Goal: Task Accomplishment & Management: Manage account settings

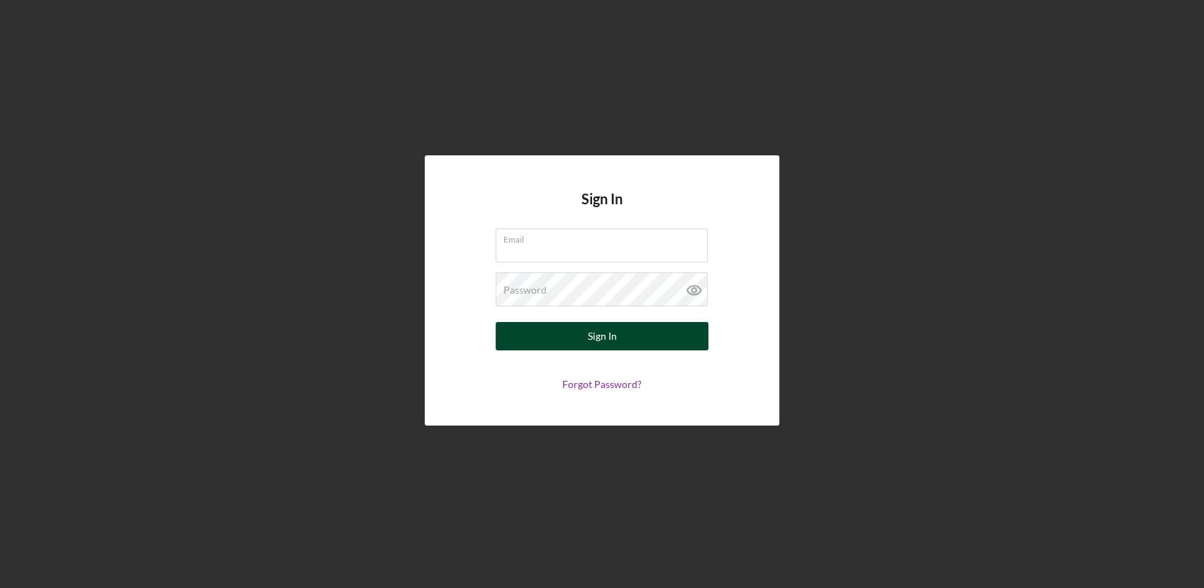
type input "[EMAIL_ADDRESS][DOMAIN_NAME]"
click at [533, 333] on button "Sign In" at bounding box center [602, 336] width 213 height 28
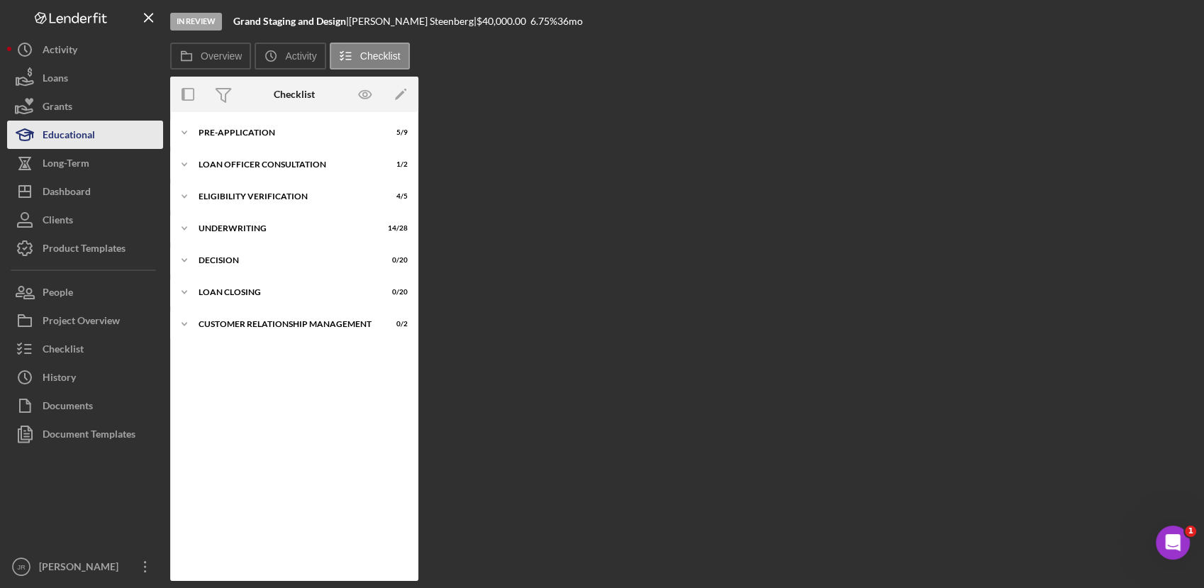
click at [101, 121] on button "Educational" at bounding box center [85, 135] width 156 height 28
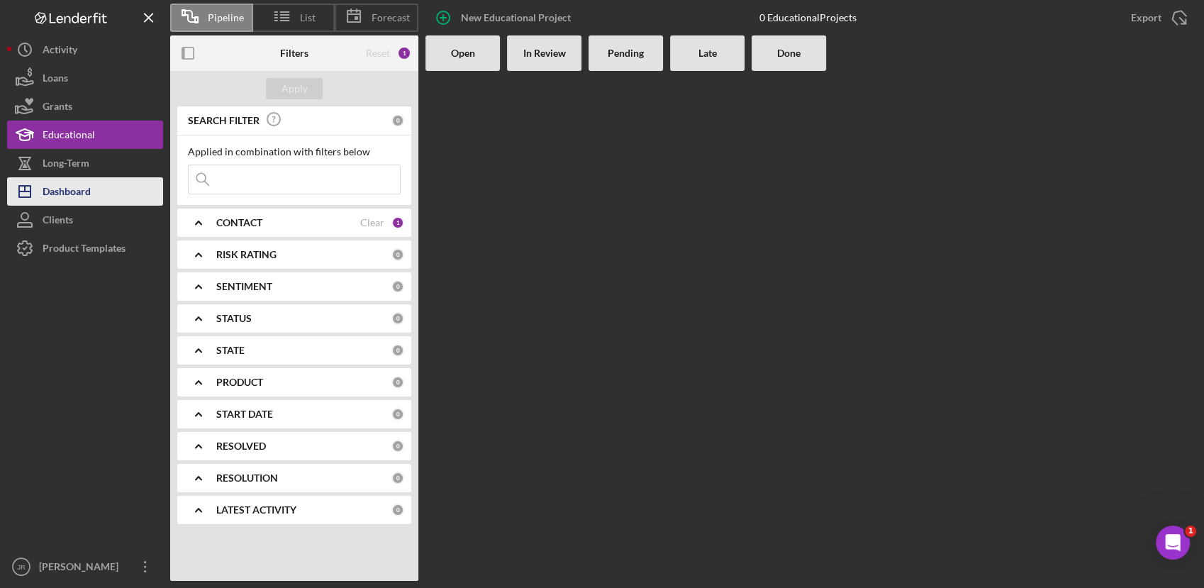
click at [101, 192] on button "Icon/Dashboard Dashboard" at bounding box center [85, 191] width 156 height 28
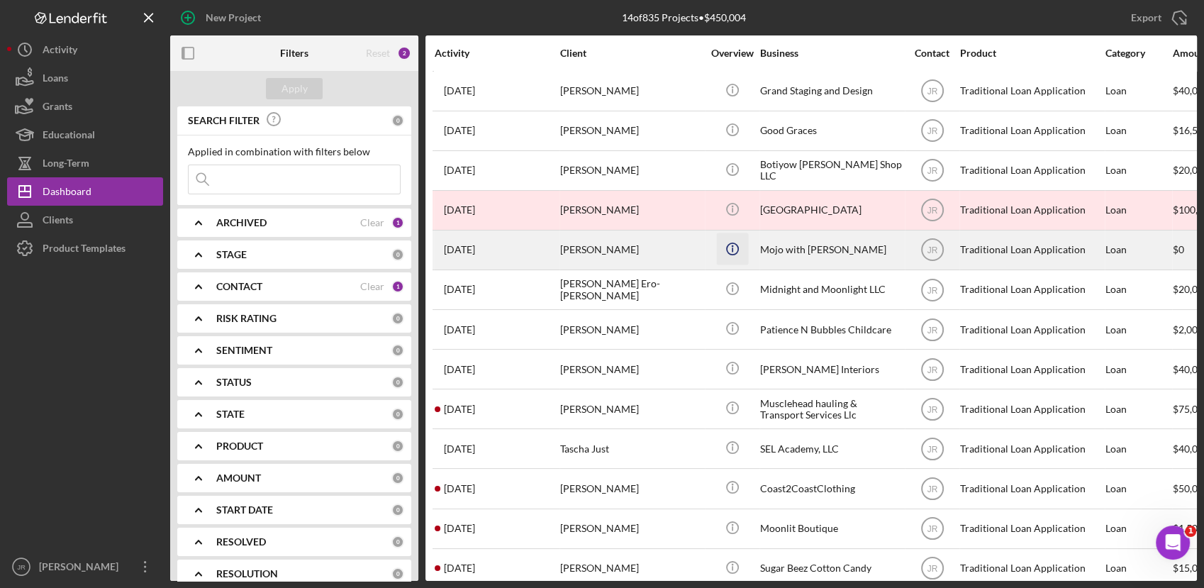
scroll to position [62, 0]
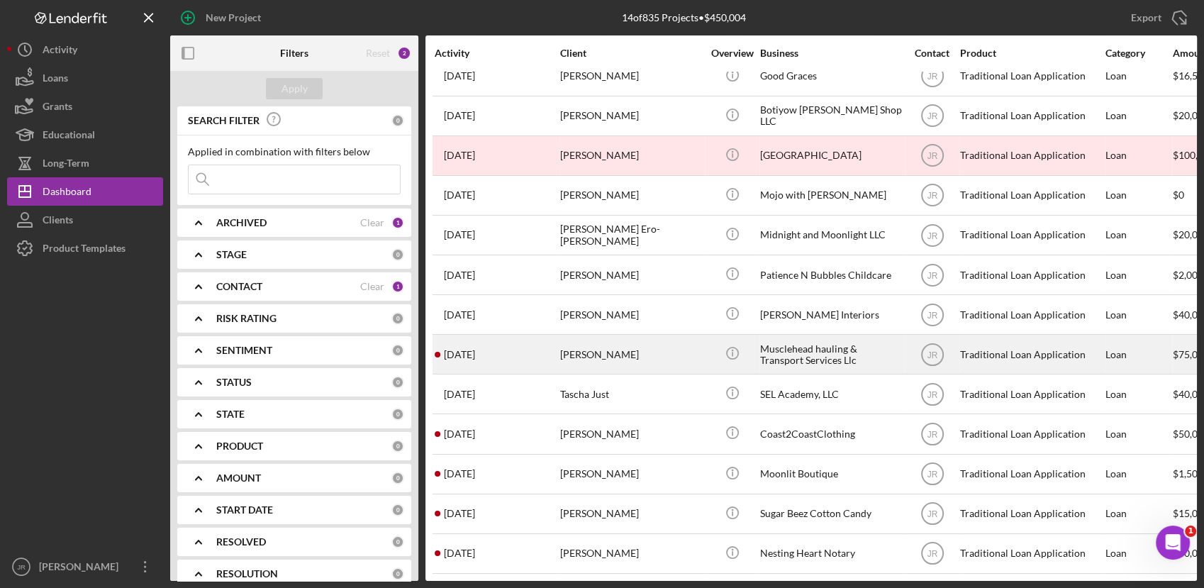
click at [580, 345] on div "[PERSON_NAME]" at bounding box center [631, 354] width 142 height 38
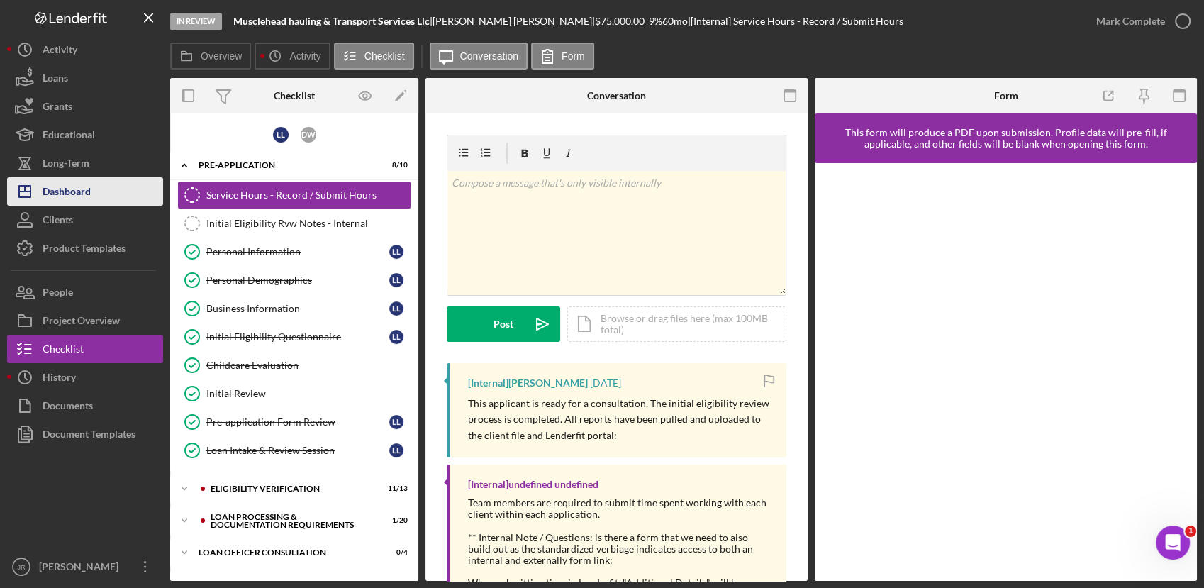
click at [94, 190] on button "Icon/Dashboard Dashboard" at bounding box center [85, 191] width 156 height 28
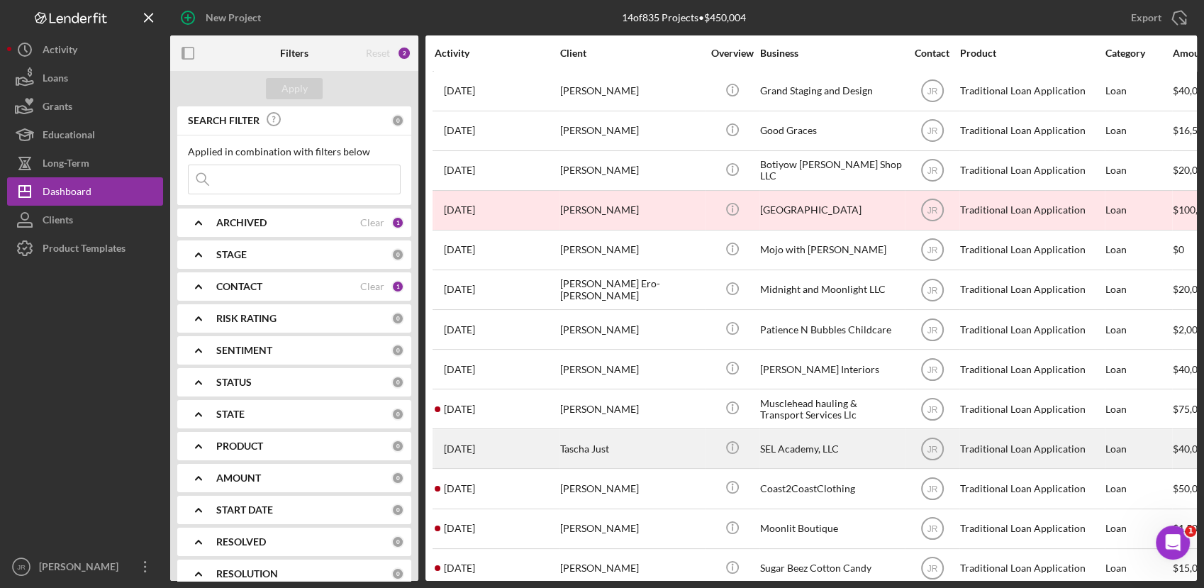
scroll to position [62, 0]
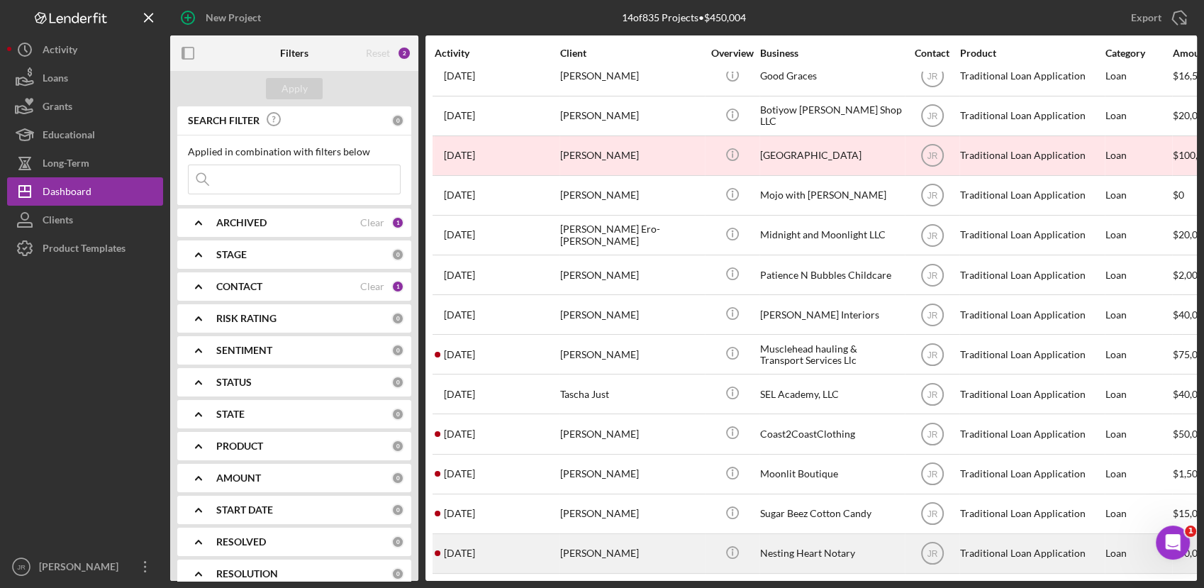
click at [572, 546] on div "[PERSON_NAME]" at bounding box center [631, 554] width 142 height 38
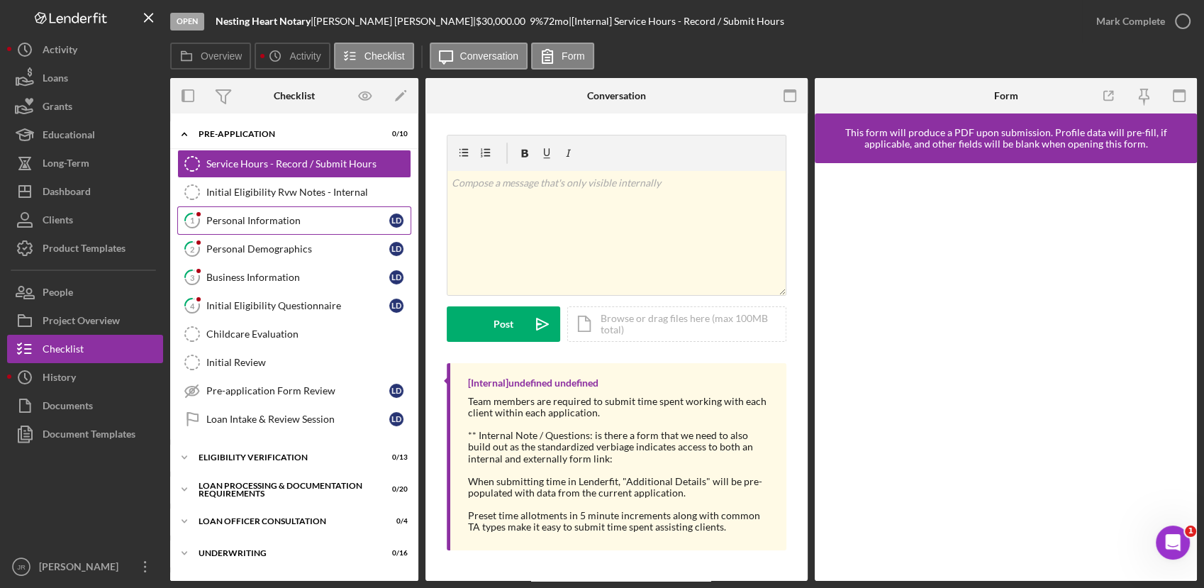
click at [249, 215] on div "Personal Information" at bounding box center [297, 220] width 183 height 11
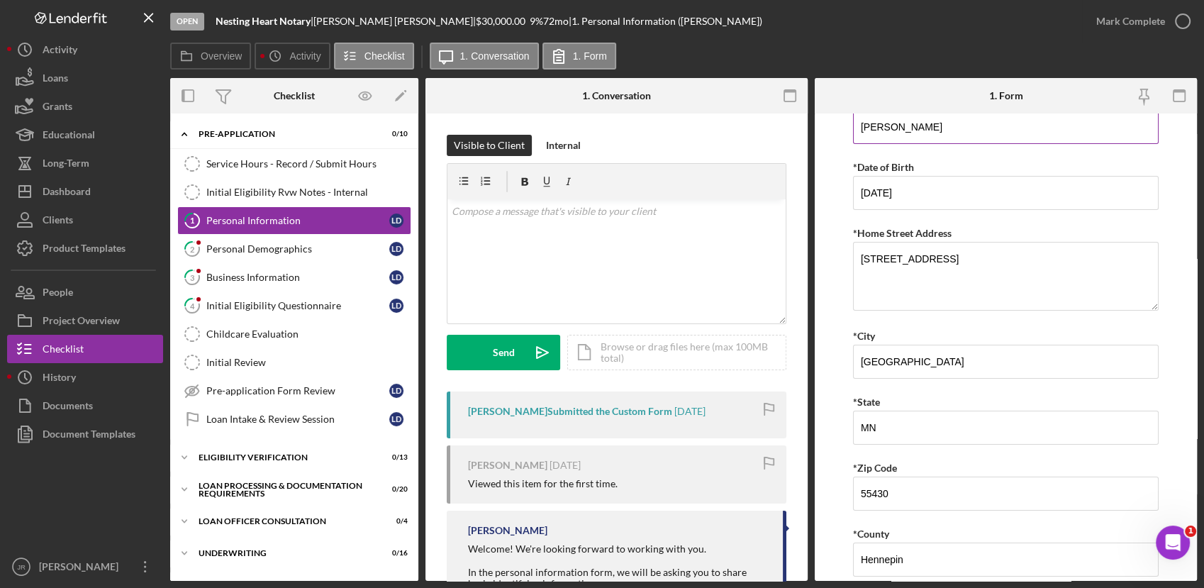
scroll to position [162, 0]
click at [323, 257] on link "2 Personal Demographics [PERSON_NAME]" at bounding box center [294, 249] width 234 height 28
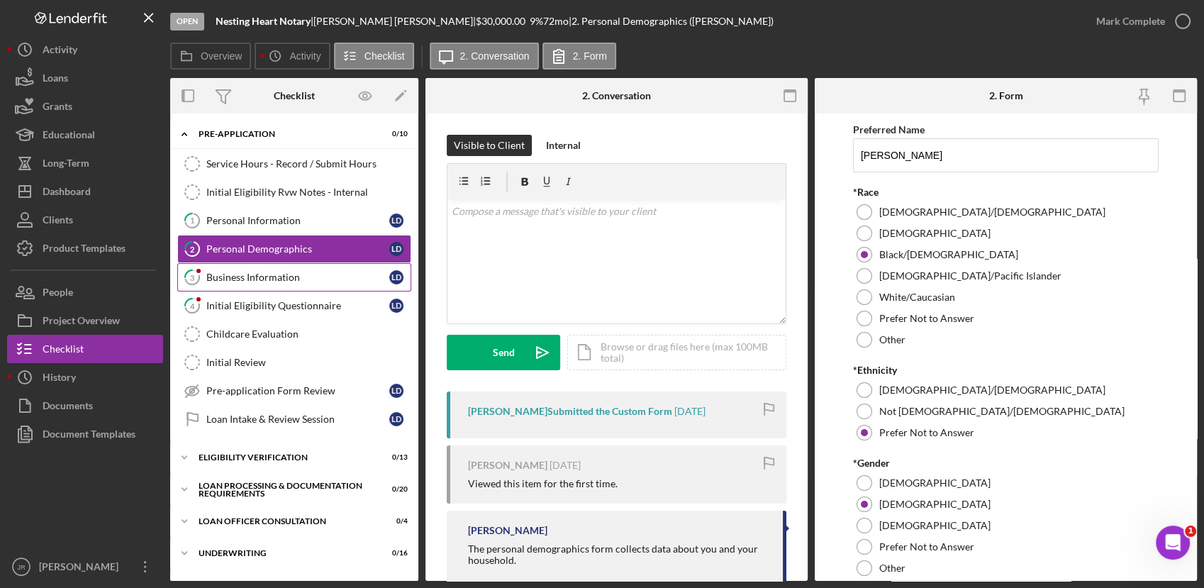
click at [310, 274] on div "Business Information" at bounding box center [297, 277] width 183 height 11
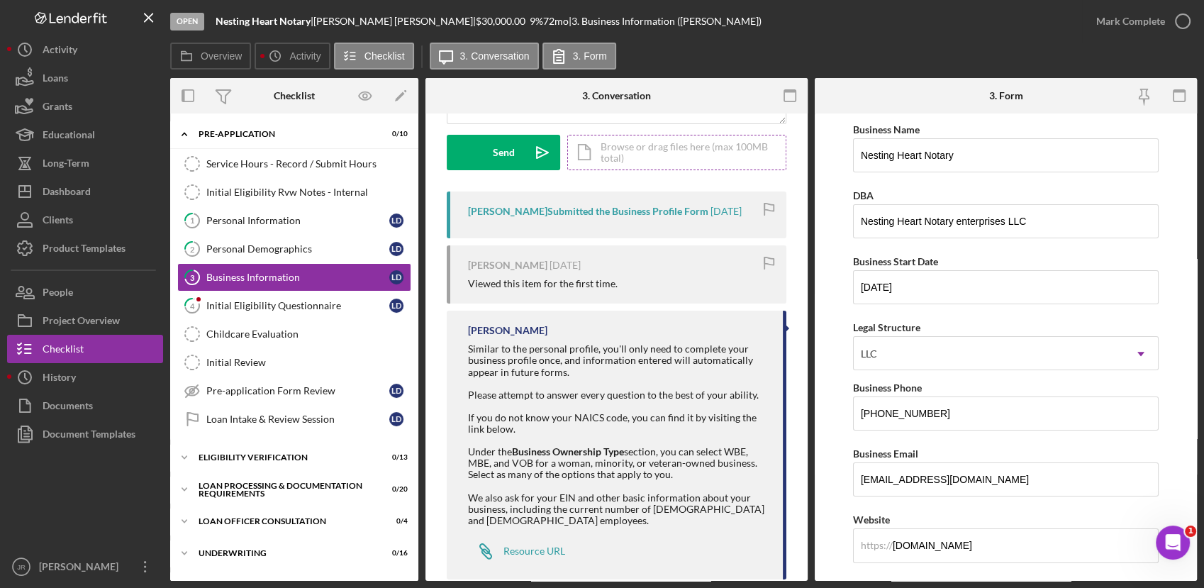
scroll to position [226, 0]
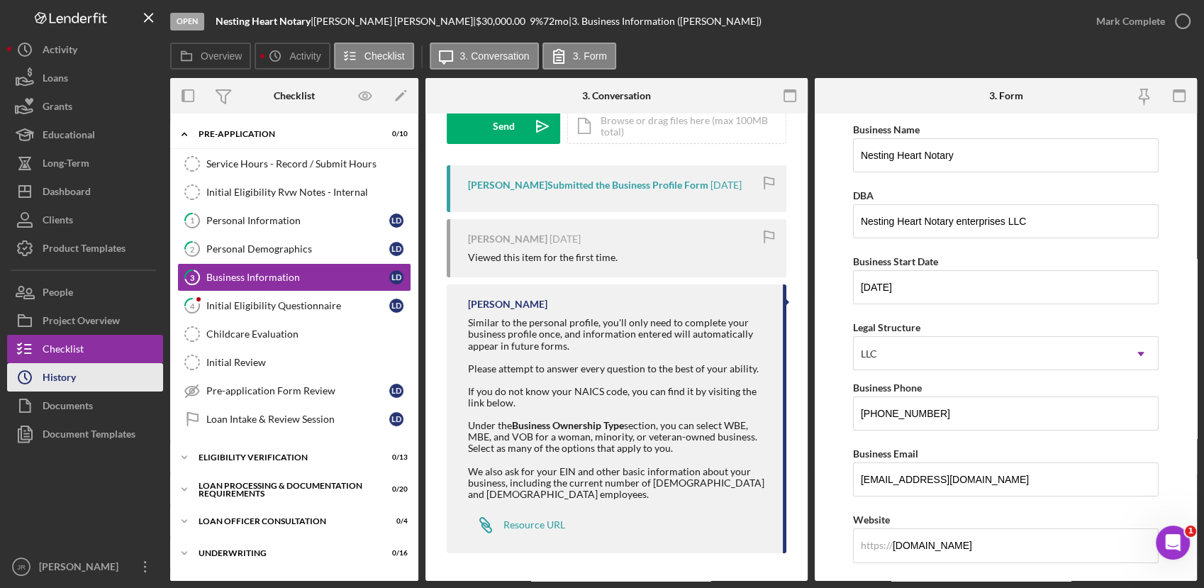
click at [83, 379] on button "Icon/History History" at bounding box center [85, 377] width 156 height 28
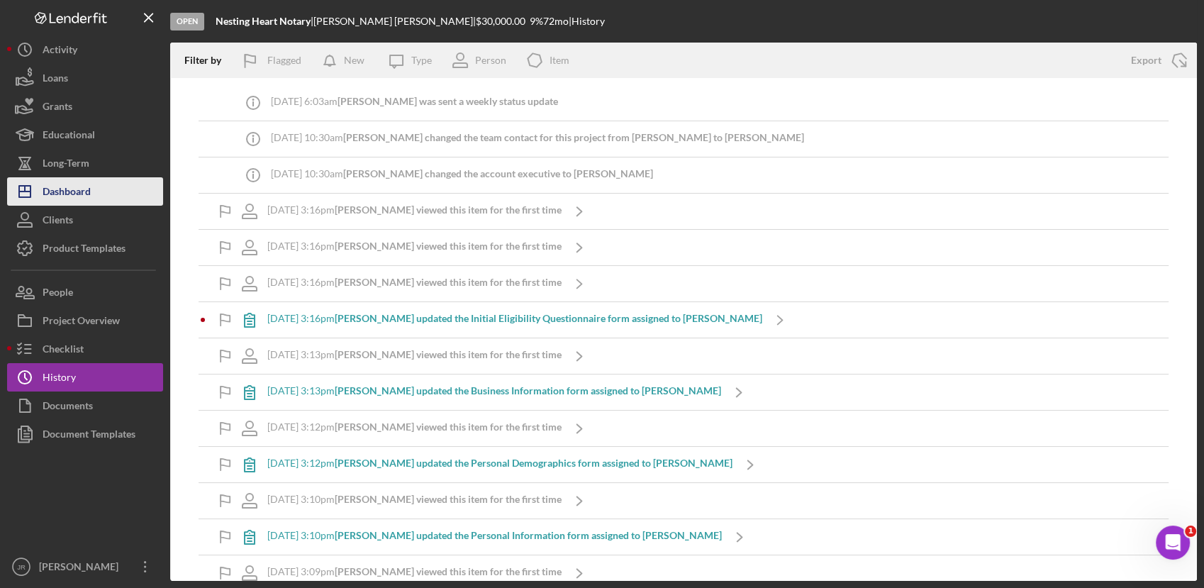
click at [108, 193] on button "Icon/Dashboard Dashboard" at bounding box center [85, 191] width 156 height 28
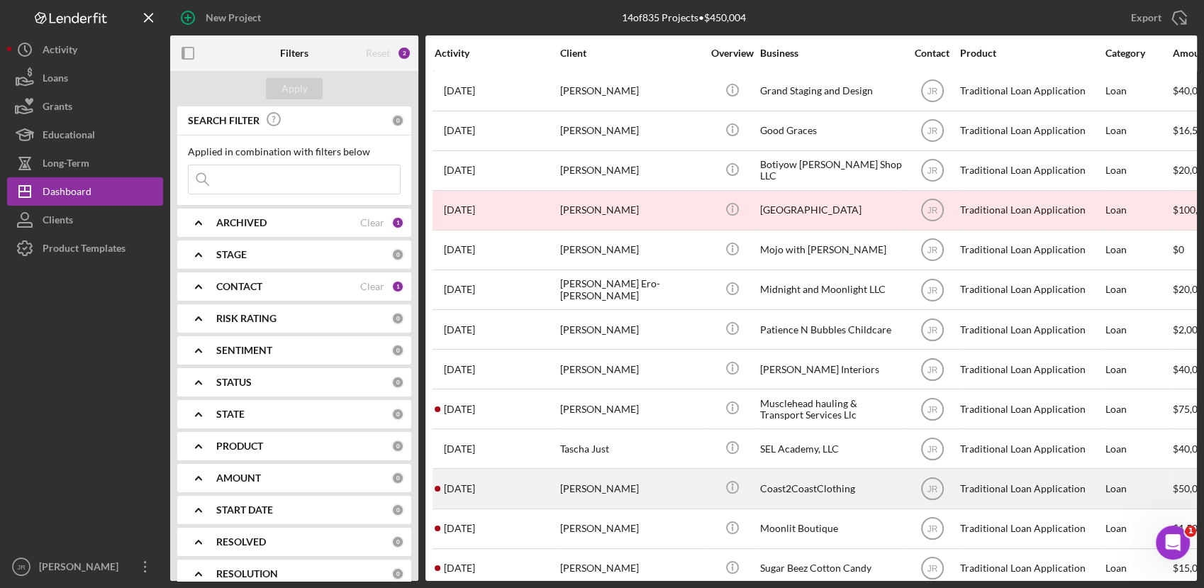
scroll to position [62, 0]
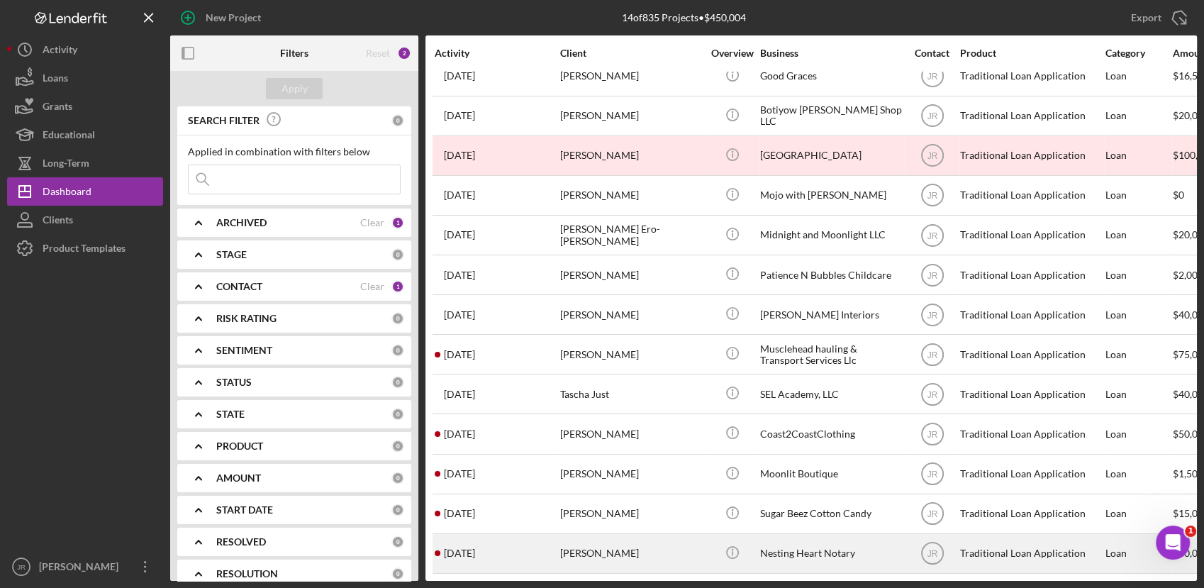
click at [581, 542] on div "[PERSON_NAME]" at bounding box center [631, 554] width 142 height 38
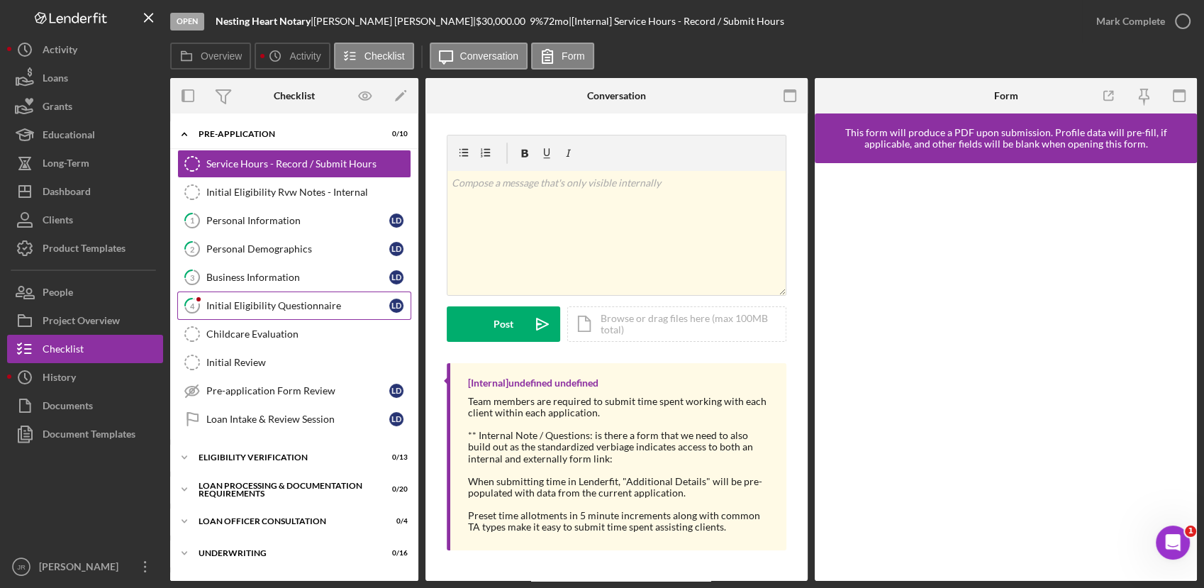
click at [251, 291] on link "4 Initial Eligibility Questionnaire [PERSON_NAME]" at bounding box center [294, 305] width 234 height 28
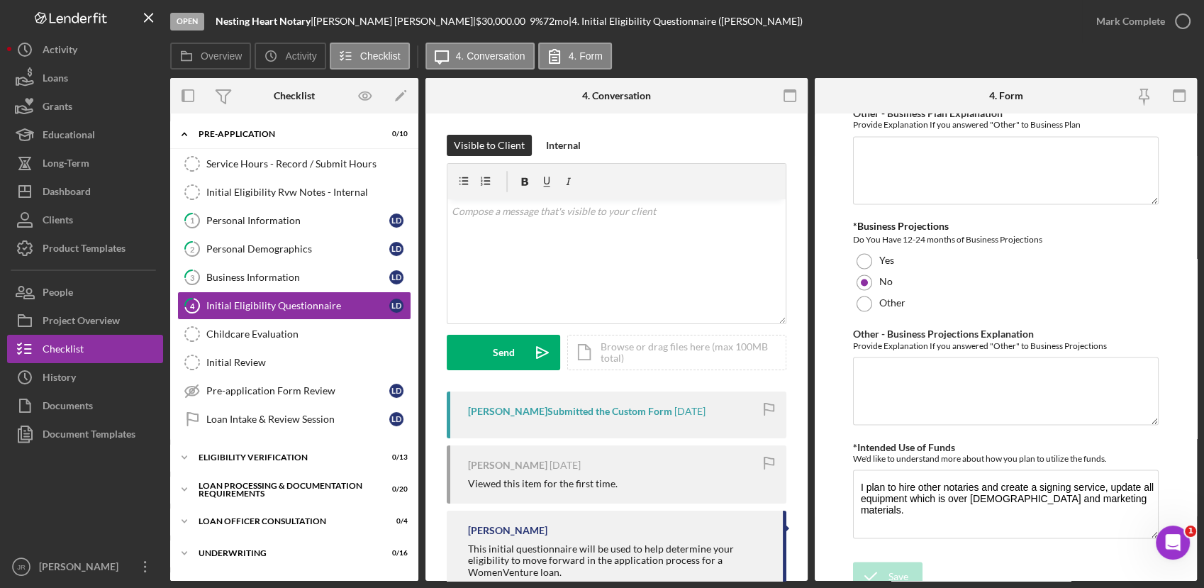
scroll to position [2483, 0]
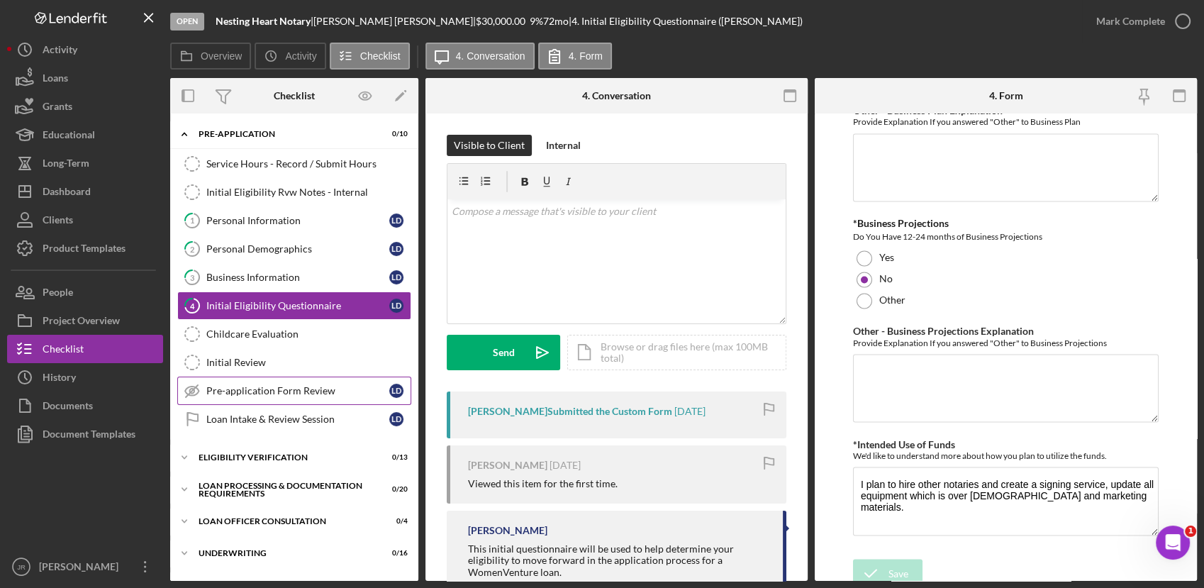
click at [248, 391] on div "Pre-application Form Review" at bounding box center [297, 390] width 183 height 11
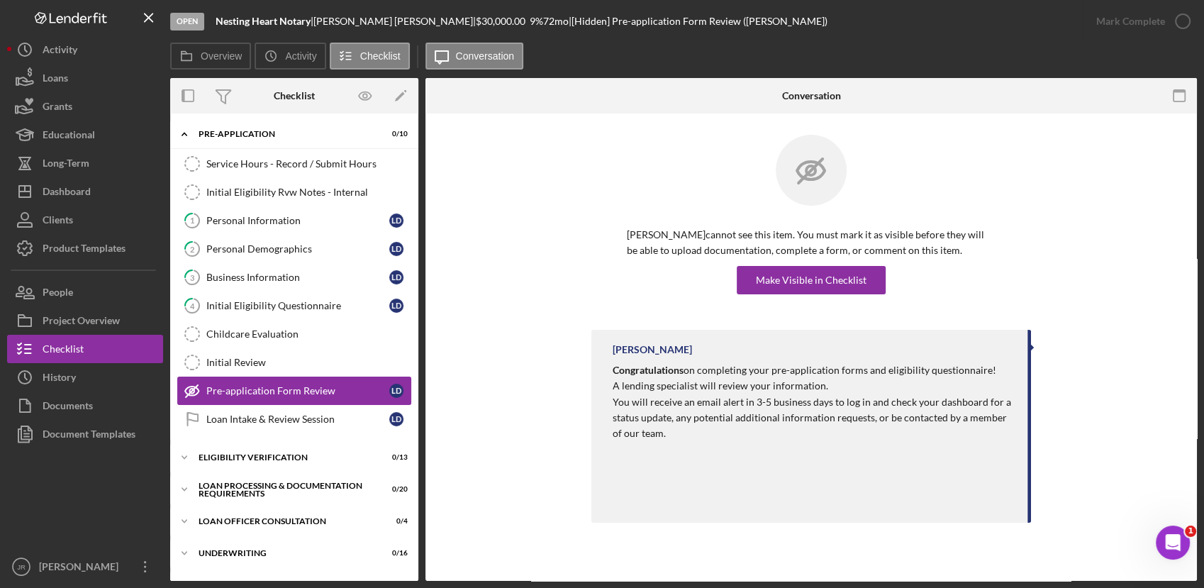
click at [324, 399] on link "Pre-application Form Review Pre-application Form Review [PERSON_NAME]" at bounding box center [294, 391] width 234 height 28
click at [322, 418] on div "Loan Intake & Review Session" at bounding box center [297, 418] width 183 height 11
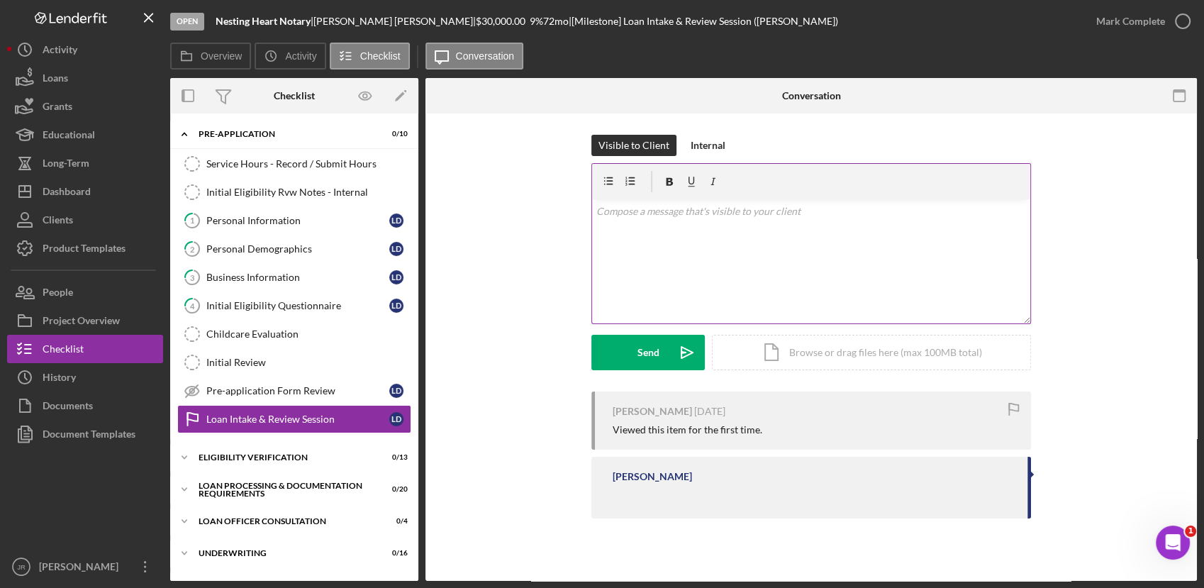
click at [715, 267] on div "v Color teal Color pink Remove color Add row above Add row below Add column bef…" at bounding box center [811, 261] width 438 height 124
click at [232, 456] on div "Eligibility Verification" at bounding box center [300, 457] width 202 height 9
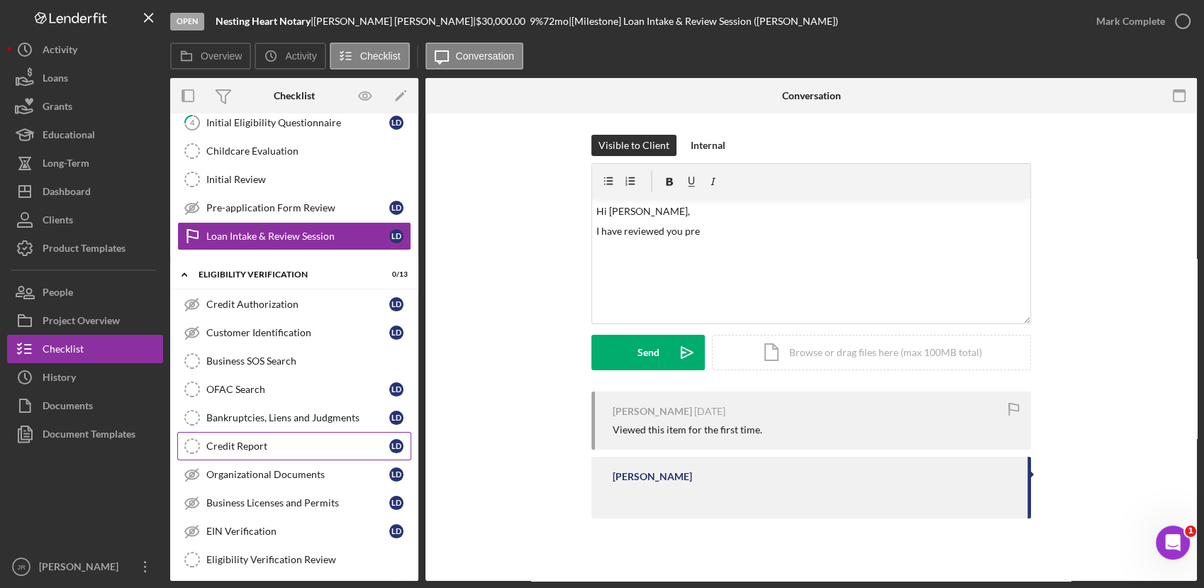
scroll to position [184, 0]
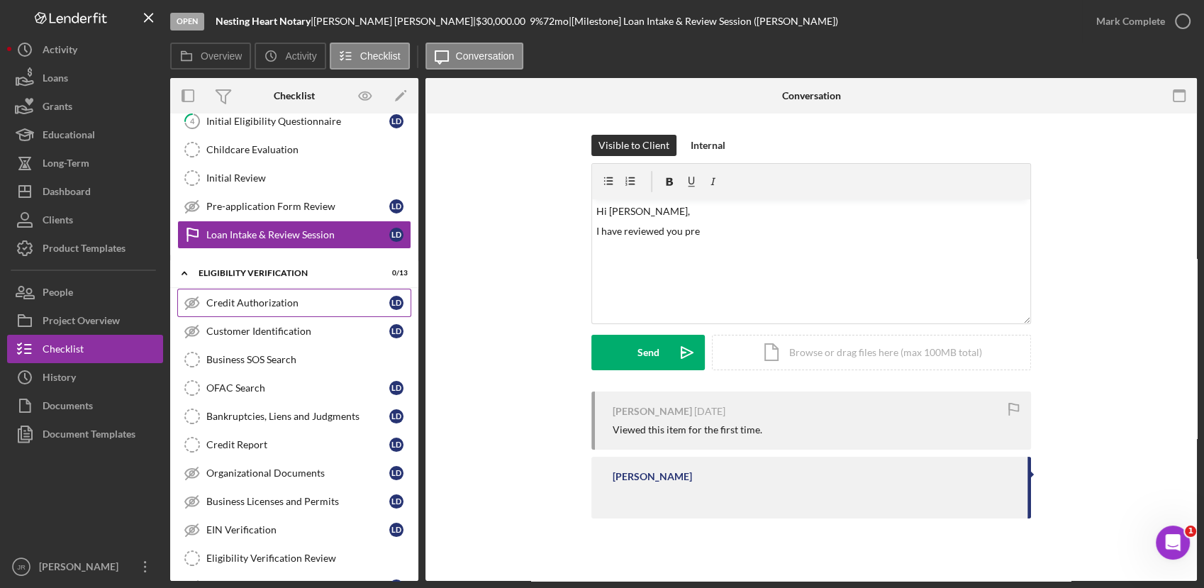
click at [299, 298] on div "Credit Authorization" at bounding box center [297, 302] width 183 height 11
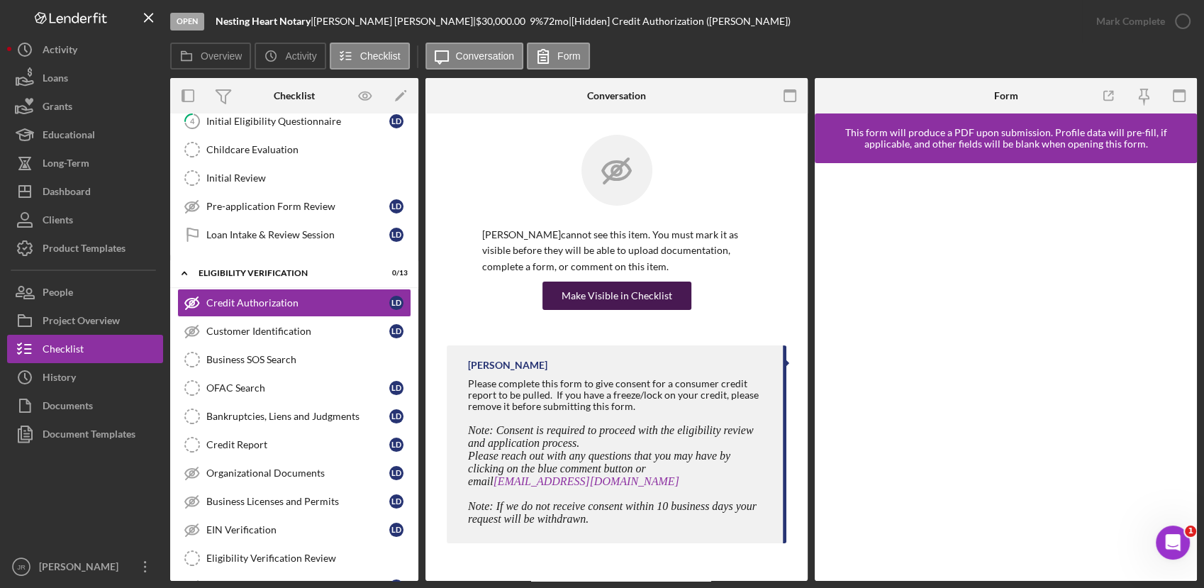
click at [681, 292] on button "Make Visible in Checklist" at bounding box center [617, 296] width 149 height 28
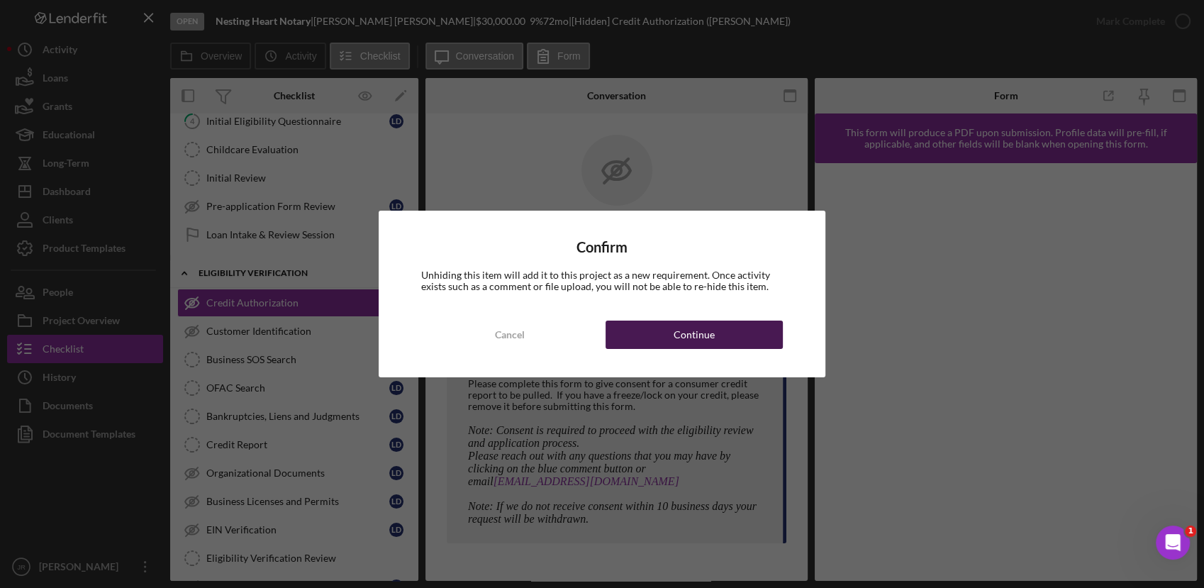
click at [673, 330] on button "Continue" at bounding box center [694, 335] width 177 height 28
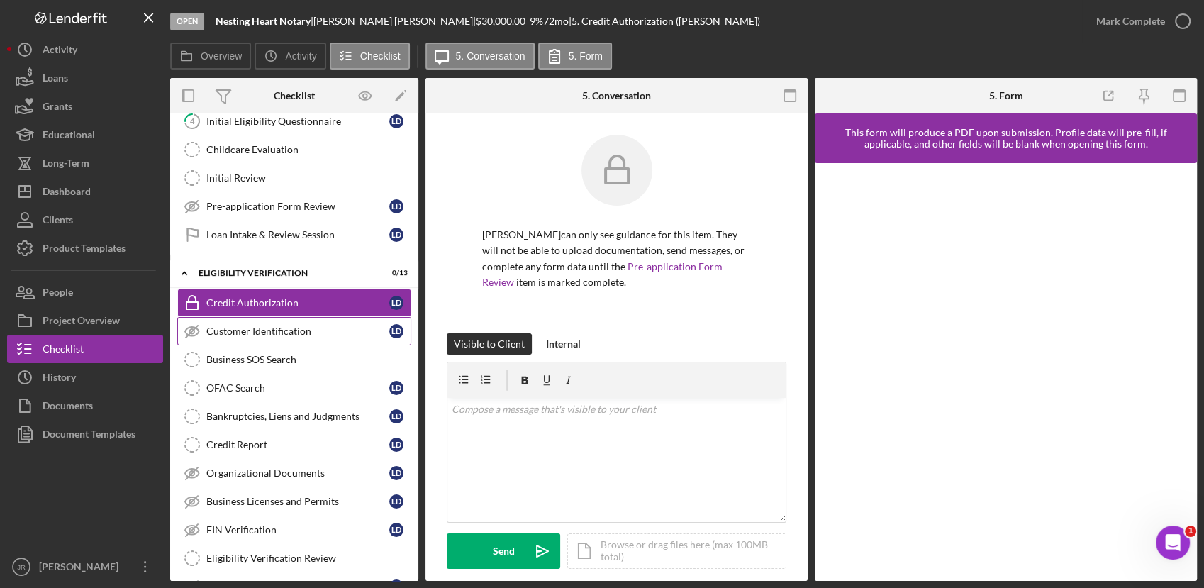
click at [238, 337] on link "Customer Identification Customer Identification [PERSON_NAME]" at bounding box center [294, 331] width 234 height 28
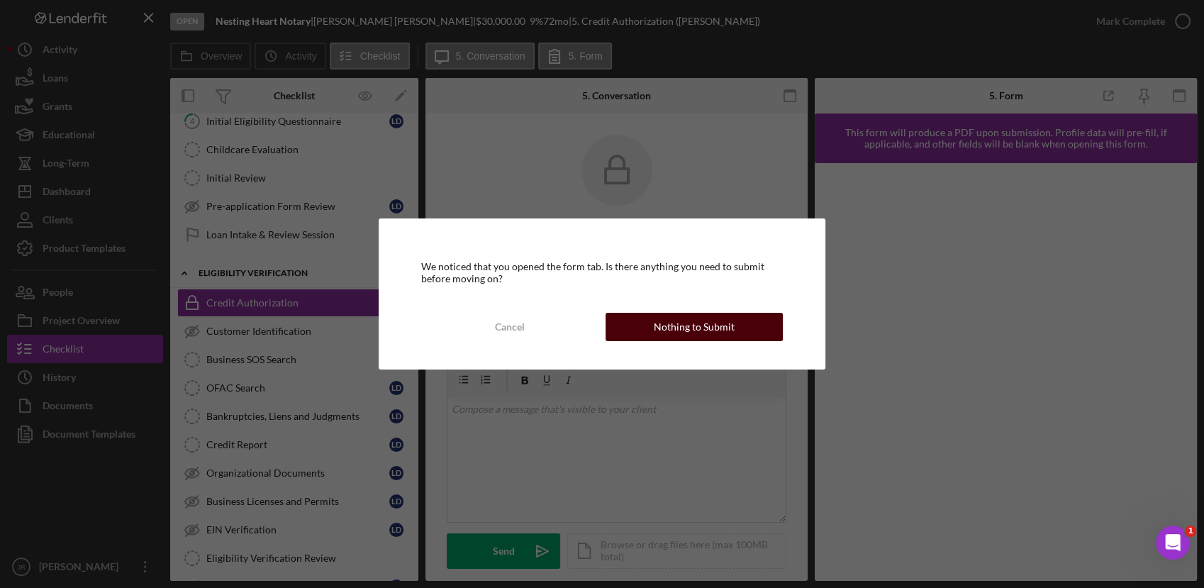
click at [717, 330] on div "Nothing to Submit" at bounding box center [694, 327] width 81 height 28
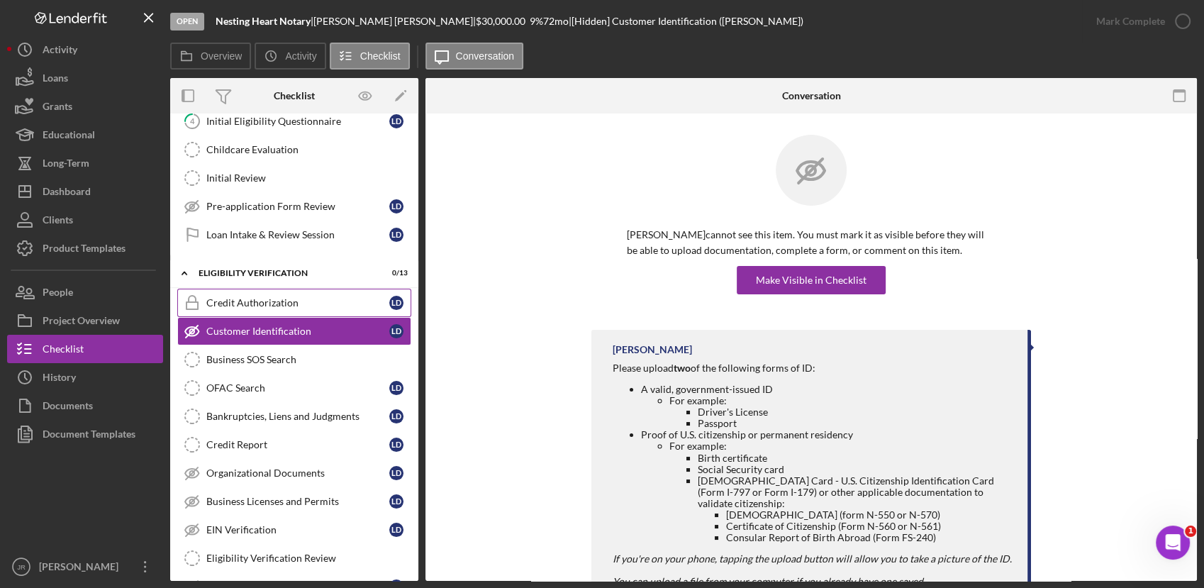
click at [249, 291] on link "Credit Authorization Credit Authorization [PERSON_NAME]" at bounding box center [294, 303] width 234 height 28
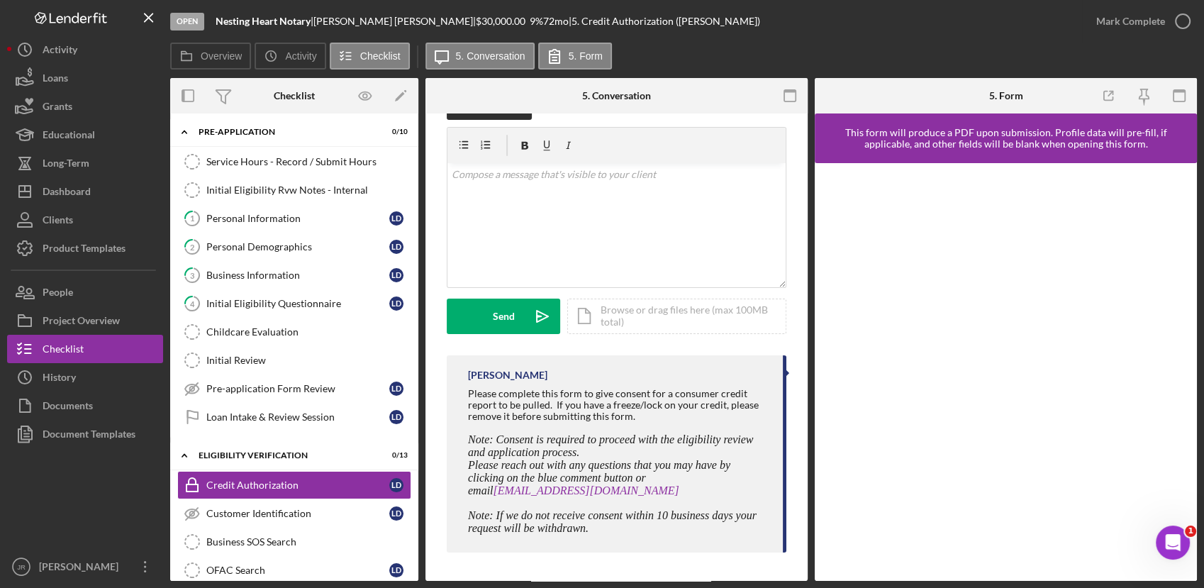
scroll to position [1, 0]
click at [287, 214] on div "Personal Information" at bounding box center [297, 218] width 183 height 11
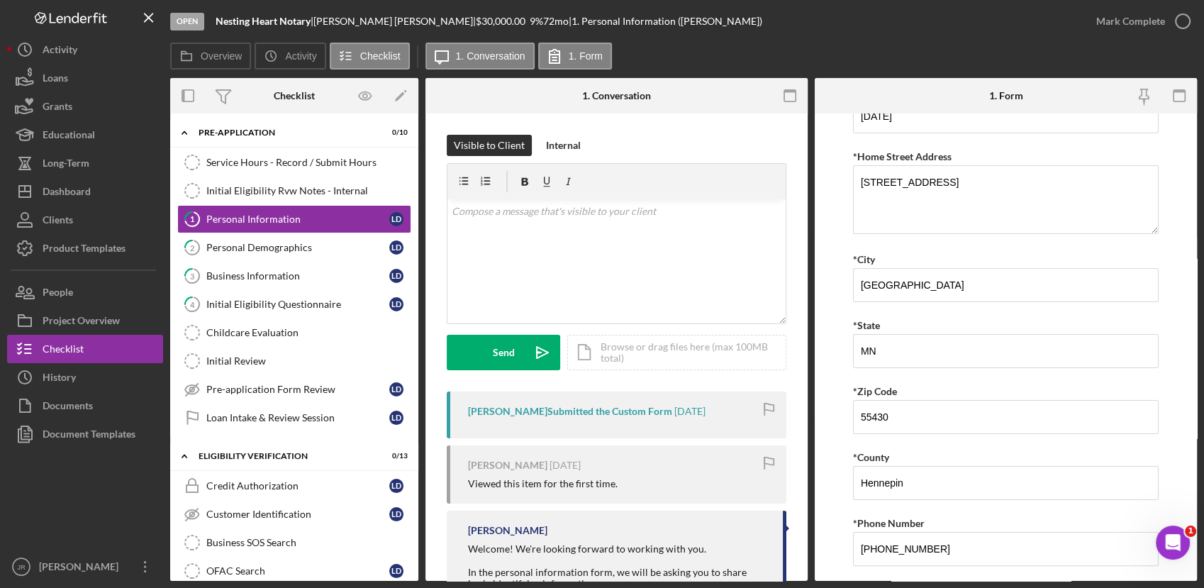
scroll to position [241, 0]
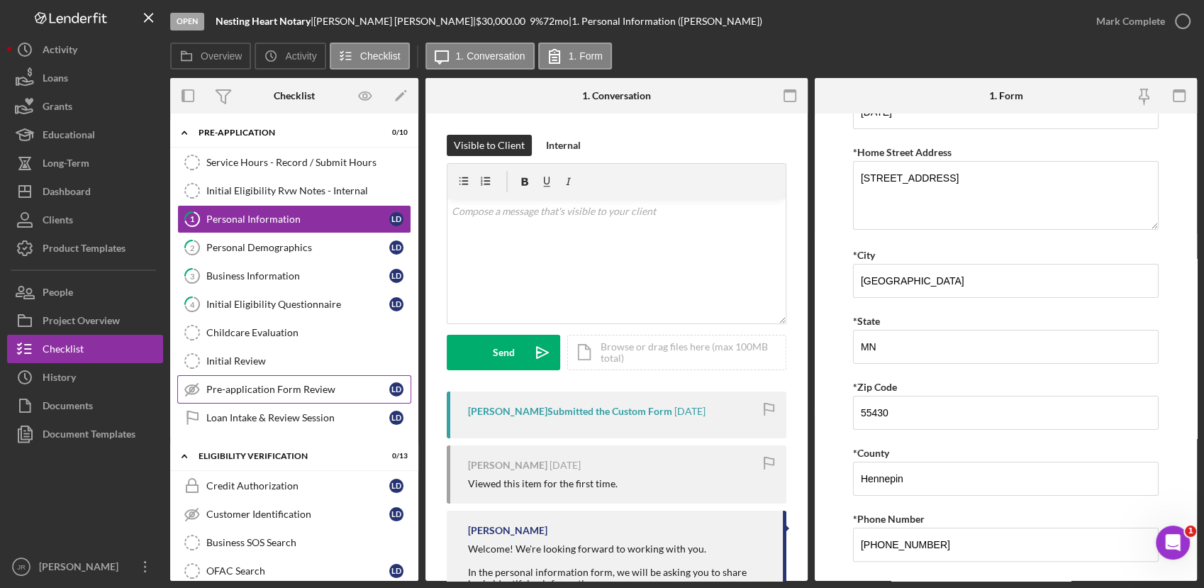
click at [255, 394] on link "Pre-application Form Review Pre-application Form Review [PERSON_NAME]" at bounding box center [294, 389] width 234 height 28
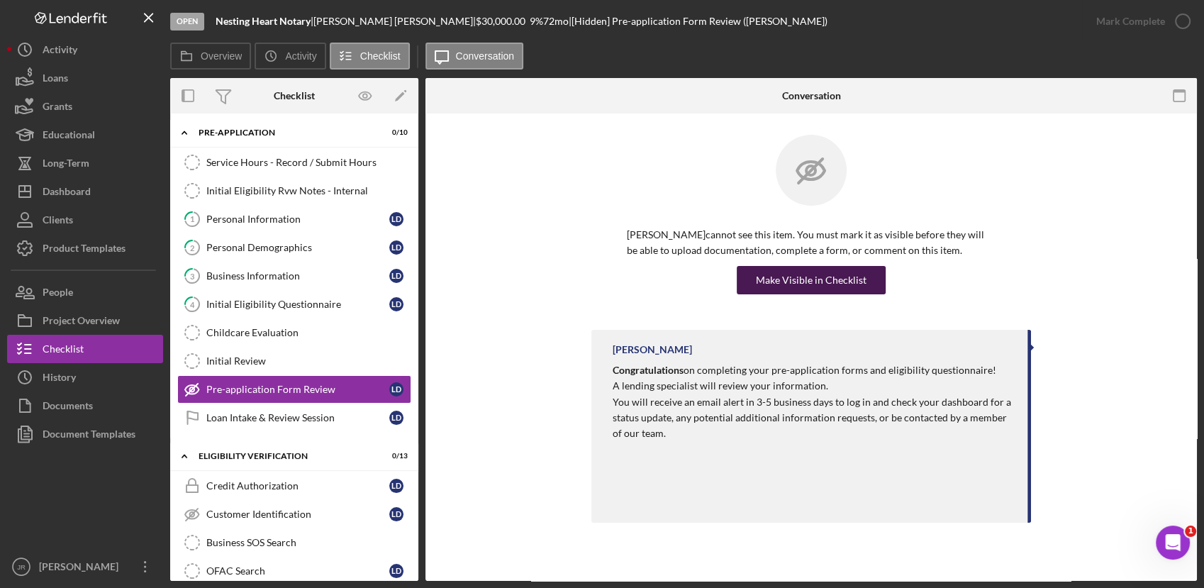
click at [762, 281] on div "Make Visible in Checklist" at bounding box center [811, 280] width 111 height 28
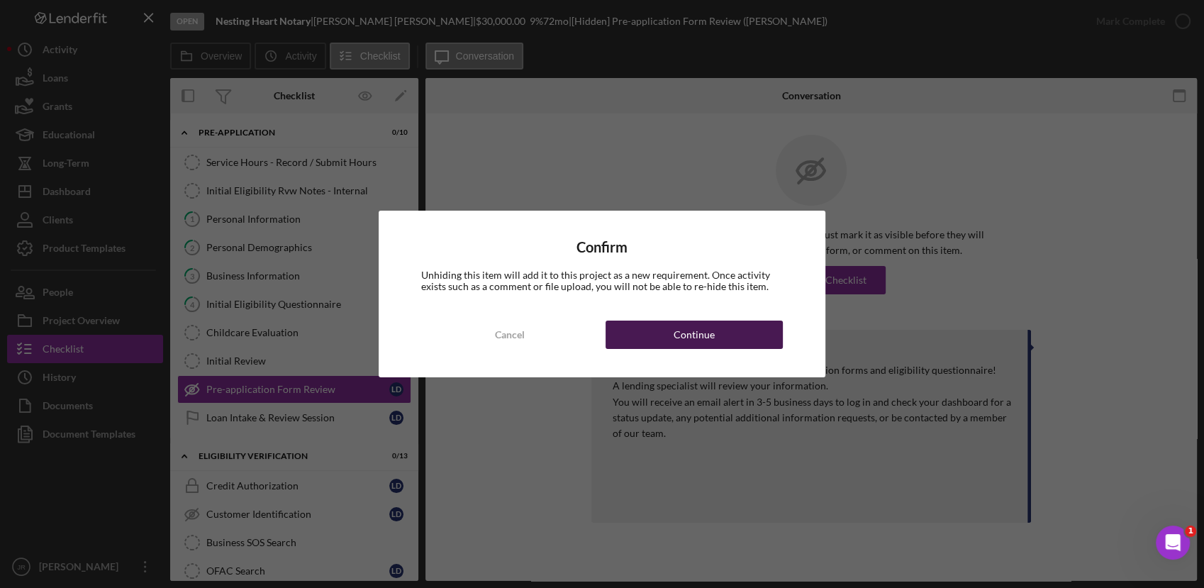
click at [637, 337] on button "Continue" at bounding box center [694, 335] width 177 height 28
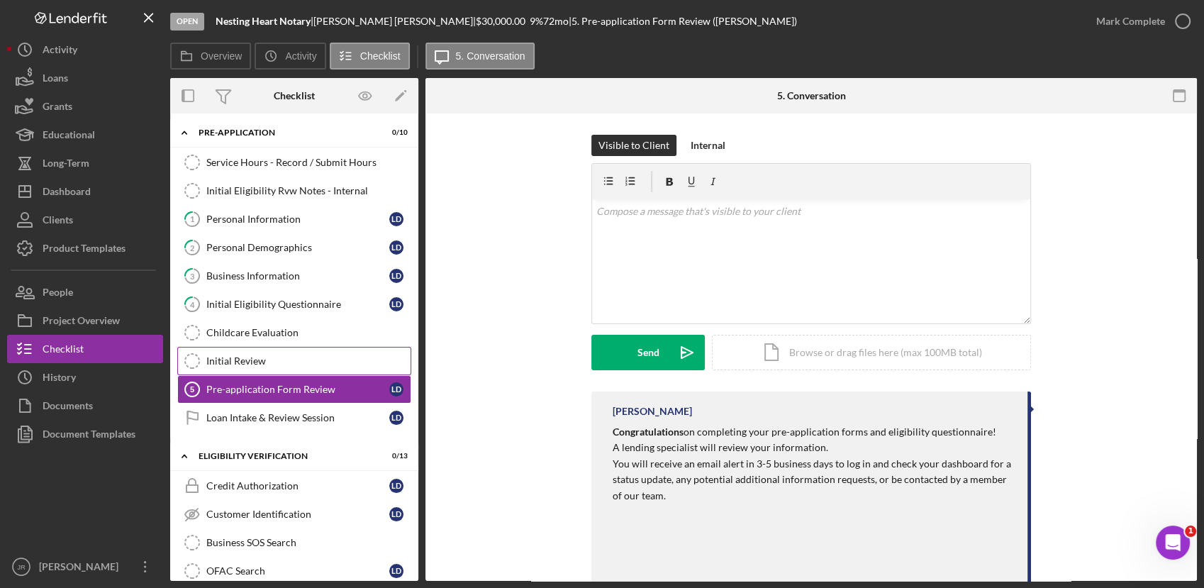
click at [301, 364] on div "Overview Internal Workflow Stage Open Icon/Dropdown Arrow Archive (can unarchiv…" at bounding box center [683, 329] width 1027 height 503
click at [227, 207] on link "1 Personal Information [PERSON_NAME]" at bounding box center [294, 219] width 234 height 28
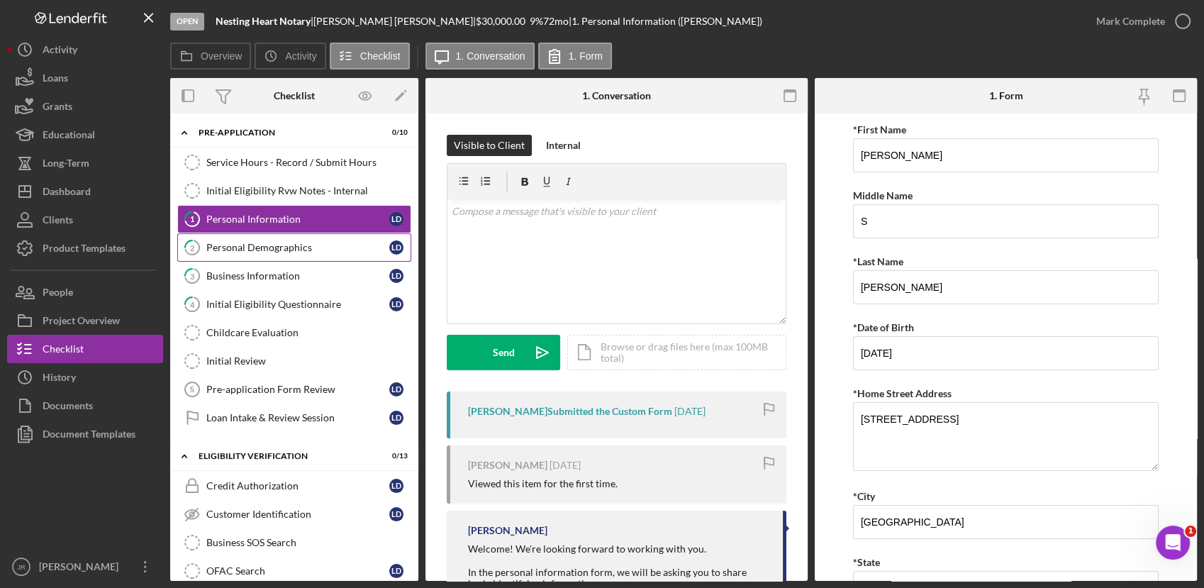
click at [221, 247] on div "Personal Demographics" at bounding box center [297, 247] width 183 height 11
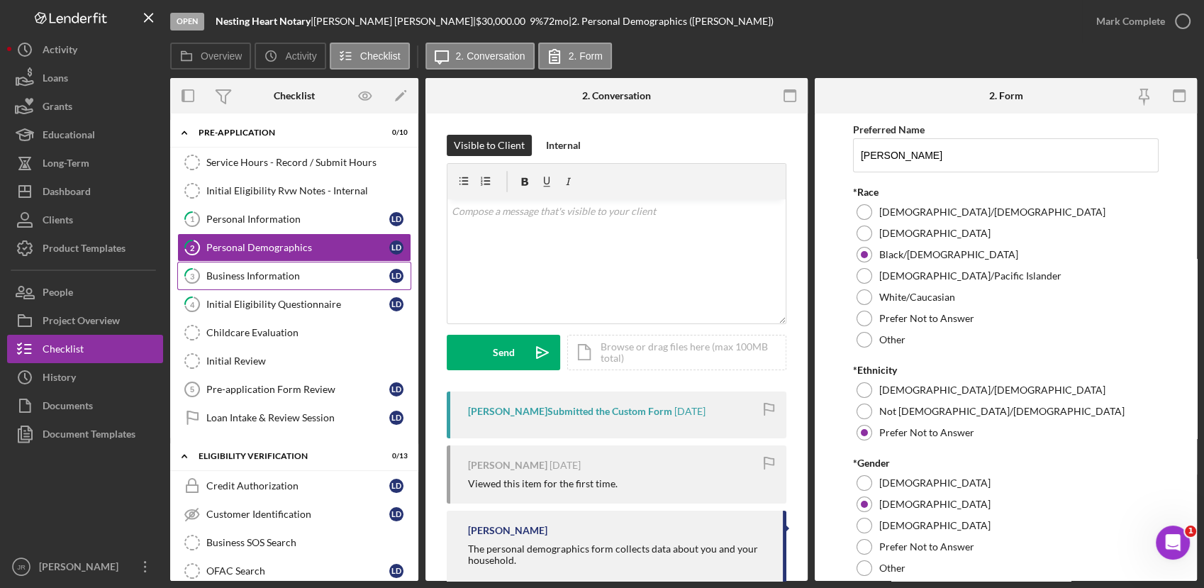
click at [211, 282] on link "3 Business Information [PERSON_NAME]" at bounding box center [294, 276] width 234 height 28
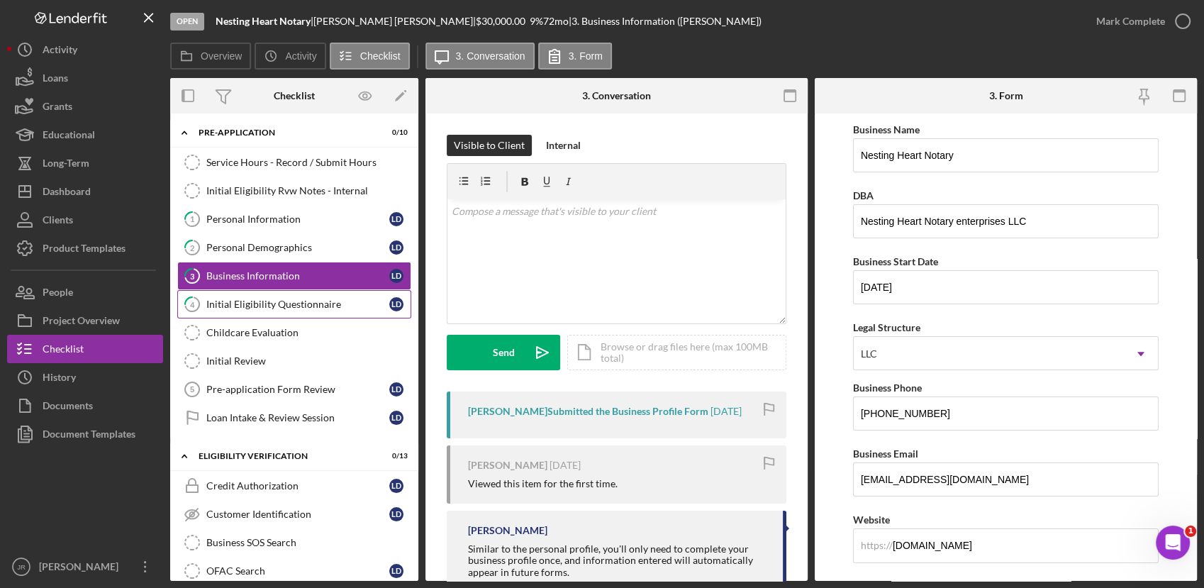
click at [229, 309] on link "4 Initial Eligibility Questionnaire [PERSON_NAME]" at bounding box center [294, 304] width 234 height 28
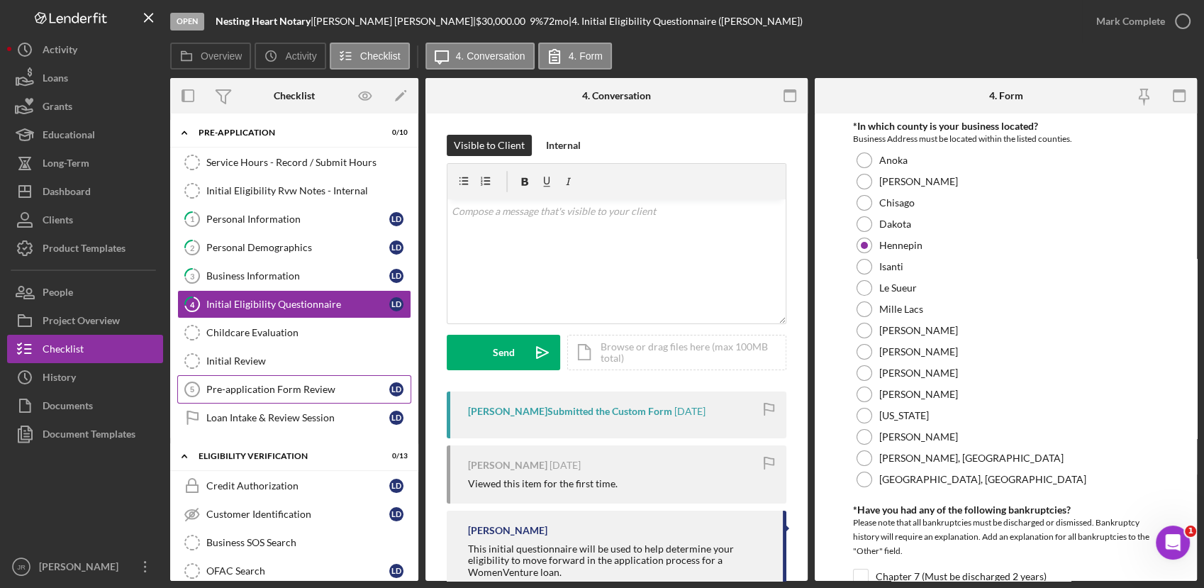
click at [265, 389] on div "Pre-application Form Review" at bounding box center [297, 389] width 183 height 11
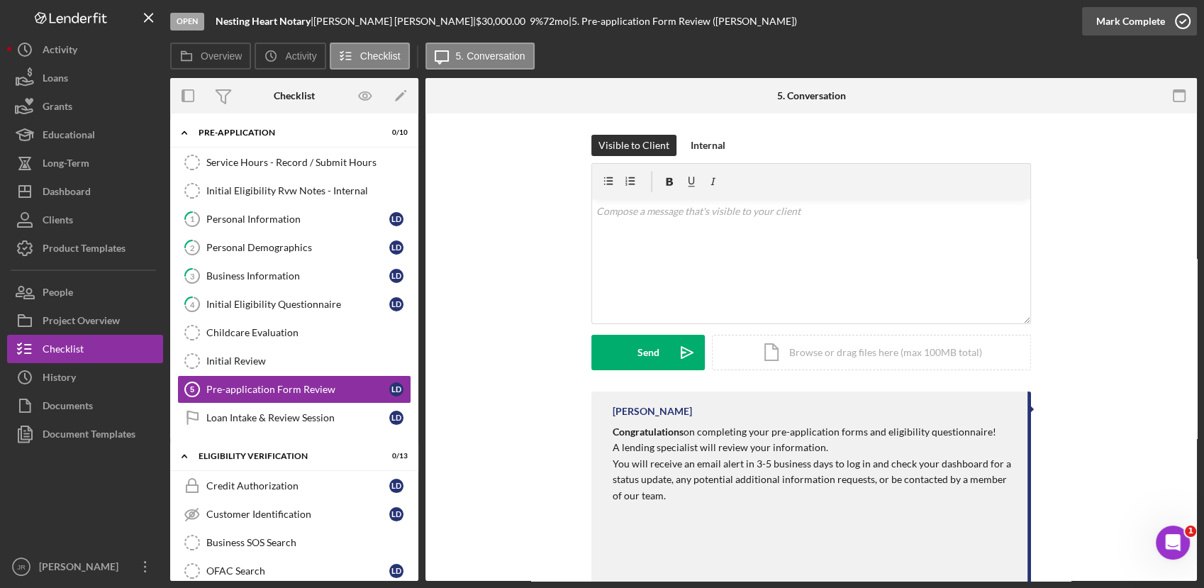
click at [1169, 21] on icon "button" at bounding box center [1182, 21] width 35 height 35
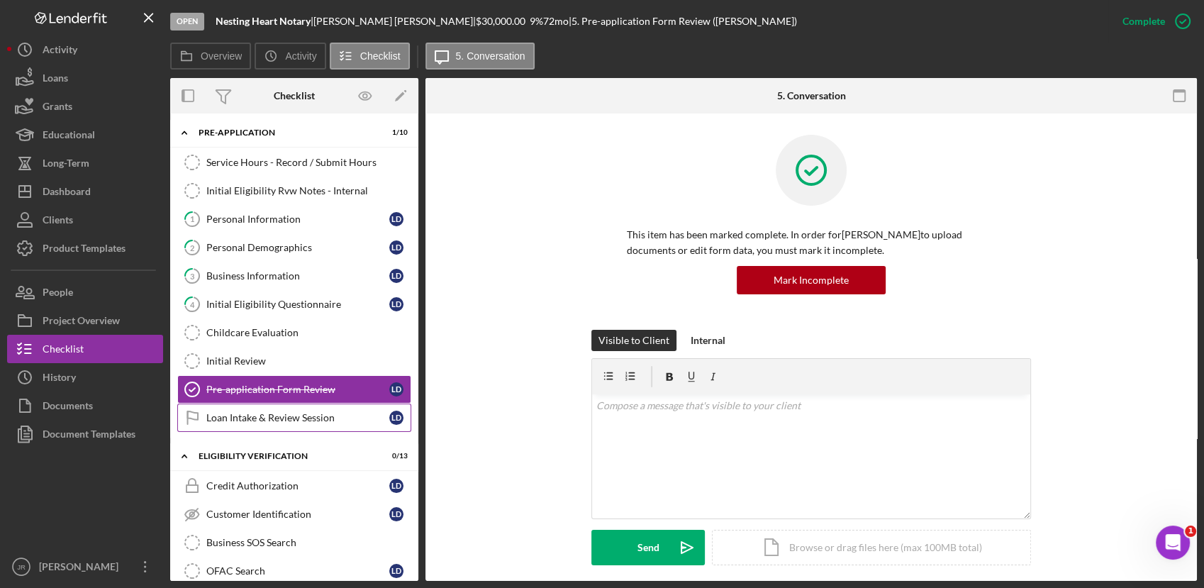
click at [306, 413] on div "Loan Intake & Review Session" at bounding box center [297, 417] width 183 height 11
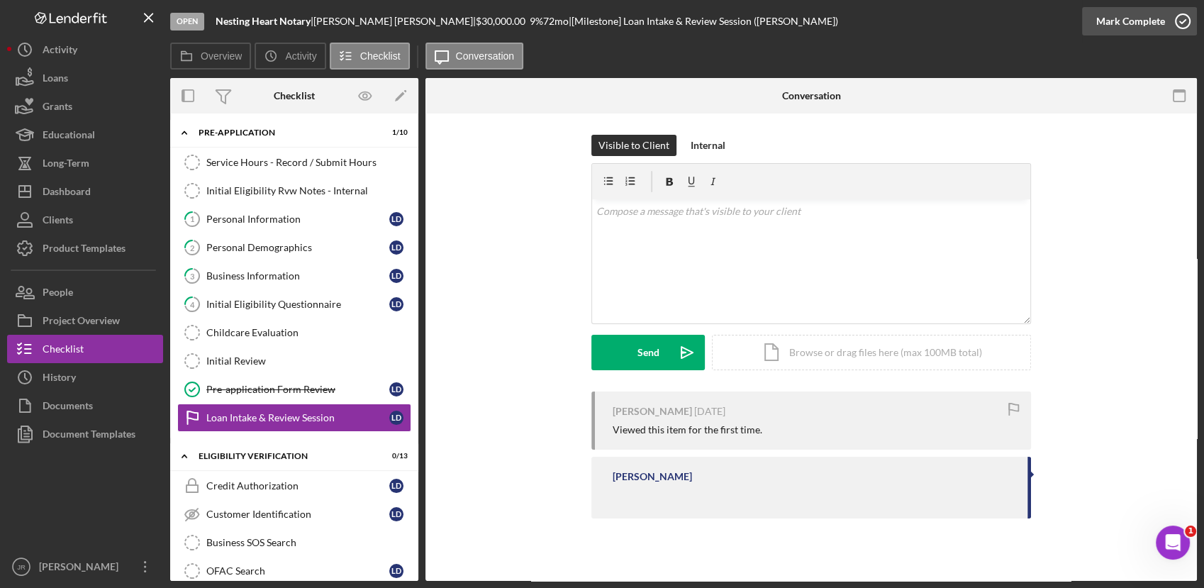
click at [1148, 28] on div "Mark Complete" at bounding box center [1130, 21] width 69 height 28
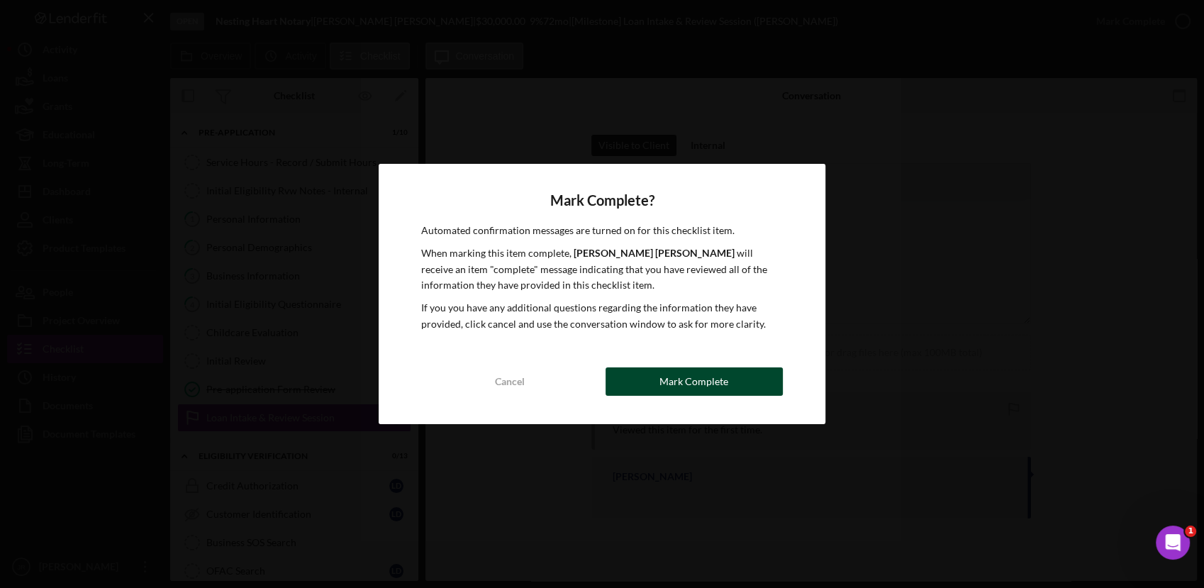
click at [615, 383] on button "Mark Complete" at bounding box center [694, 381] width 177 height 28
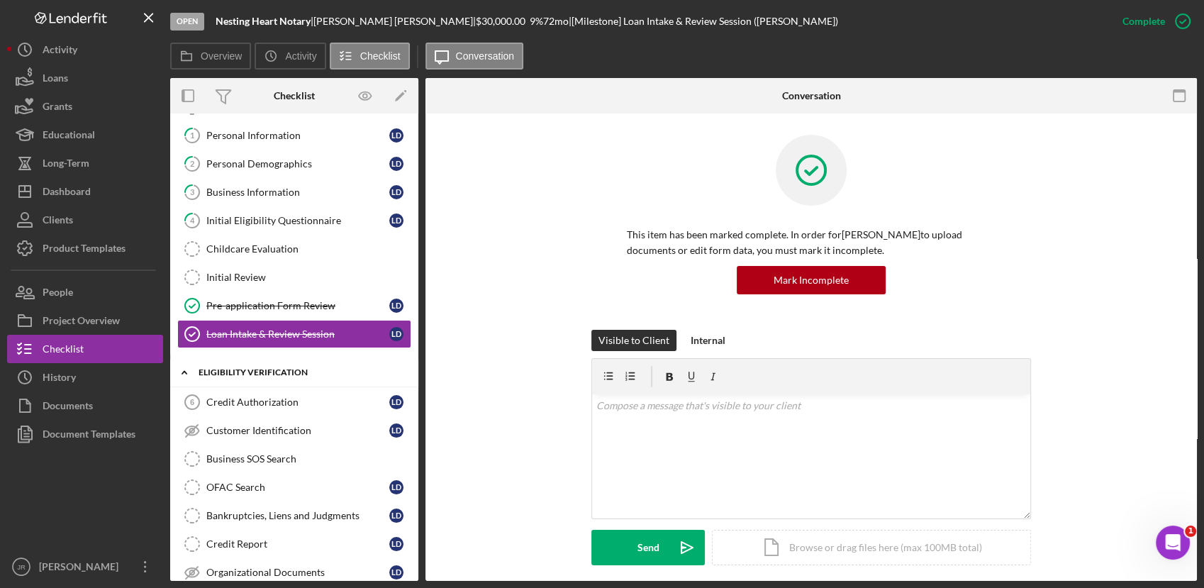
scroll to position [90, 0]
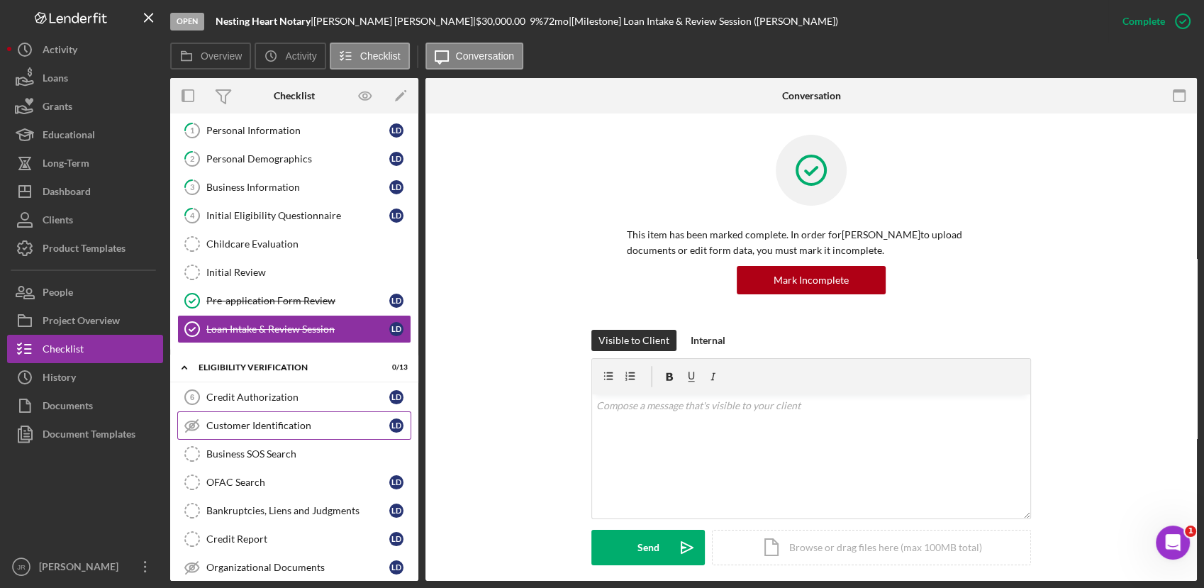
click at [310, 435] on link "Customer Identification Customer Identification [PERSON_NAME]" at bounding box center [294, 425] width 234 height 28
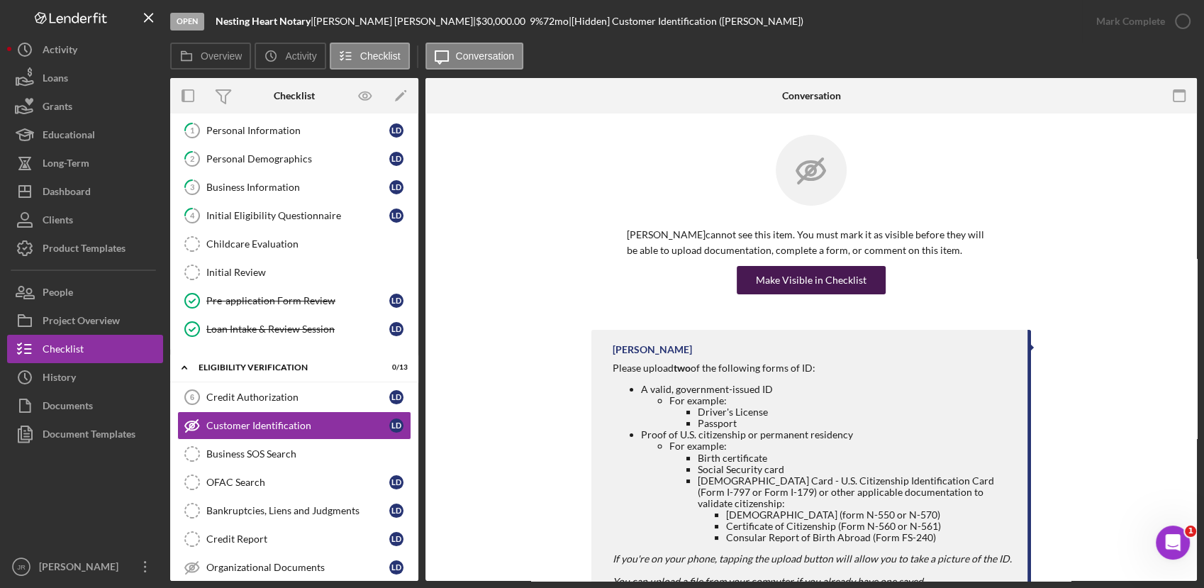
click at [813, 281] on div "Make Visible in Checklist" at bounding box center [811, 280] width 111 height 28
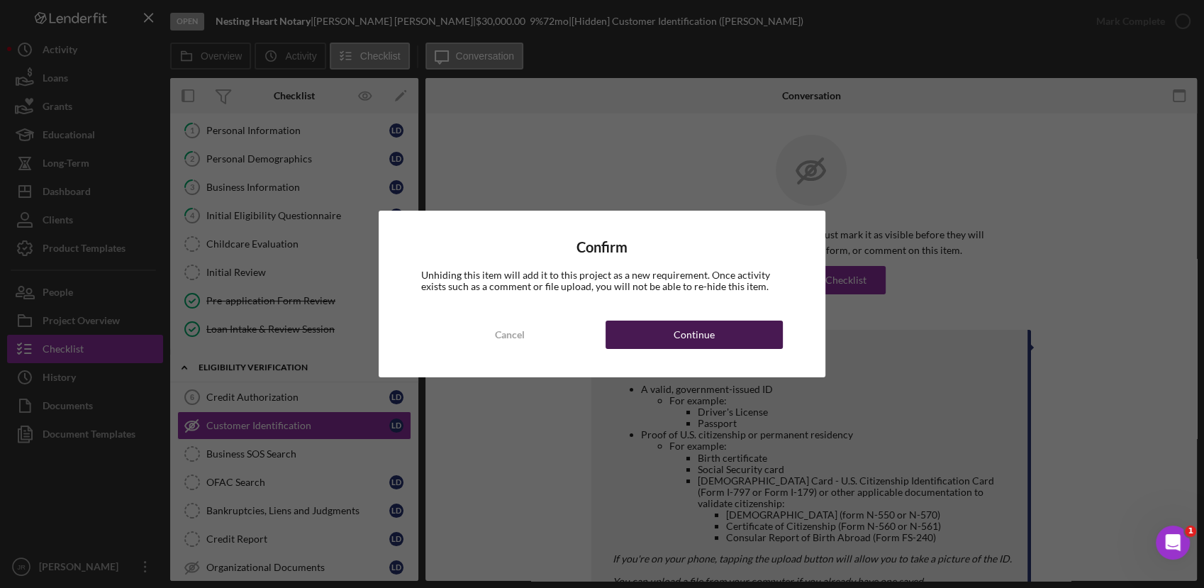
click at [655, 333] on button "Continue" at bounding box center [694, 335] width 177 height 28
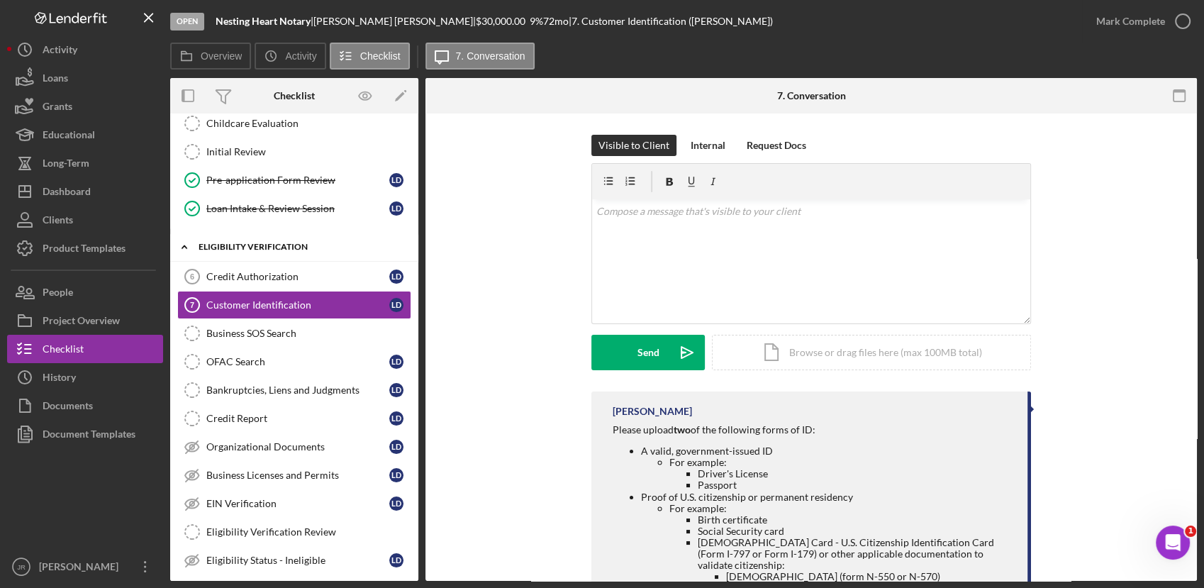
scroll to position [217, 0]
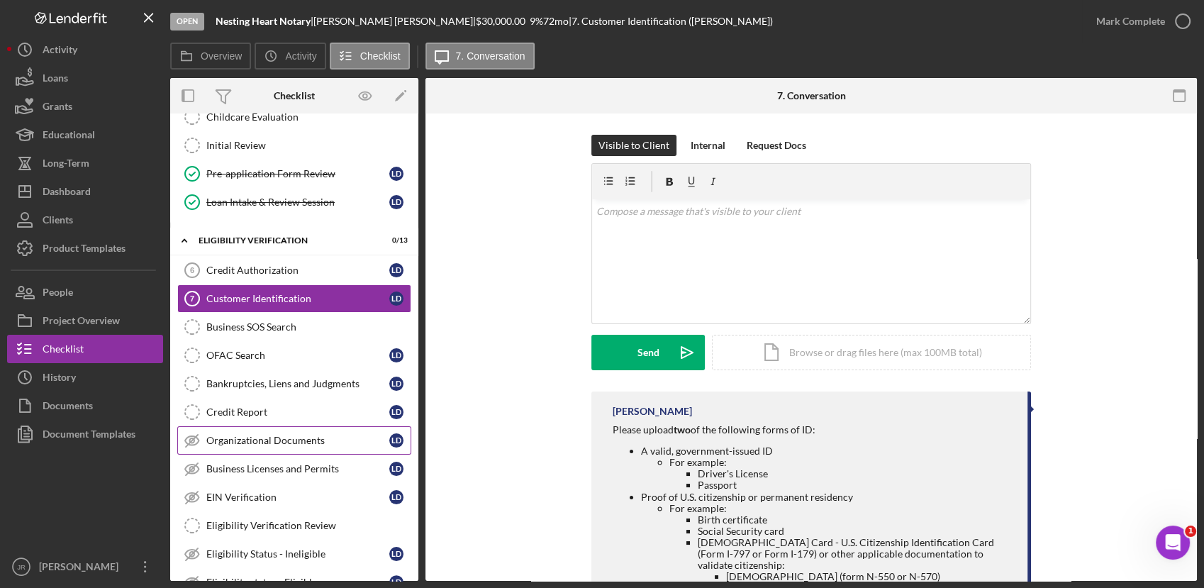
click at [260, 435] on div "Organizational Documents" at bounding box center [297, 440] width 183 height 11
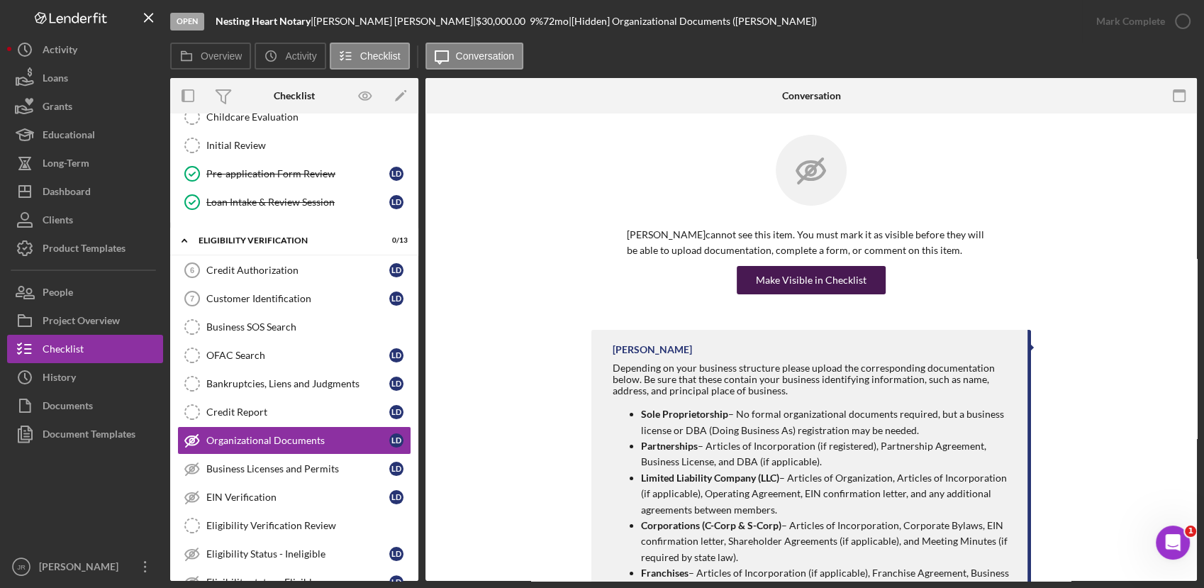
click at [801, 279] on div "Make Visible in Checklist" at bounding box center [811, 280] width 111 height 28
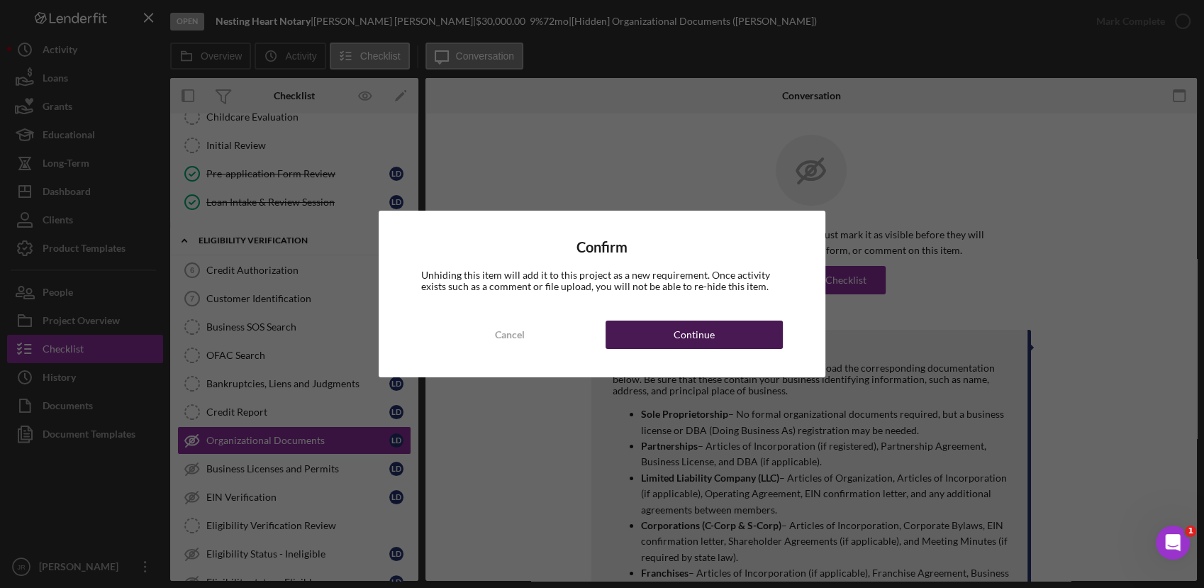
click at [711, 335] on div "Continue" at bounding box center [694, 335] width 41 height 28
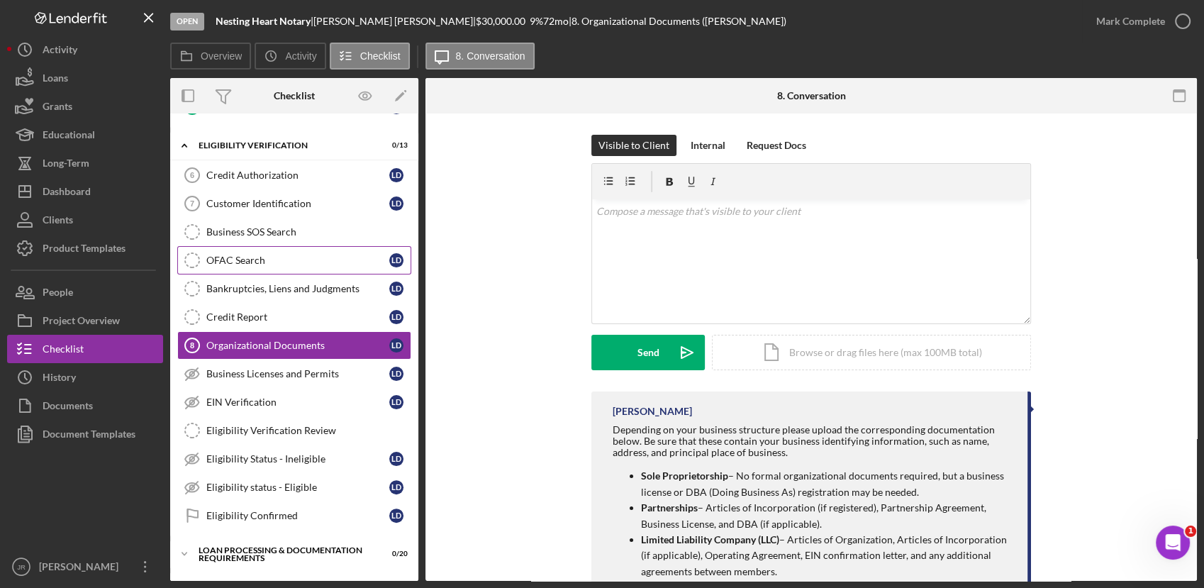
scroll to position [315, 0]
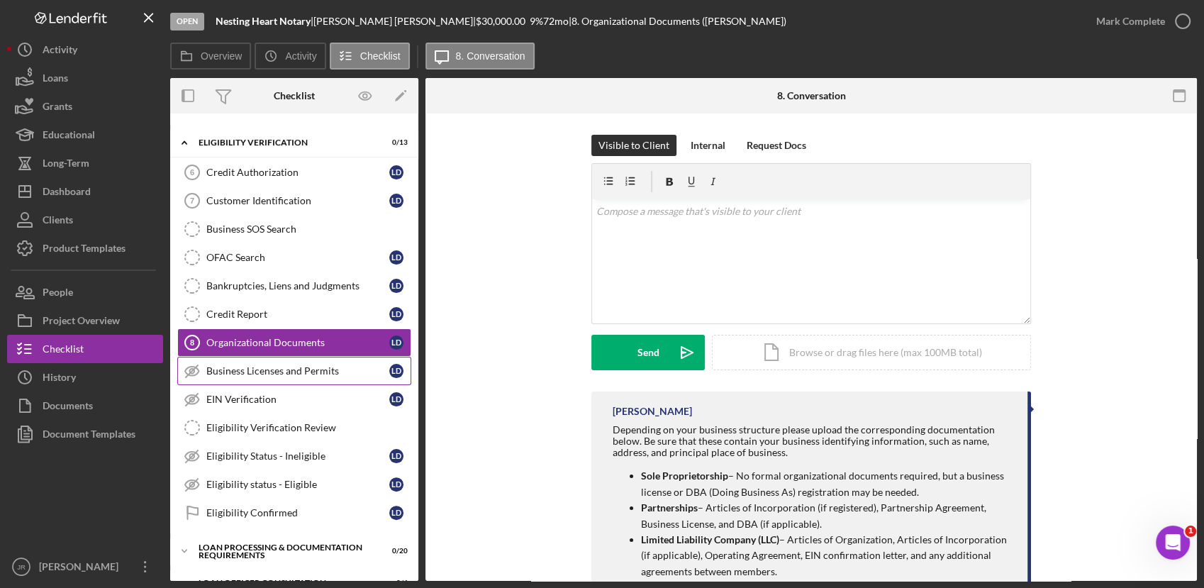
click at [296, 365] on div "Business Licenses and Permits" at bounding box center [297, 370] width 183 height 11
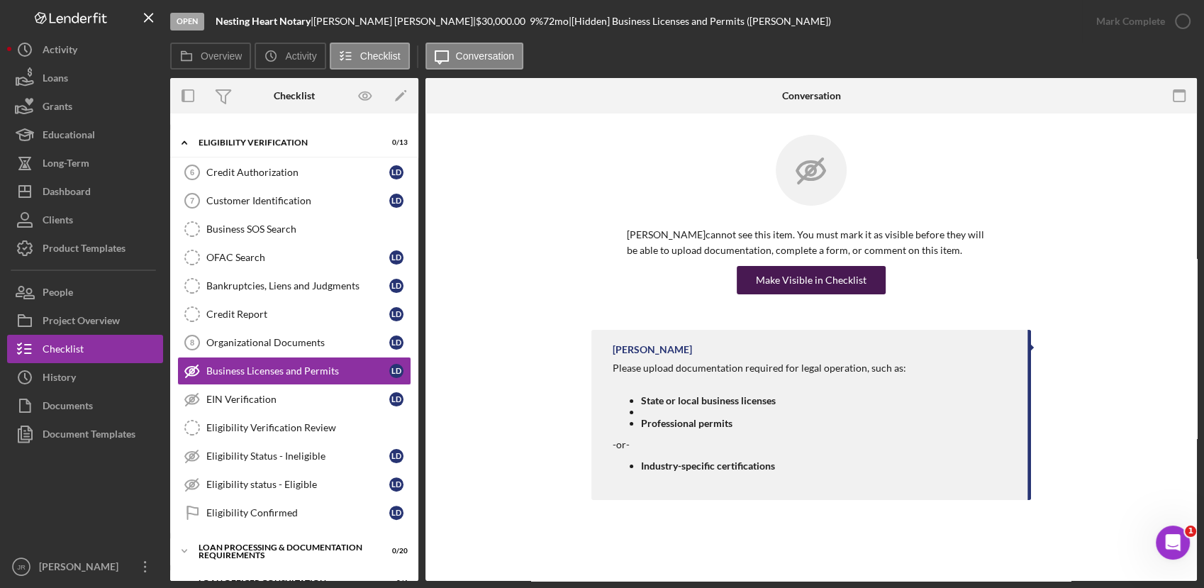
click at [783, 273] on div "Make Visible in Checklist" at bounding box center [811, 280] width 111 height 28
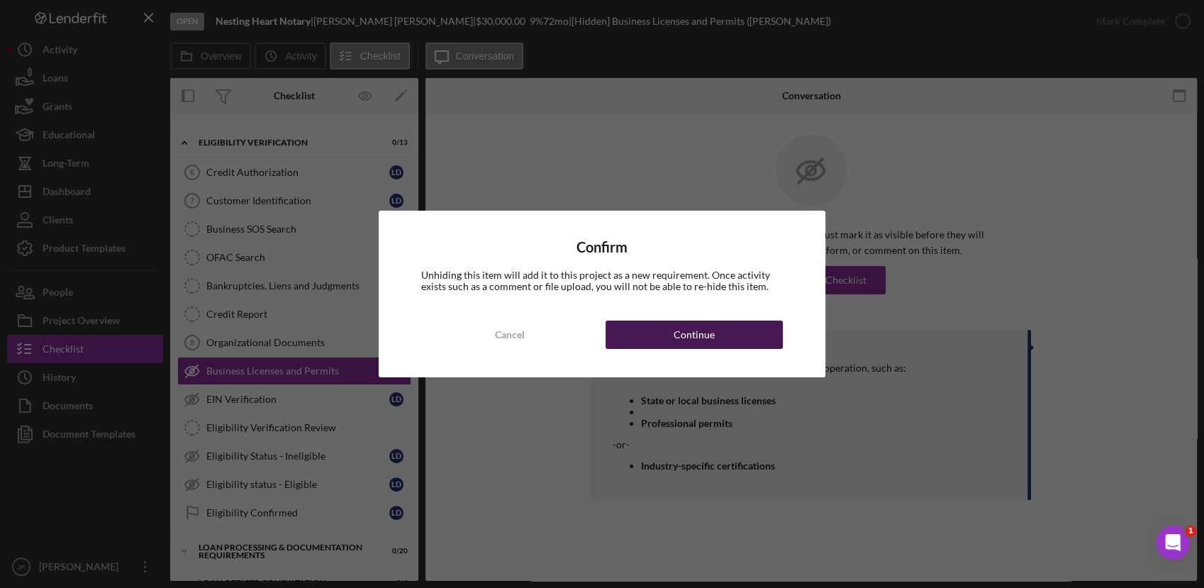
click at [701, 327] on div "Continue" at bounding box center [694, 335] width 41 height 28
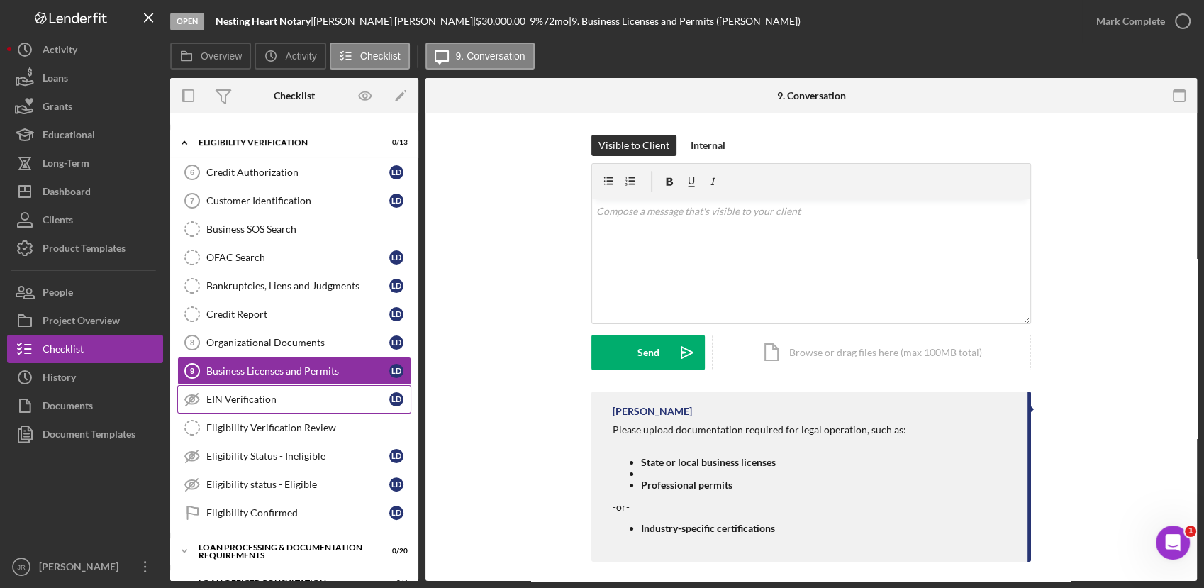
click at [332, 404] on link "EIN Verification EIN Verification [PERSON_NAME]" at bounding box center [294, 399] width 234 height 28
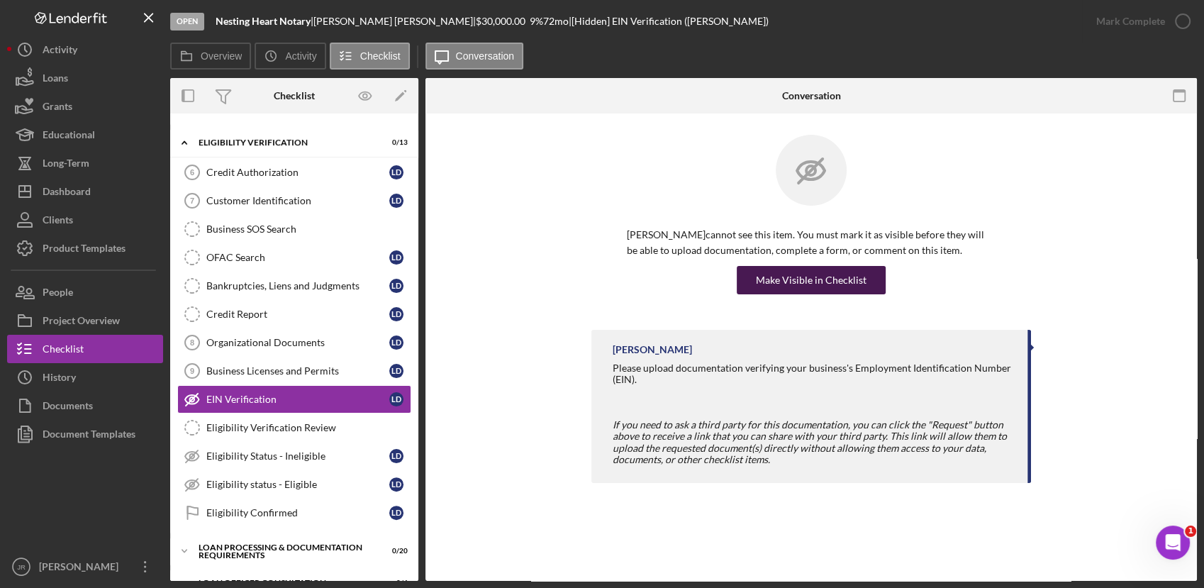
click at [813, 287] on div "Make Visible in Checklist" at bounding box center [811, 280] width 111 height 28
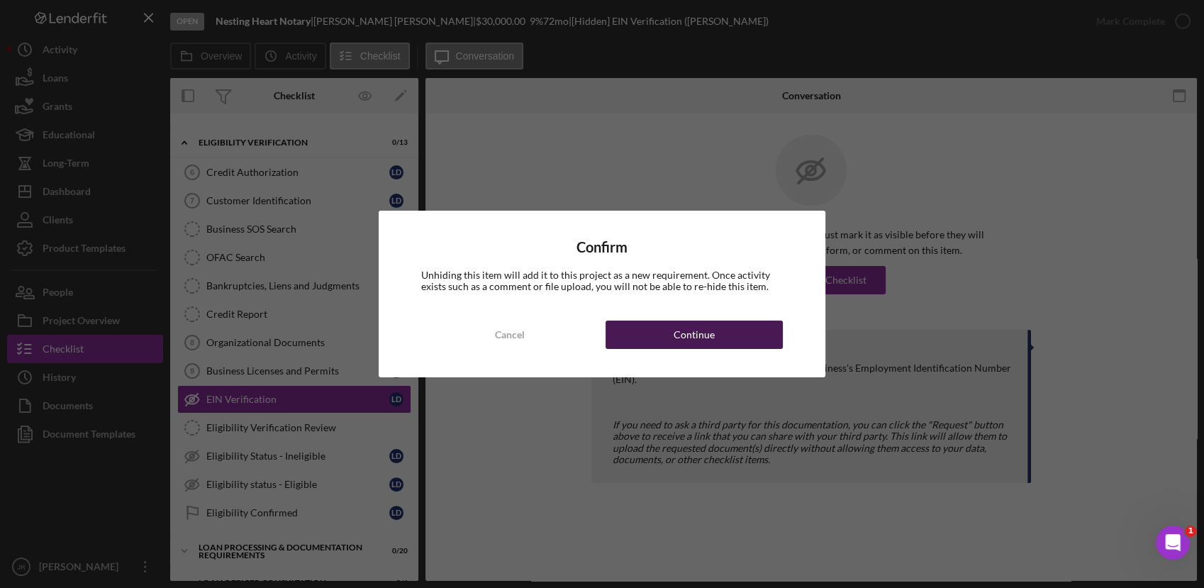
click at [722, 343] on button "Continue" at bounding box center [694, 335] width 177 height 28
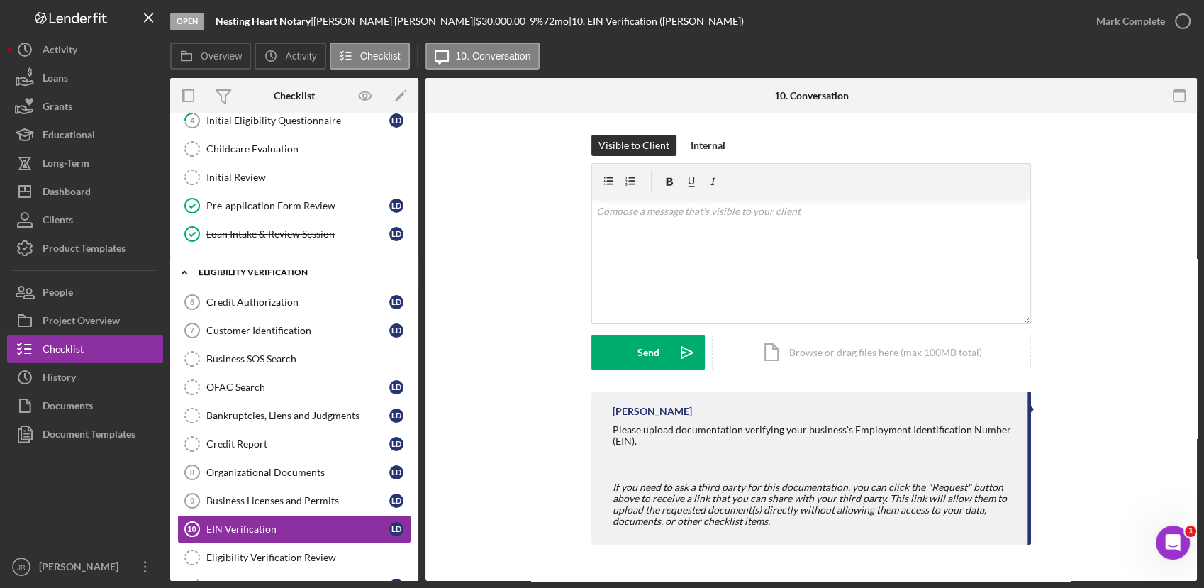
scroll to position [186, 0]
click at [343, 224] on link "Loan Intake & Review Session Loan Intake & Review Session [PERSON_NAME]" at bounding box center [294, 233] width 234 height 28
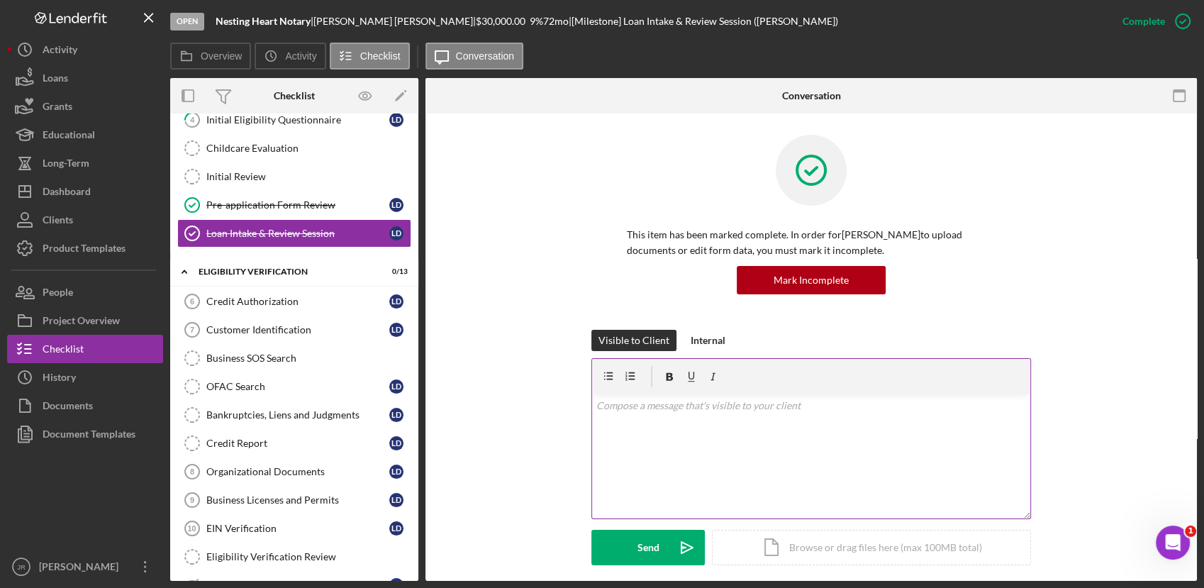
click at [696, 402] on p at bounding box center [811, 406] width 430 height 16
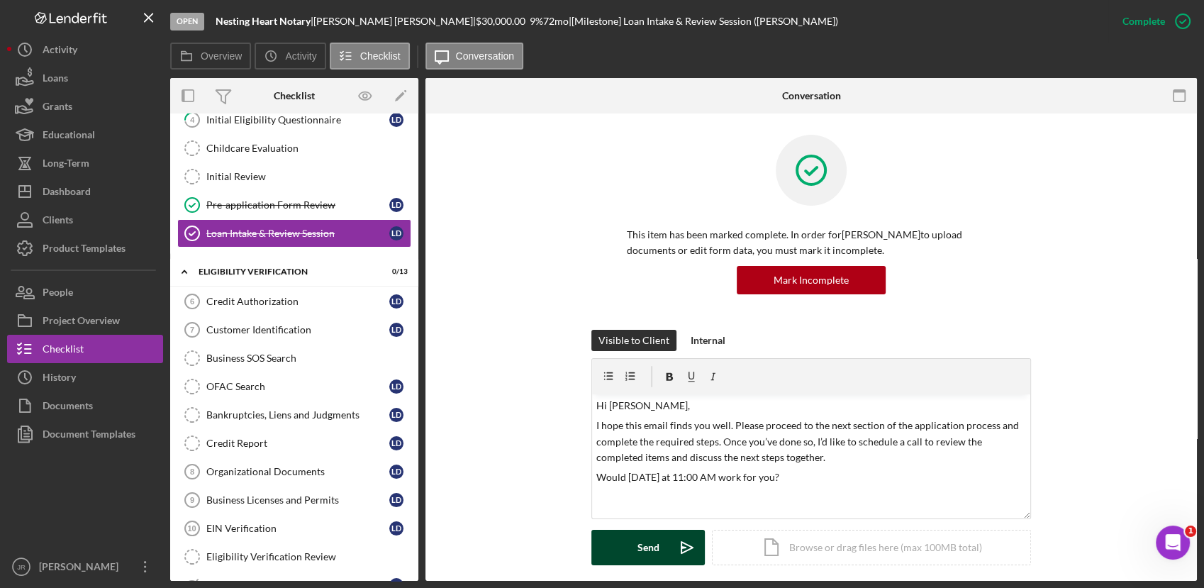
click at [633, 549] on button "Send Icon/icon-invite-send" at bounding box center [647, 547] width 113 height 35
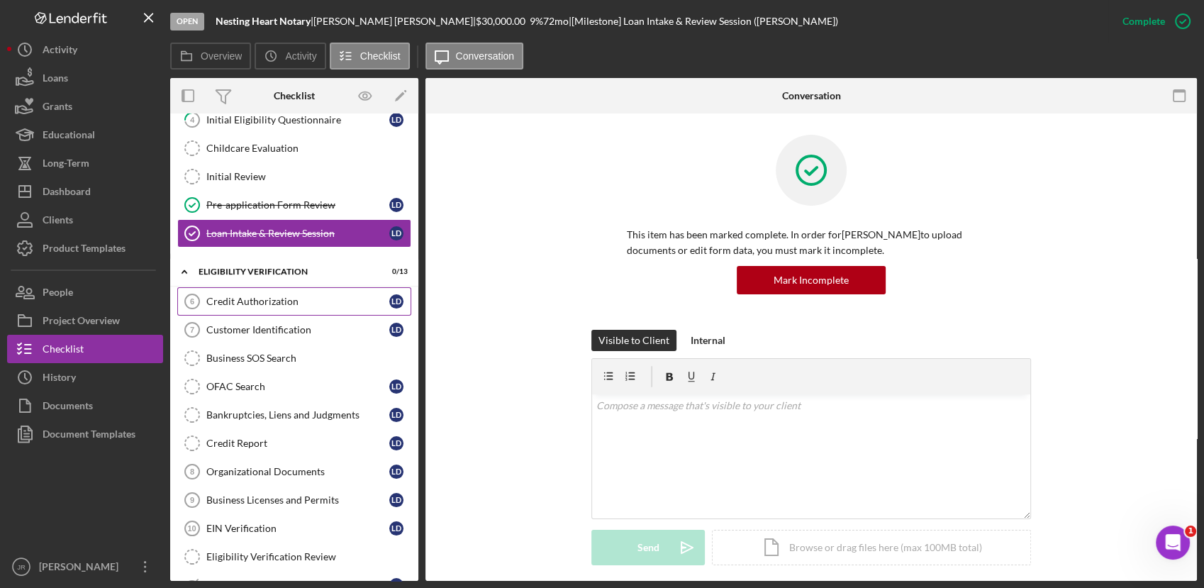
scroll to position [261, 0]
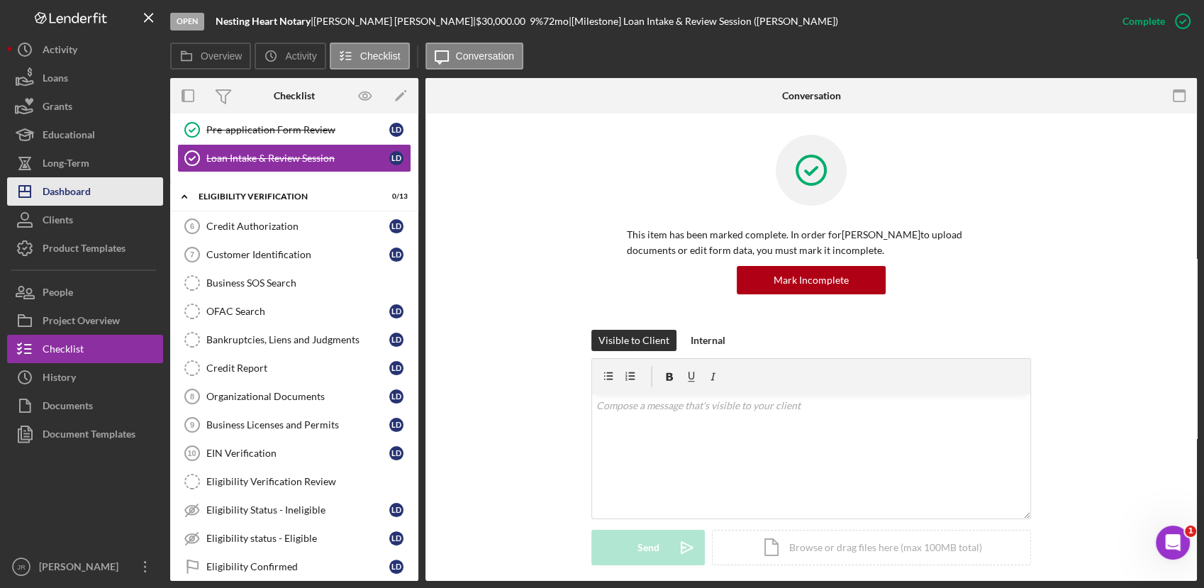
click at [57, 190] on div "Dashboard" at bounding box center [67, 193] width 48 height 32
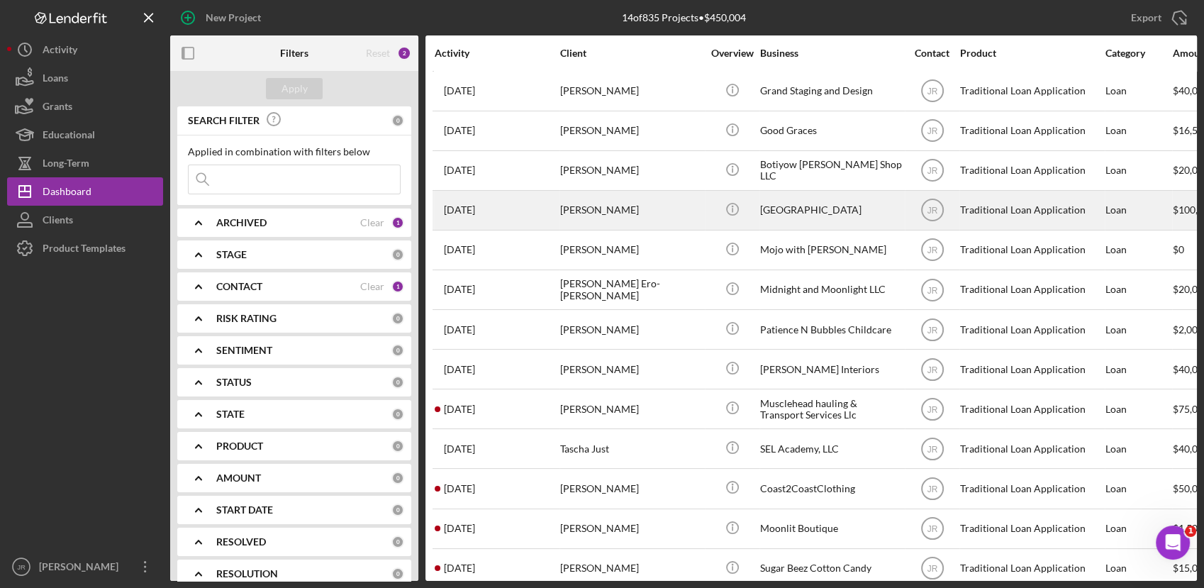
scroll to position [62, 0]
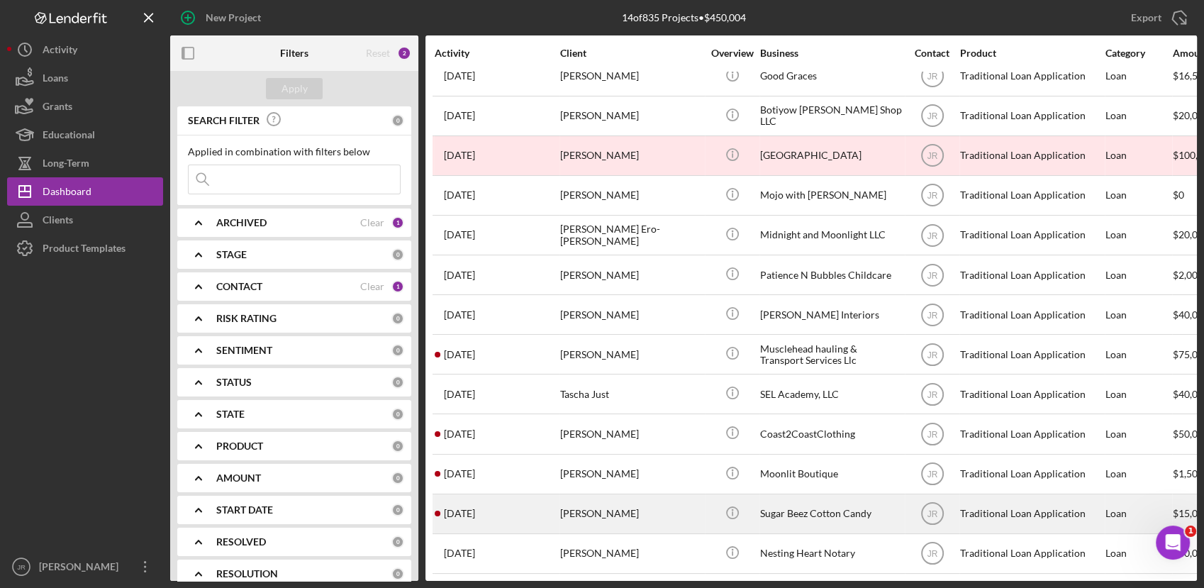
click at [612, 515] on div "[PERSON_NAME]" at bounding box center [631, 514] width 142 height 38
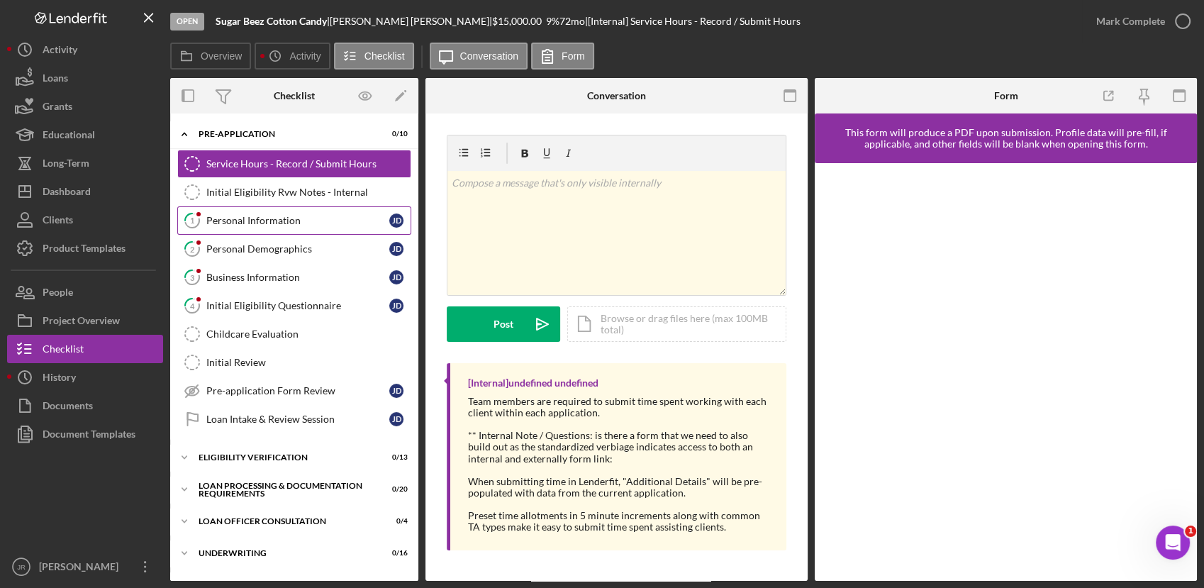
click at [261, 212] on link "1 Personal Information [PERSON_NAME]" at bounding box center [294, 220] width 234 height 28
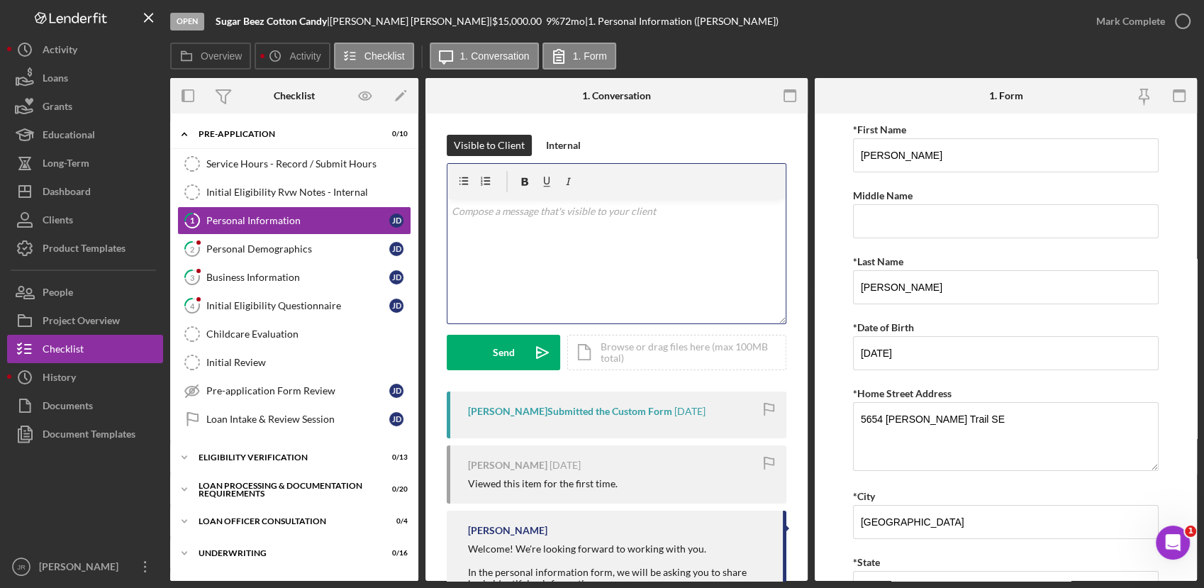
click at [681, 302] on div "v Color teal Color pink Remove color Add row above Add row below Add column bef…" at bounding box center [617, 261] width 338 height 124
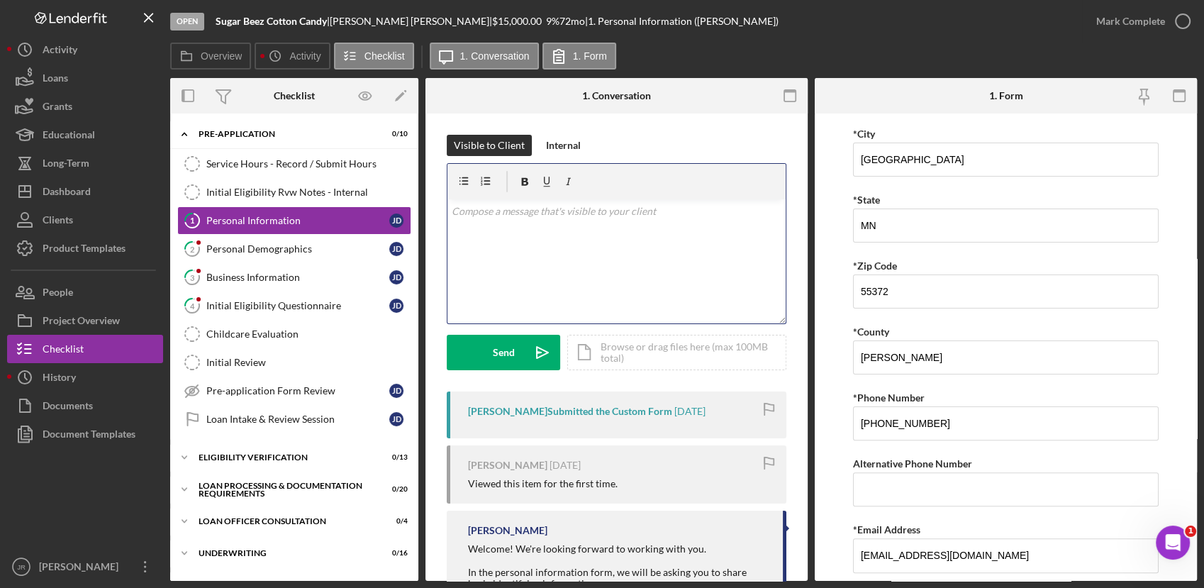
scroll to position [403, 0]
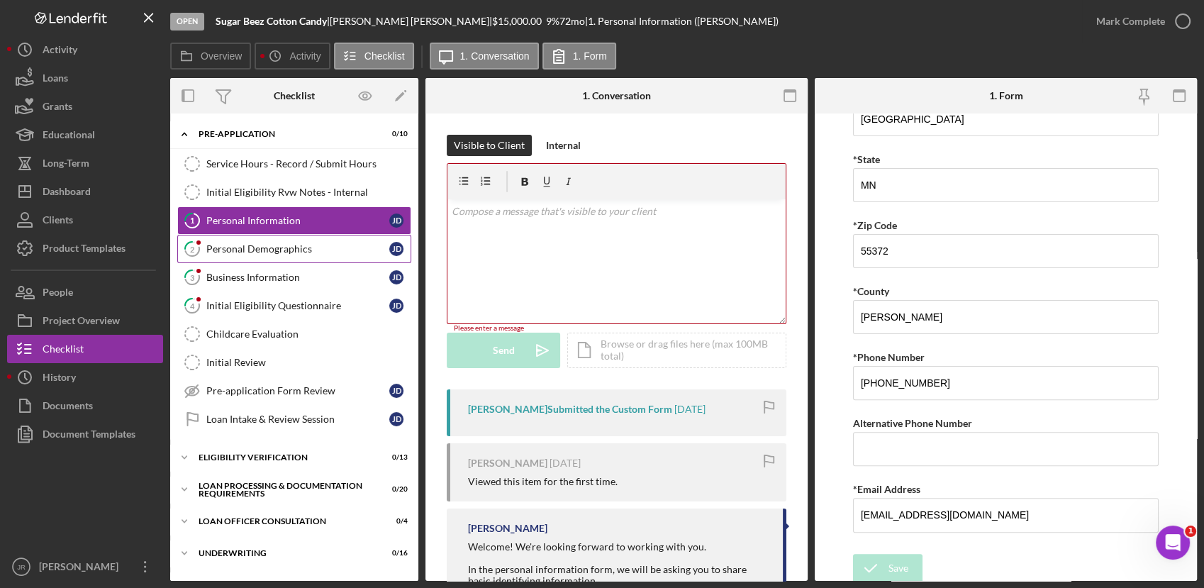
click at [369, 248] on div "Personal Demographics" at bounding box center [297, 248] width 183 height 11
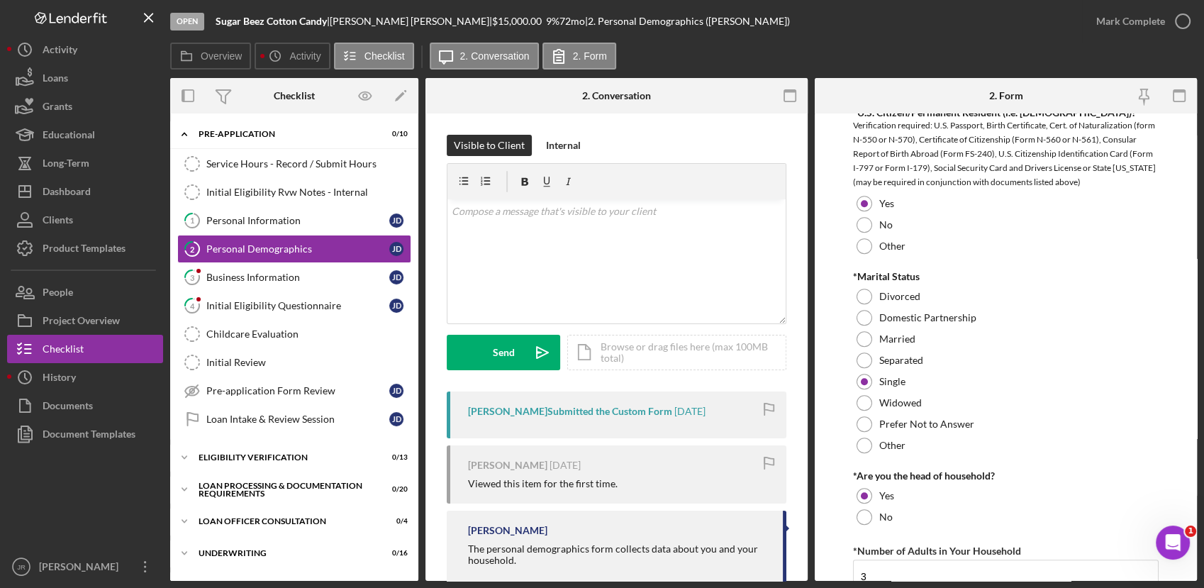
scroll to position [885, 0]
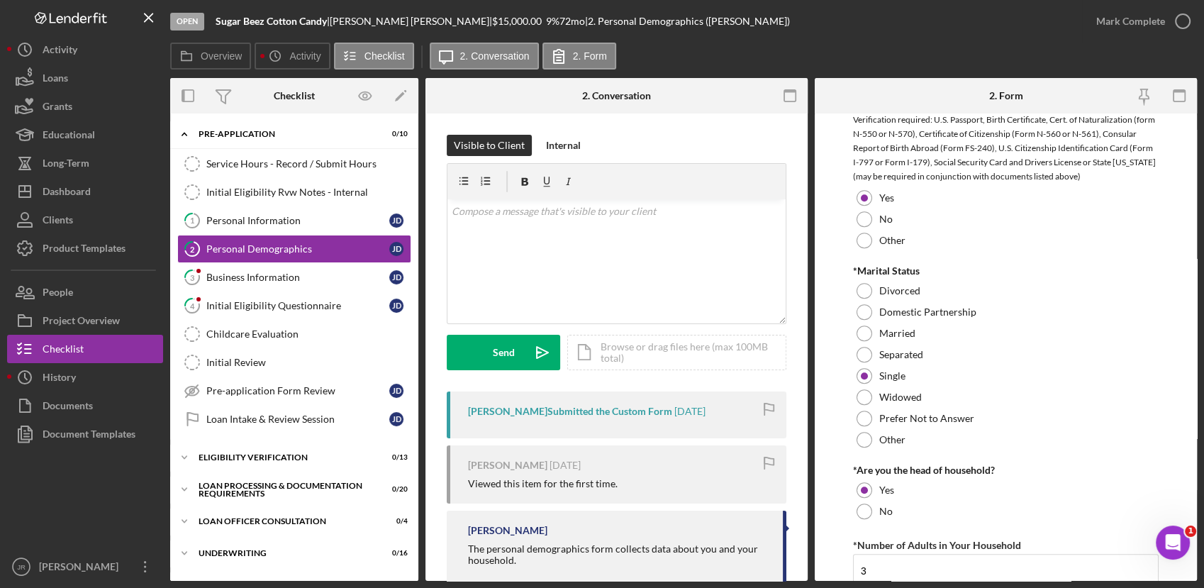
click at [1180, 284] on form "Preferred Name [PERSON_NAME] *Race [DEMOGRAPHIC_DATA]/[DEMOGRAPHIC_DATA] [DEMOG…" at bounding box center [1006, 346] width 382 height 467
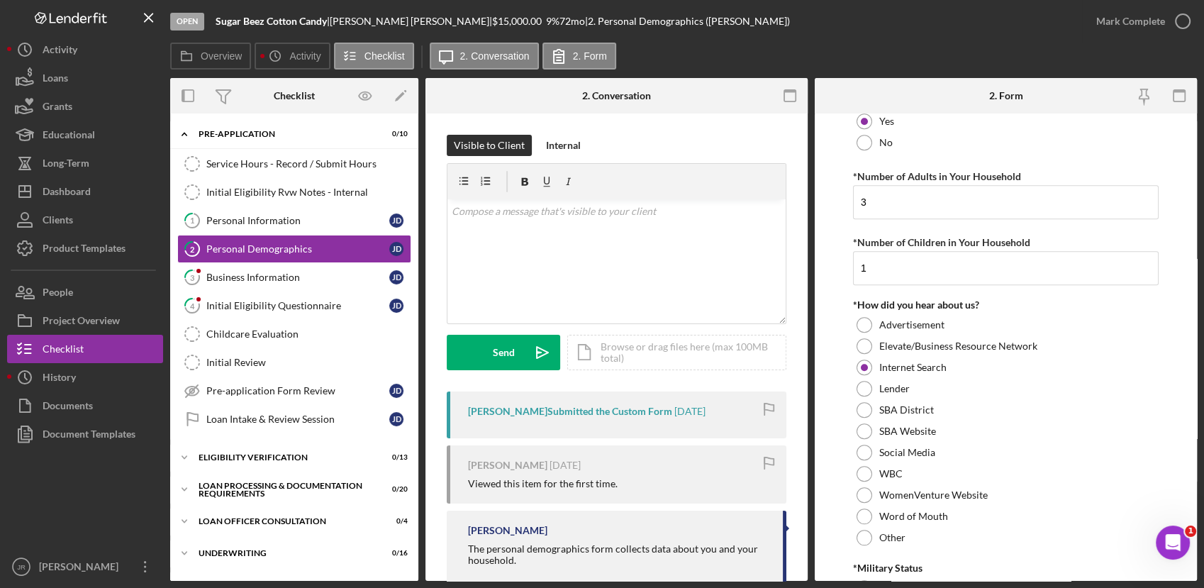
scroll to position [1407, 0]
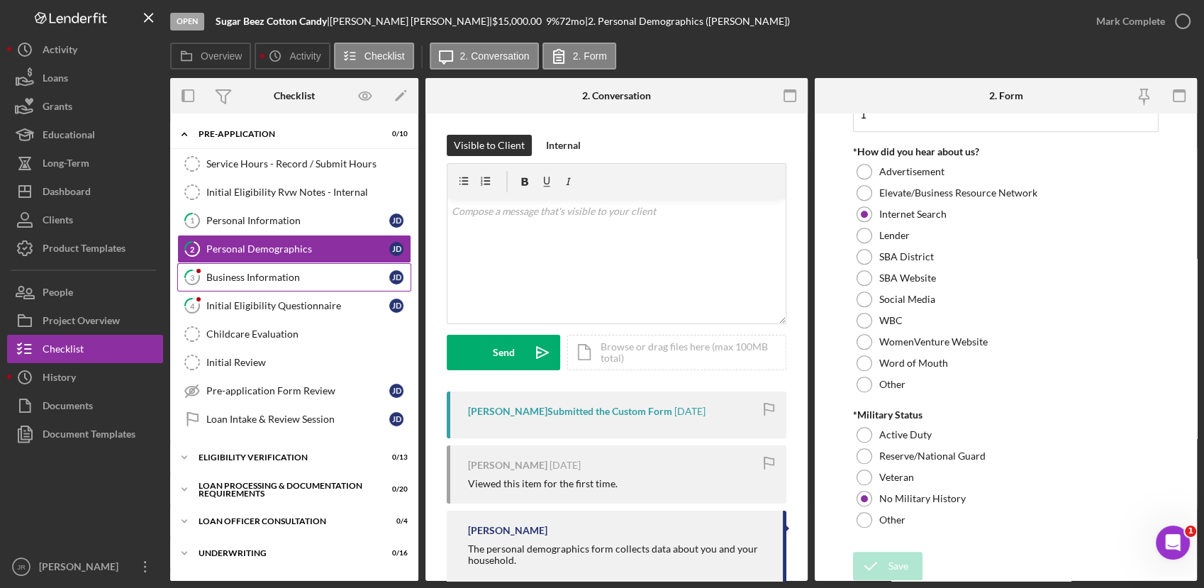
click at [361, 270] on link "3 Business Information [PERSON_NAME]" at bounding box center [294, 277] width 234 height 28
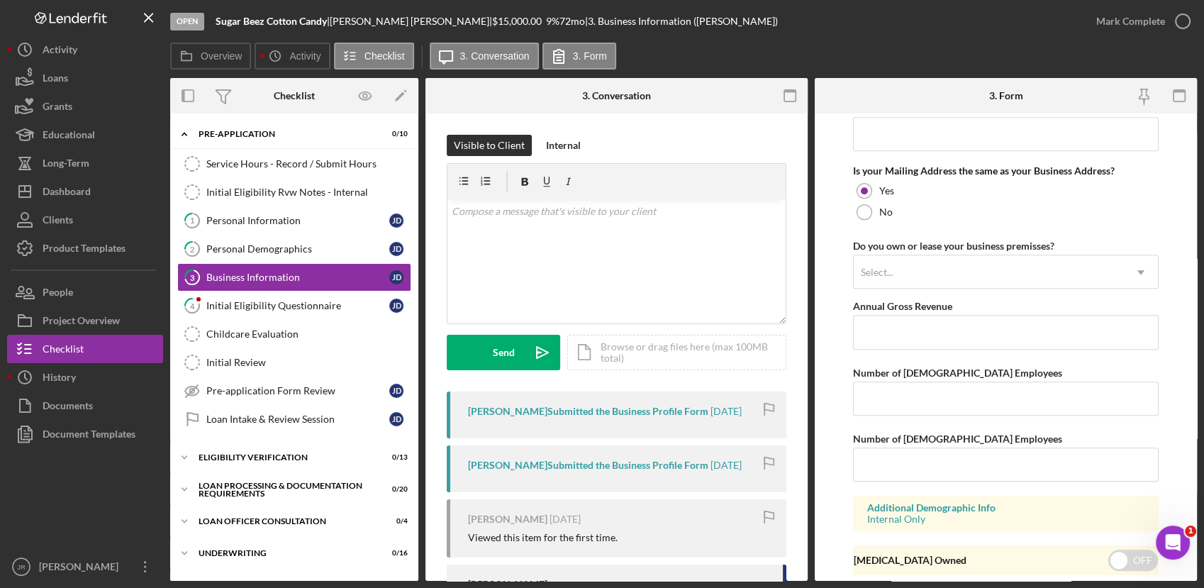
scroll to position [1104, 0]
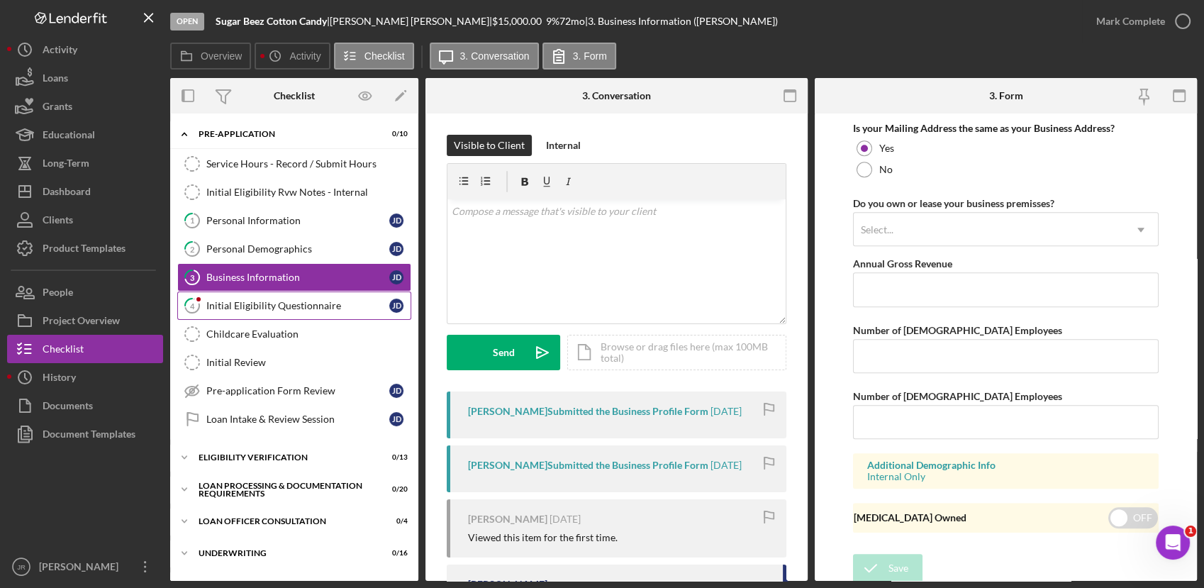
click at [250, 304] on div "Initial Eligibility Questionnaire" at bounding box center [297, 305] width 183 height 11
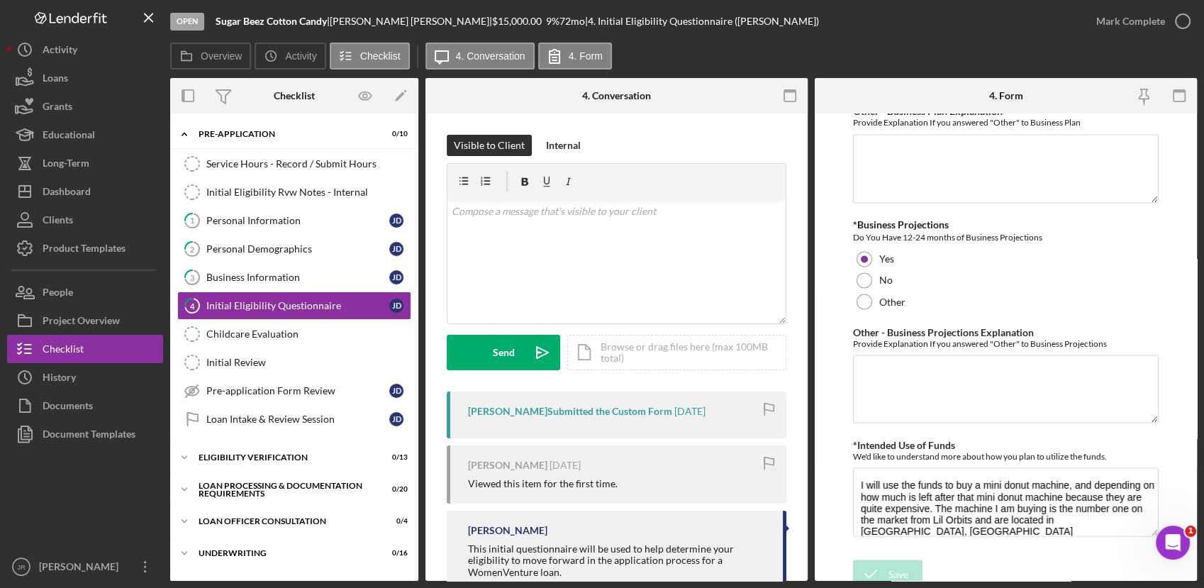
scroll to position [2531, 0]
click at [323, 352] on link "Initial Review Initial Review" at bounding box center [294, 362] width 234 height 28
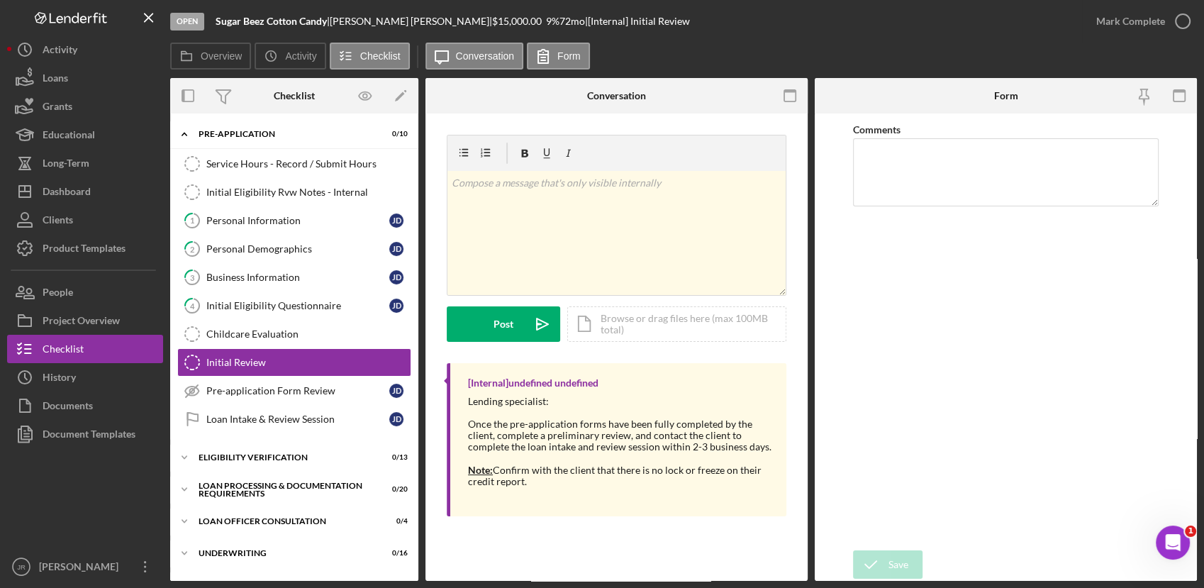
click at [428, 204] on div "v Color teal Color pink Remove color Add row above Add row below Add column bef…" at bounding box center [617, 328] width 382 height 431
click at [528, 205] on div "v Color teal Color pink Remove color Add row above Add row below Add column bef…" at bounding box center [617, 233] width 338 height 124
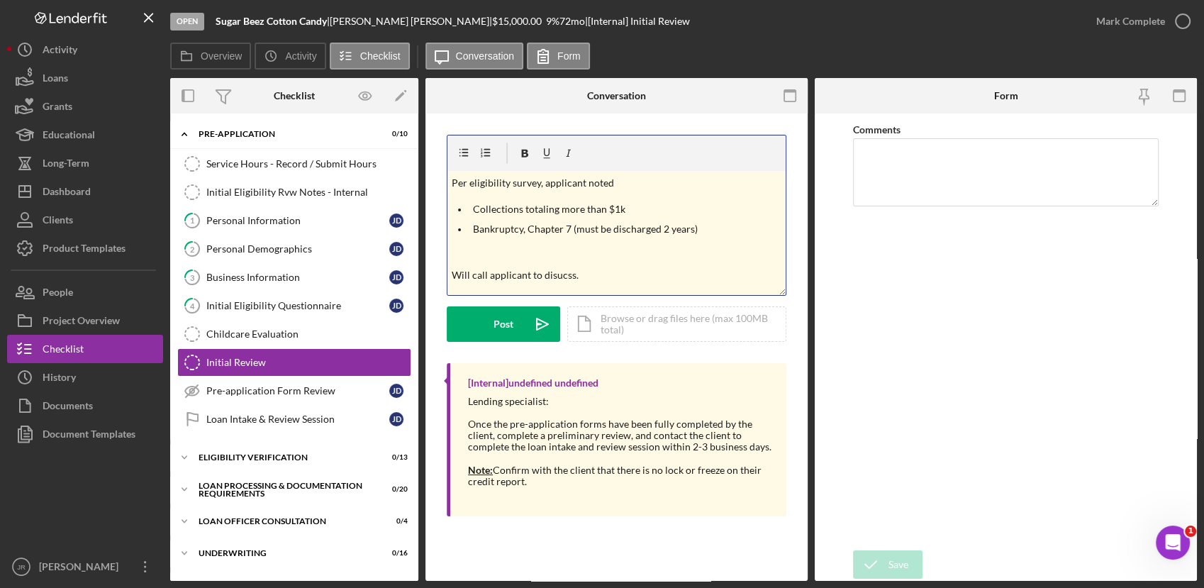
click at [521, 279] on p "Will call applicant to disucss." at bounding box center [617, 275] width 330 height 16
click at [602, 279] on p "Will call the applicant to discuss." at bounding box center [617, 275] width 330 height 16
click at [516, 338] on button "Post Icon/icon-invite-send" at bounding box center [503, 323] width 113 height 35
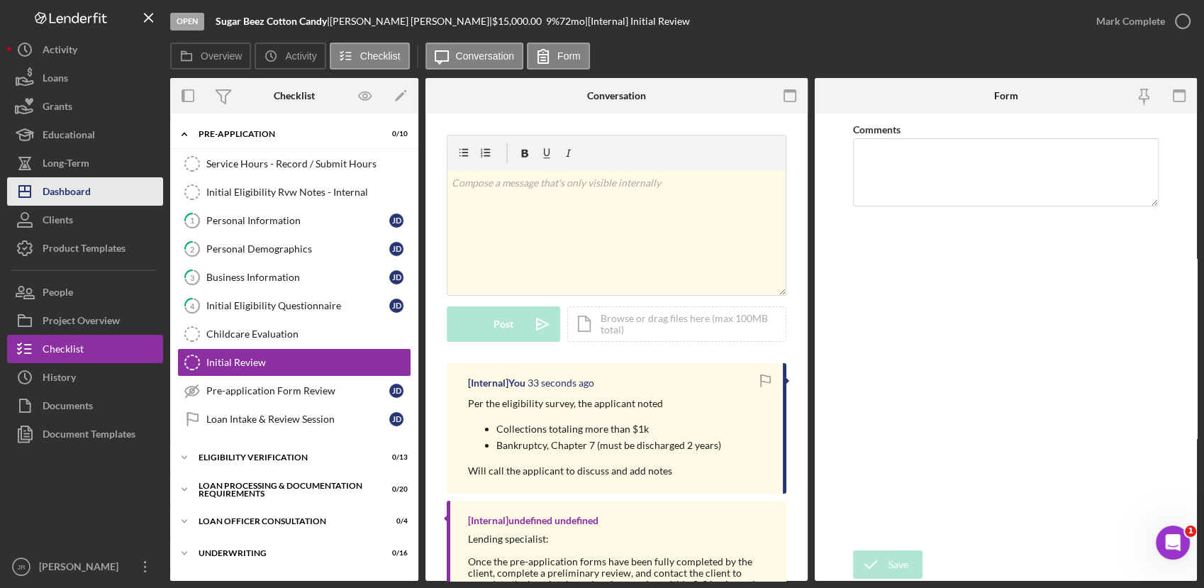
click at [100, 194] on button "Icon/Dashboard Dashboard" at bounding box center [85, 191] width 156 height 28
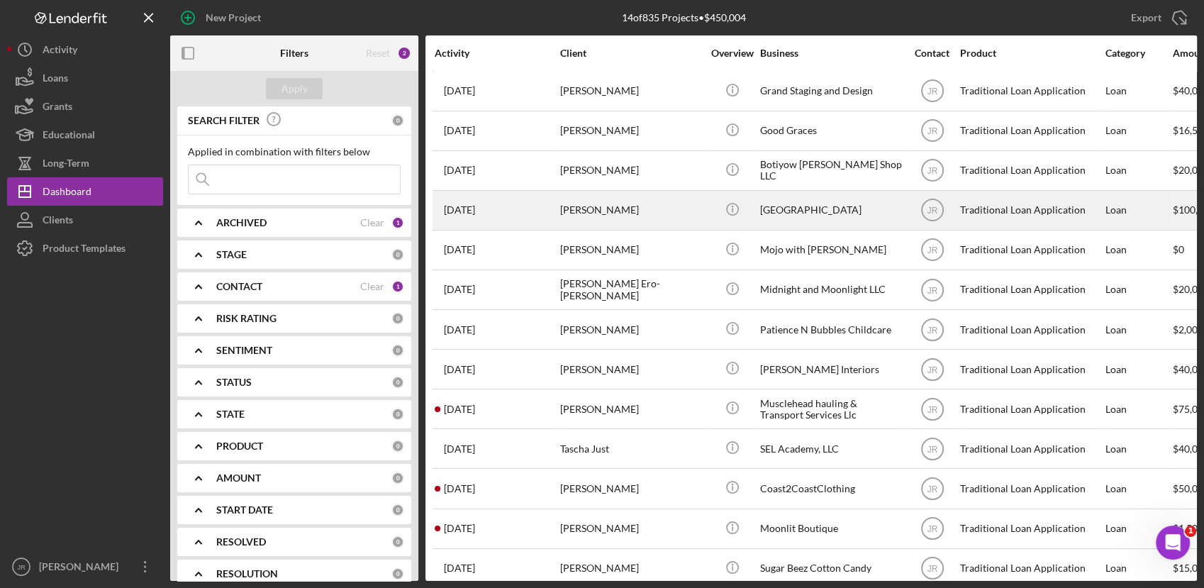
scroll to position [62, 0]
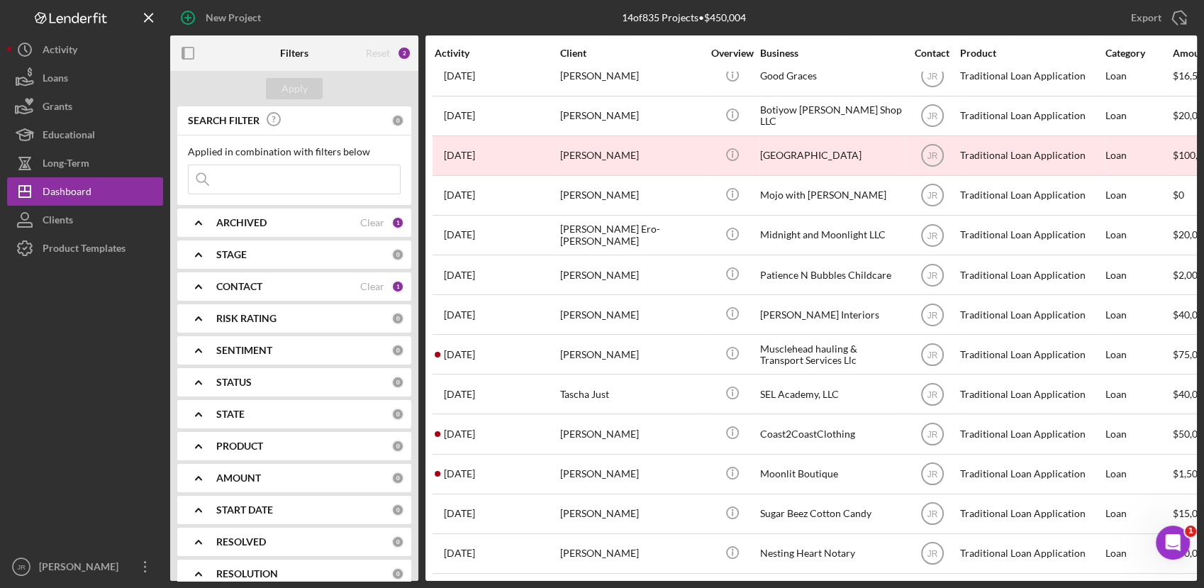
click at [261, 226] on b "ARCHIVED" at bounding box center [241, 222] width 50 height 11
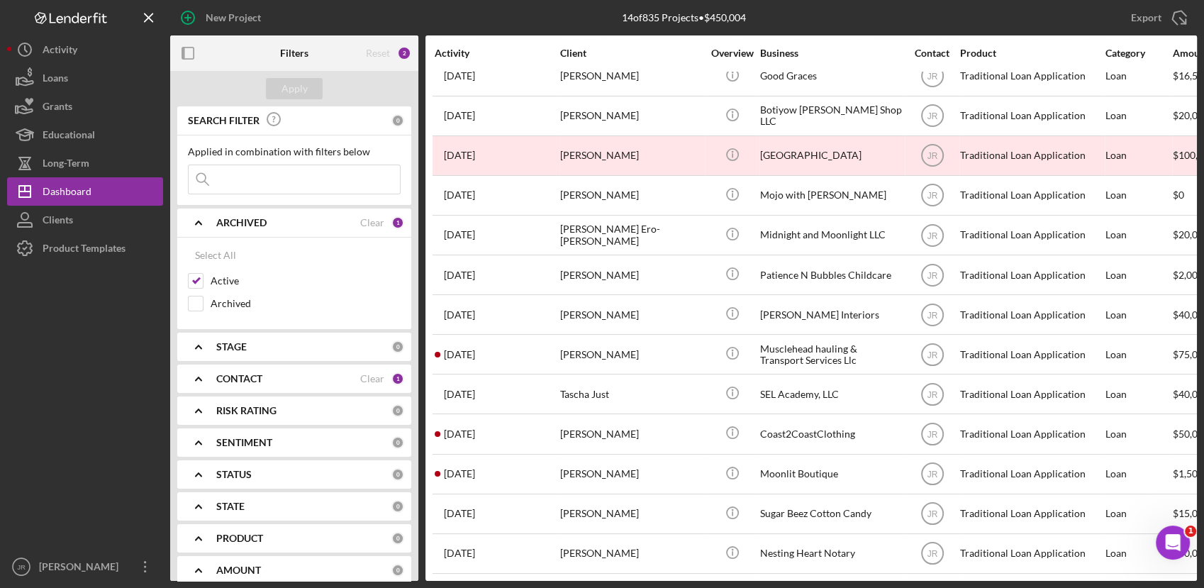
click at [220, 220] on b "ARCHIVED" at bounding box center [241, 222] width 50 height 11
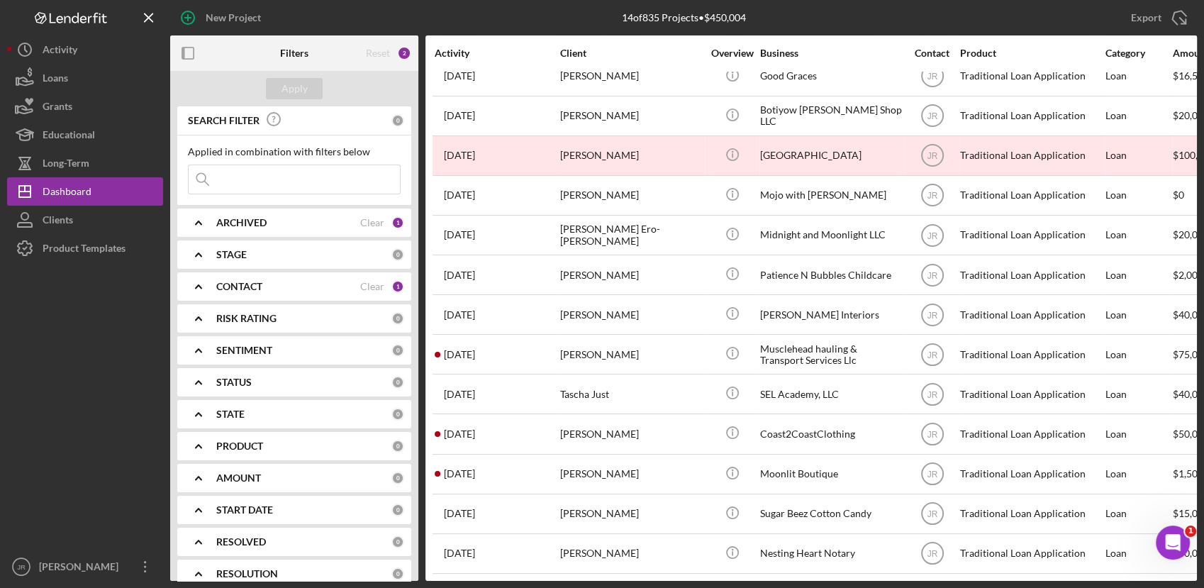
click at [226, 279] on div "CONTACT Clear 1" at bounding box center [310, 286] width 188 height 28
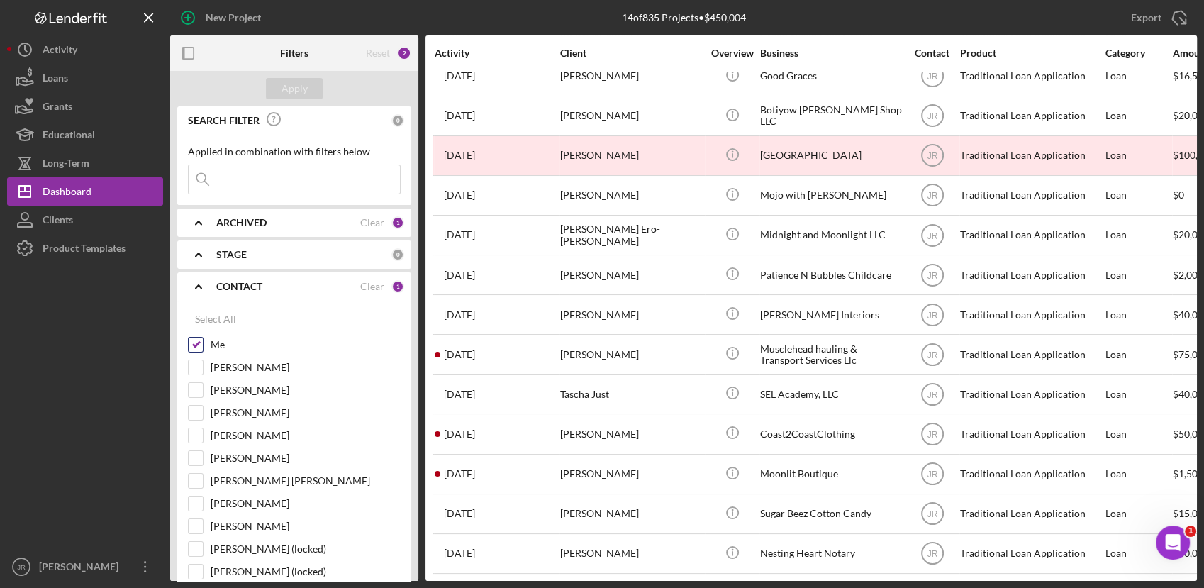
click at [193, 343] on input "Me" at bounding box center [196, 345] width 14 height 14
checkbox input "false"
click at [194, 365] on input "[PERSON_NAME]" at bounding box center [196, 367] width 14 height 14
checkbox input "true"
click at [289, 98] on div "Apply" at bounding box center [295, 88] width 26 height 21
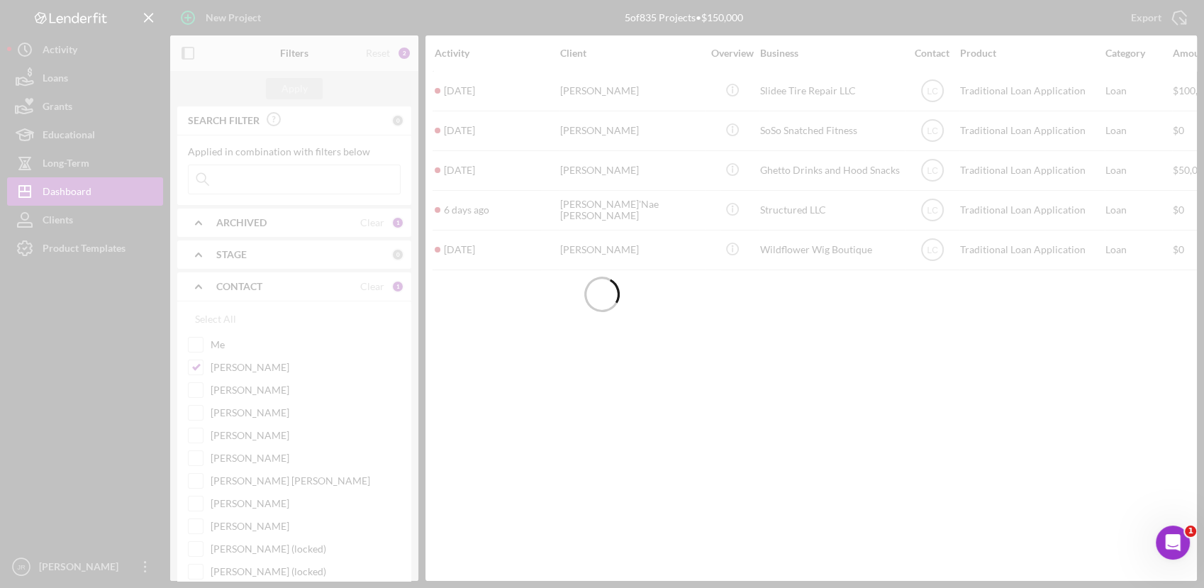
scroll to position [0, 0]
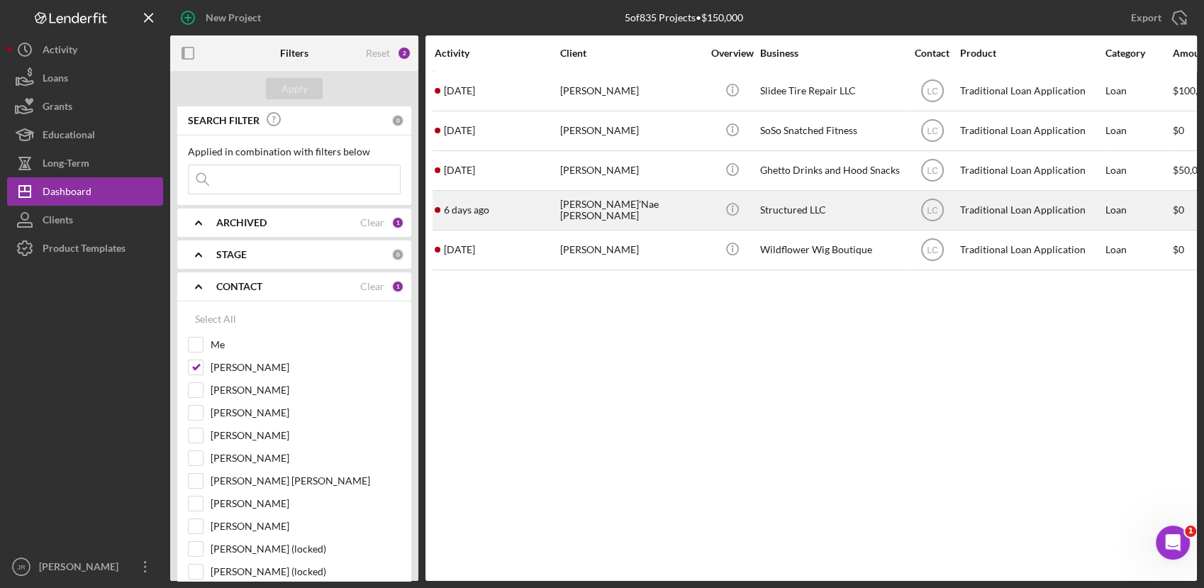
click at [782, 213] on div "Structured LLC" at bounding box center [831, 210] width 142 height 38
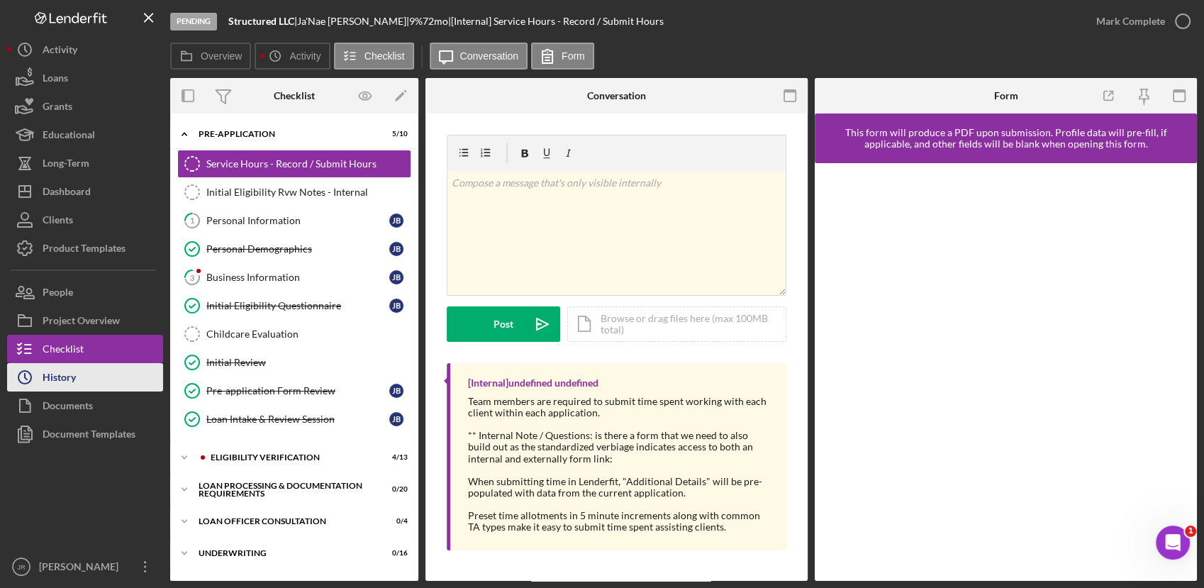
click at [73, 380] on div "History" at bounding box center [59, 379] width 33 height 32
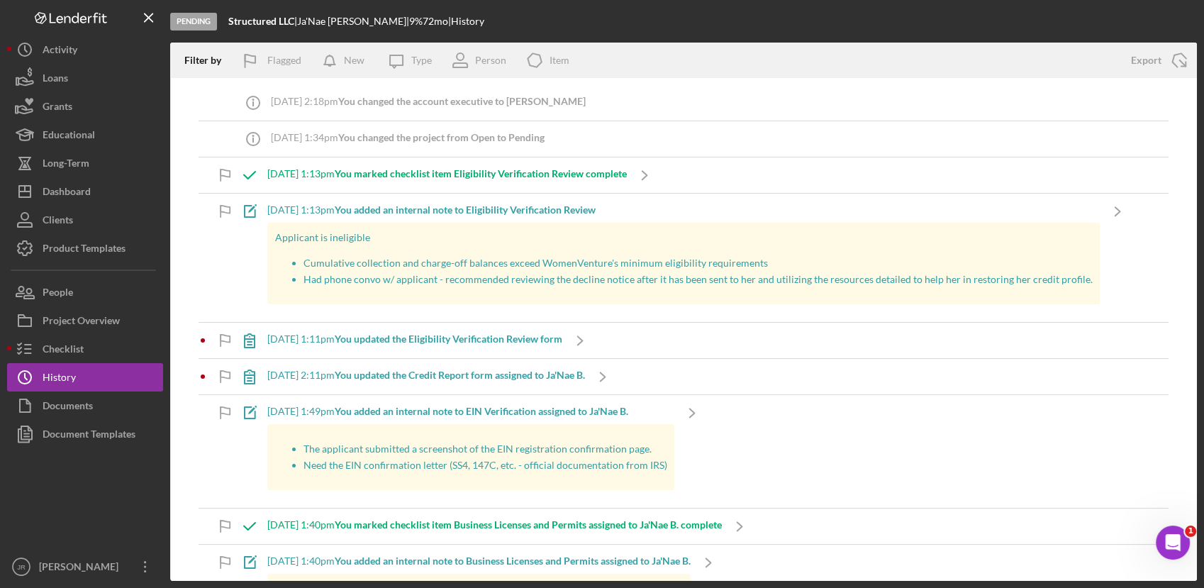
click at [451, 223] on div "Applicant is ineligible Cumulative collection and charge-off balances exceed Wo…" at bounding box center [683, 264] width 833 height 82
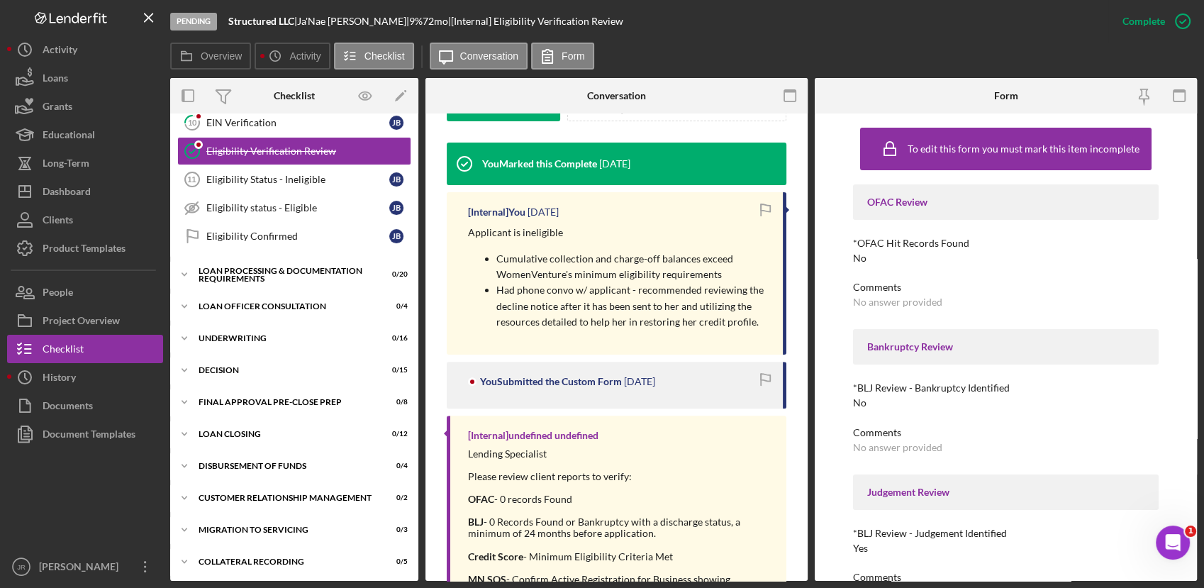
scroll to position [433, 0]
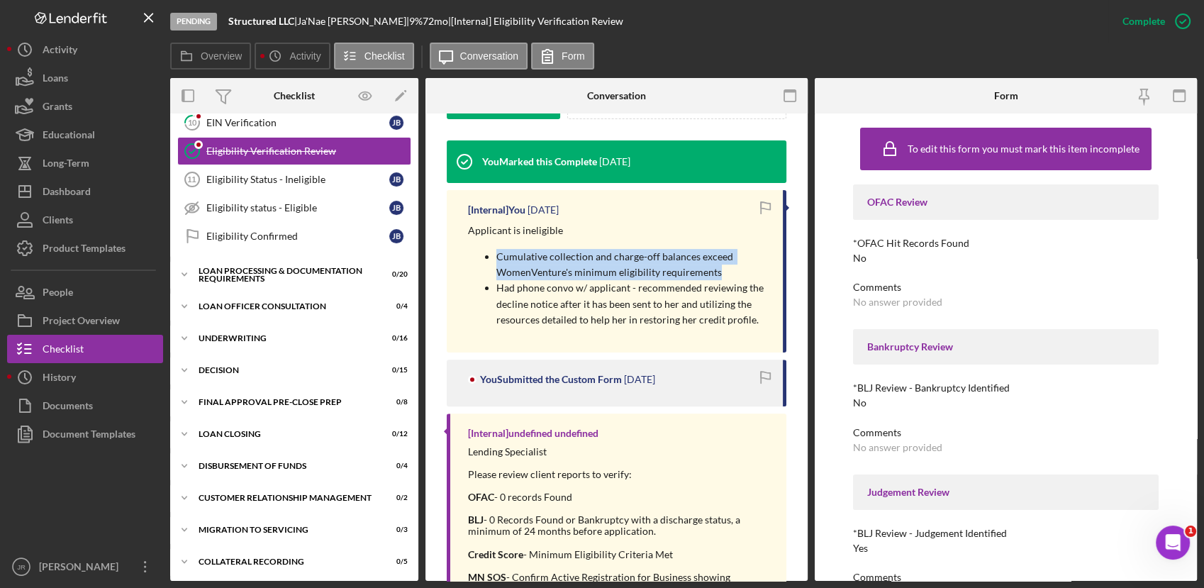
drag, startPoint x: 499, startPoint y: 255, endPoint x: 719, endPoint y: 272, distance: 221.2
click at [719, 272] on p "Cumulative collection and charge-off balances exceed WomenVenture's minimum eli…" at bounding box center [632, 265] width 272 height 32
copy p "Cumulative collection and charge-off balances exceed WomenVenture's minimum eli…"
click at [509, 266] on p "Cumulative collection and charge-off balances exceed WomenVenture's minimum eli…" at bounding box center [632, 265] width 272 height 32
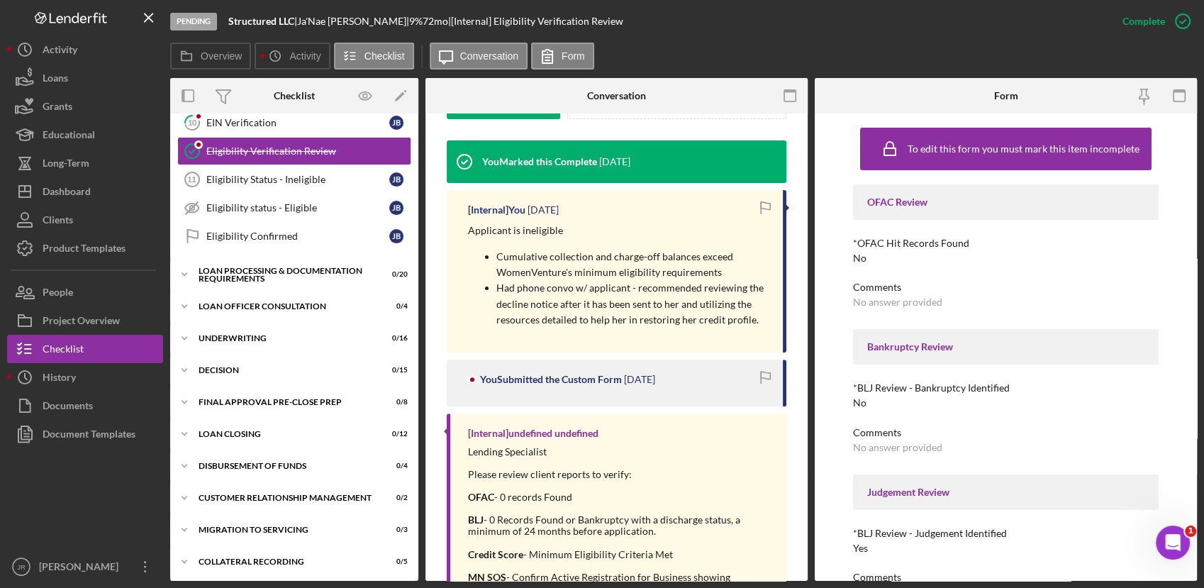
drag, startPoint x: 494, startPoint y: 254, endPoint x: 760, endPoint y: 330, distance: 277.4
click at [760, 330] on div "Applicant is ineligible Cumulative collection and charge-off balances exceed Wo…" at bounding box center [618, 280] width 301 height 115
copy ul "Cumulative collection and charge-off balances exceed WomenVenture's minimum eli…"
click at [74, 196] on div "Dashboard" at bounding box center [67, 193] width 48 height 32
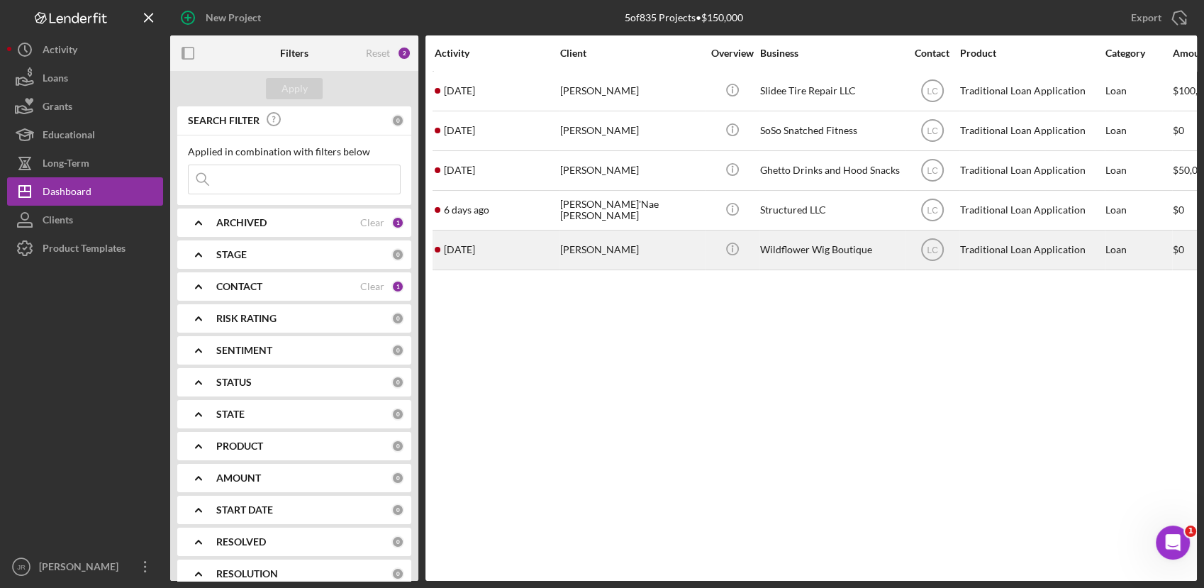
click at [484, 254] on div "[DATE] [PERSON_NAME]" at bounding box center [497, 250] width 124 height 38
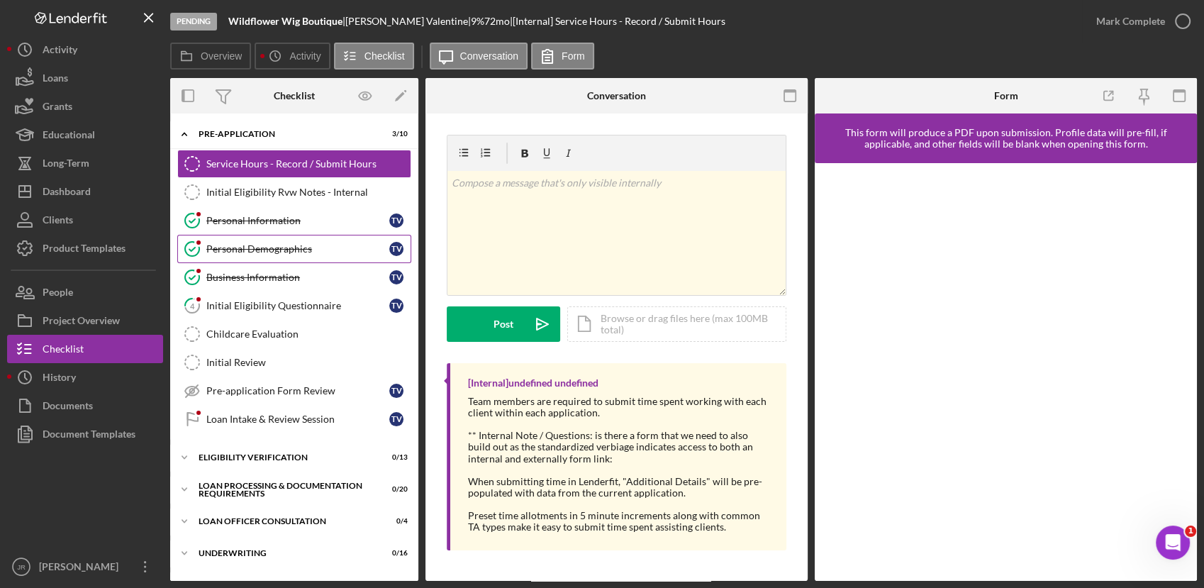
click at [252, 246] on div "Personal Demographics" at bounding box center [297, 248] width 183 height 11
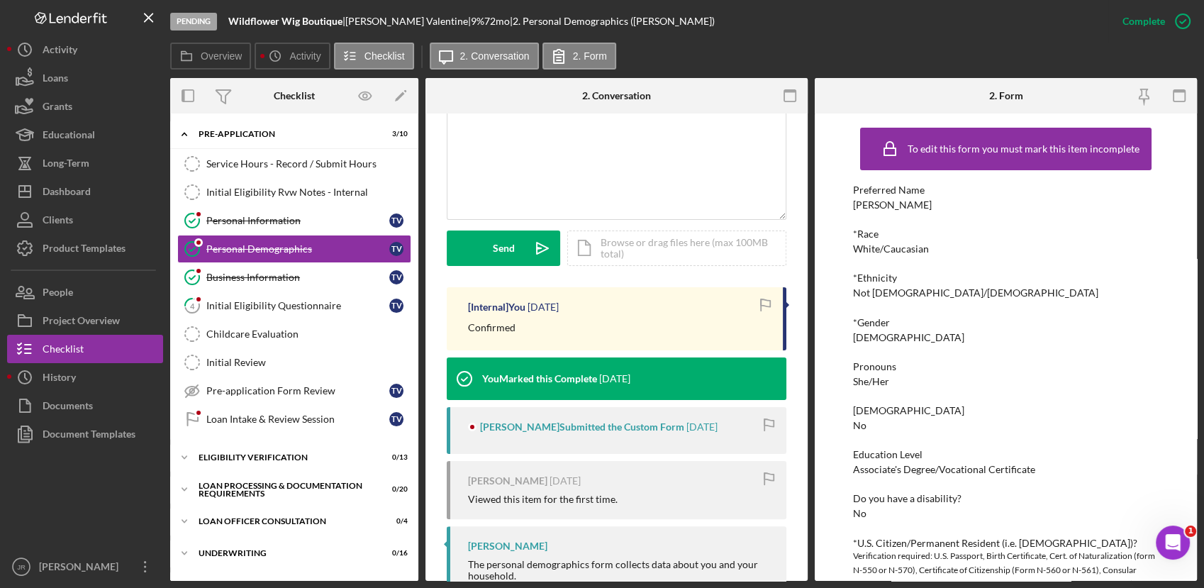
scroll to position [318, 0]
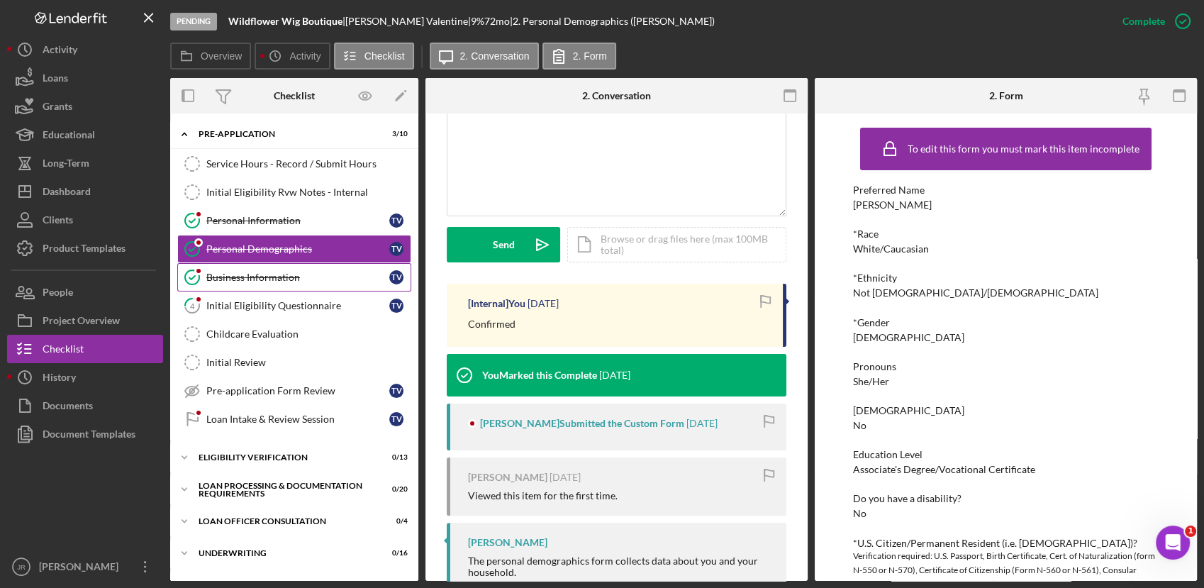
click at [305, 281] on div "Business Information" at bounding box center [297, 277] width 183 height 11
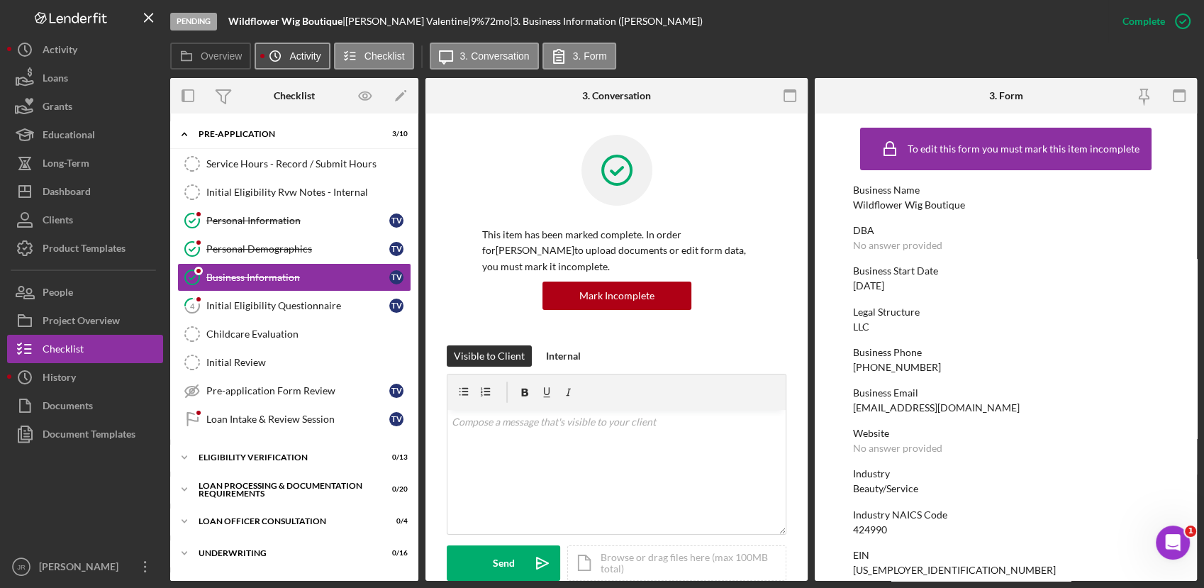
click at [283, 52] on icon "Icon/History" at bounding box center [275, 56] width 28 height 28
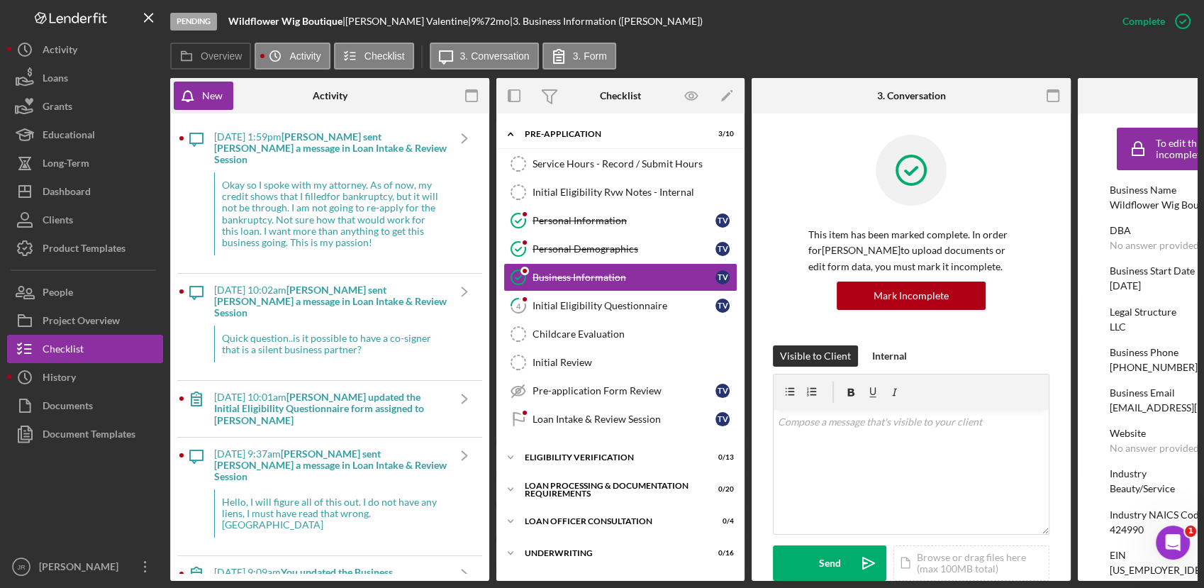
click at [259, 213] on div "Okay so I spoke with my attorney. As of now, my credit shows that I filledfor b…" at bounding box center [330, 213] width 233 height 83
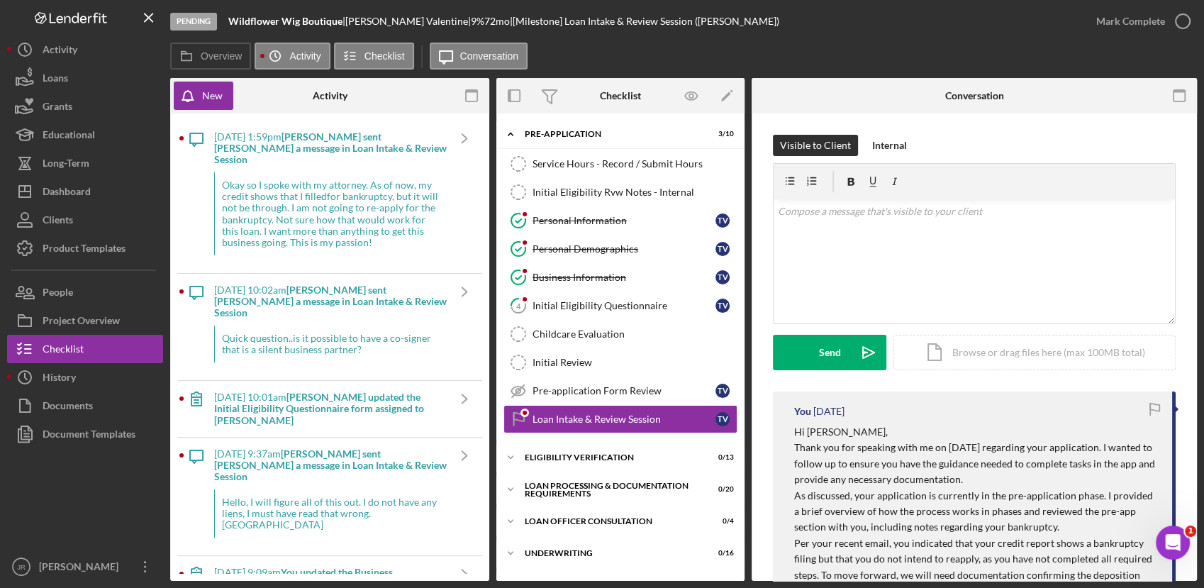
click at [234, 326] on div "Quick question..is it possible to have a co-signer that is a silent business pa…" at bounding box center [330, 344] width 233 height 37
click at [277, 284] on div "[DATE] 10:02am [PERSON_NAME] sent [PERSON_NAME] a message in Loan Intake & Revi…" at bounding box center [330, 301] width 233 height 34
click at [404, 201] on div "Okay so I spoke with my attorney. As of now, my credit shows that I filledfor b…" at bounding box center [330, 213] width 233 height 83
click at [352, 137] on b "[PERSON_NAME] sent [PERSON_NAME] a message in Loan Intake & Review Session" at bounding box center [330, 147] width 233 height 35
click at [287, 286] on b "[PERSON_NAME] sent [PERSON_NAME] a message in Loan Intake & Review Session" at bounding box center [330, 301] width 233 height 35
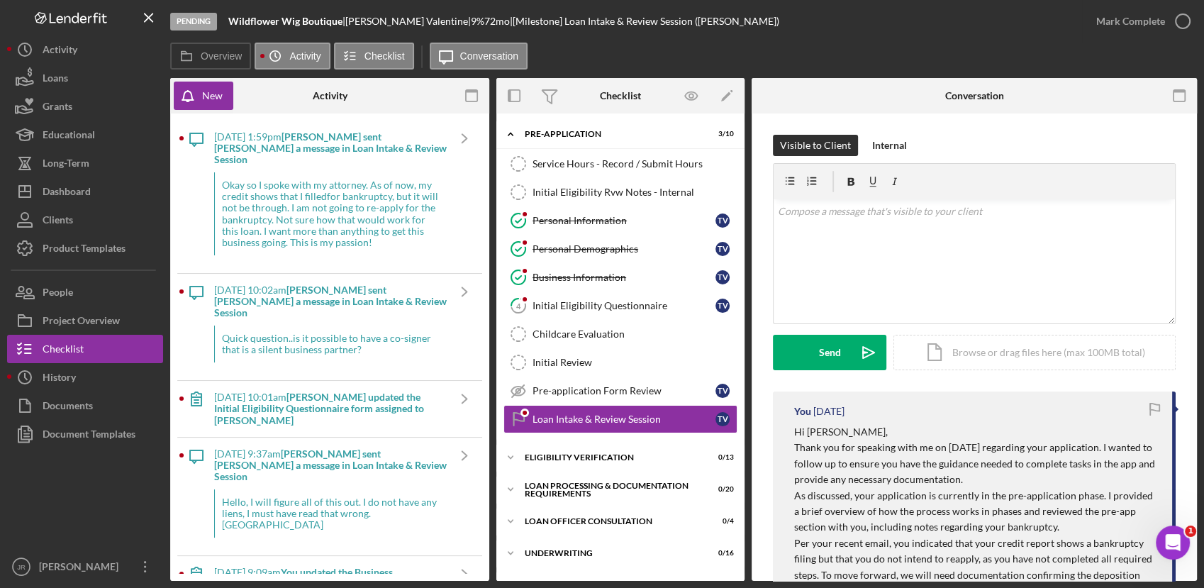
click at [253, 391] on b "[PERSON_NAME] updated the Initial Eligibility Questionnaire form assigned to [P…" at bounding box center [319, 408] width 210 height 35
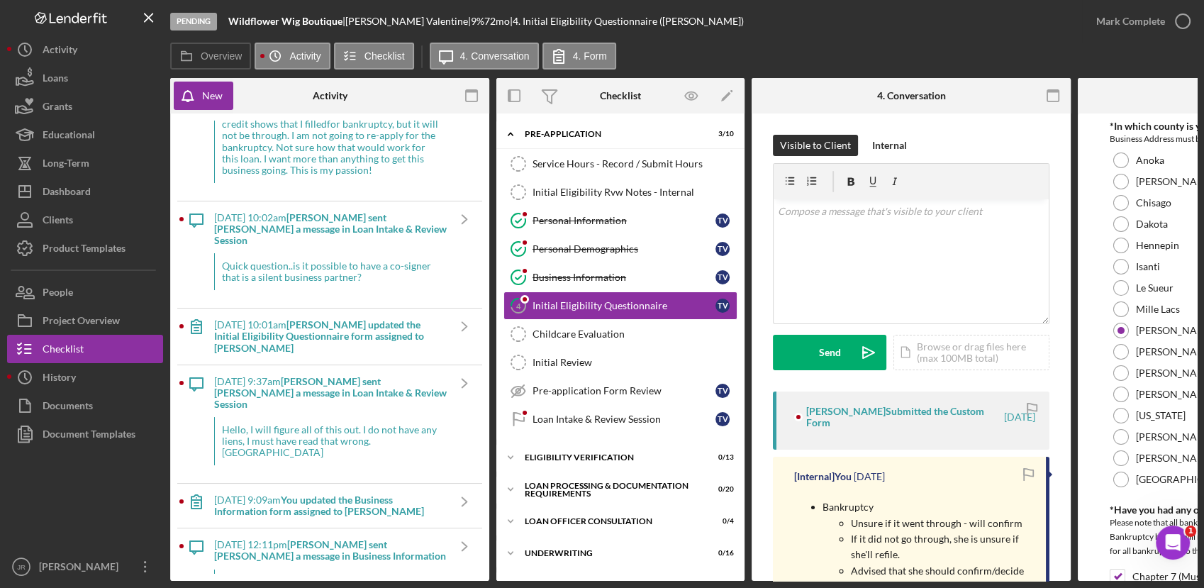
scroll to position [73, 0]
click at [253, 416] on div "Hello, I will figure all of this out. I do not have any liens, I must have read…" at bounding box center [330, 440] width 233 height 48
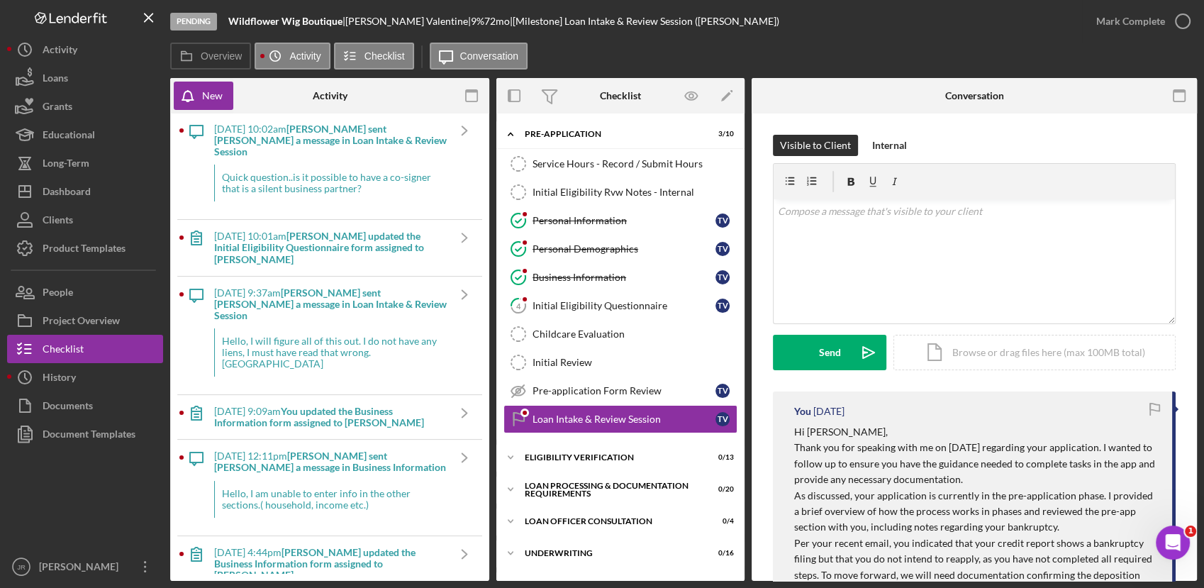
scroll to position [162, 0]
click at [284, 394] on div "[DATE] 9:09am You updated the Business Information form assigned to [PERSON_NAM…" at bounding box center [330, 416] width 233 height 44
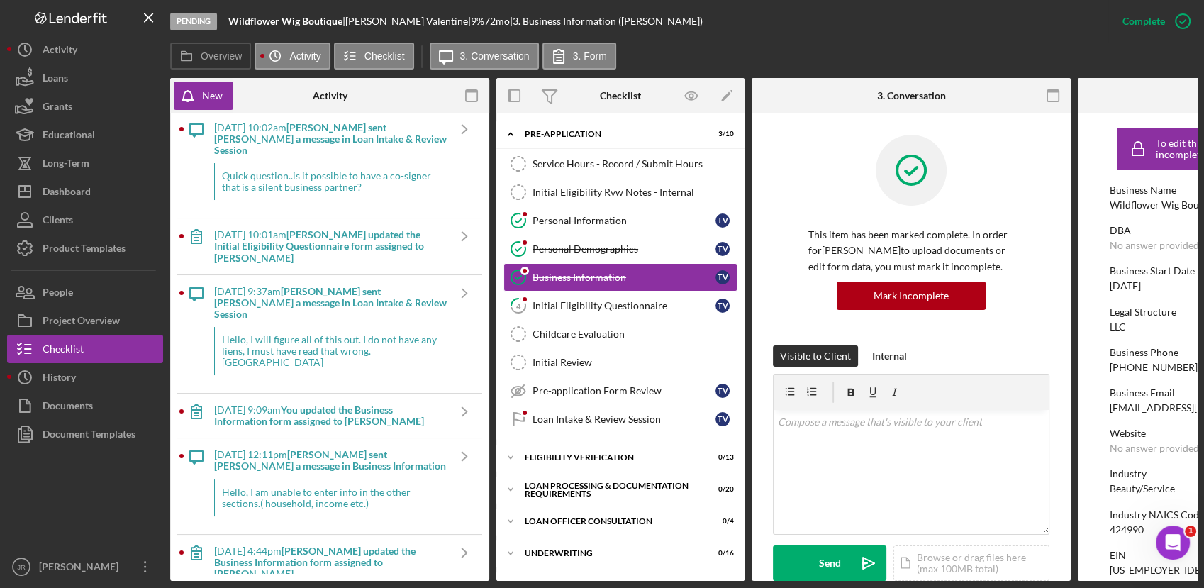
click at [272, 448] on b "[PERSON_NAME] sent [PERSON_NAME] a message in Business Information" at bounding box center [330, 459] width 232 height 23
click at [575, 287] on link "Business Information Business Information T V" at bounding box center [621, 277] width 234 height 28
click at [574, 297] on link "4 Initial Eligibility Questionnaire T V" at bounding box center [621, 305] width 234 height 28
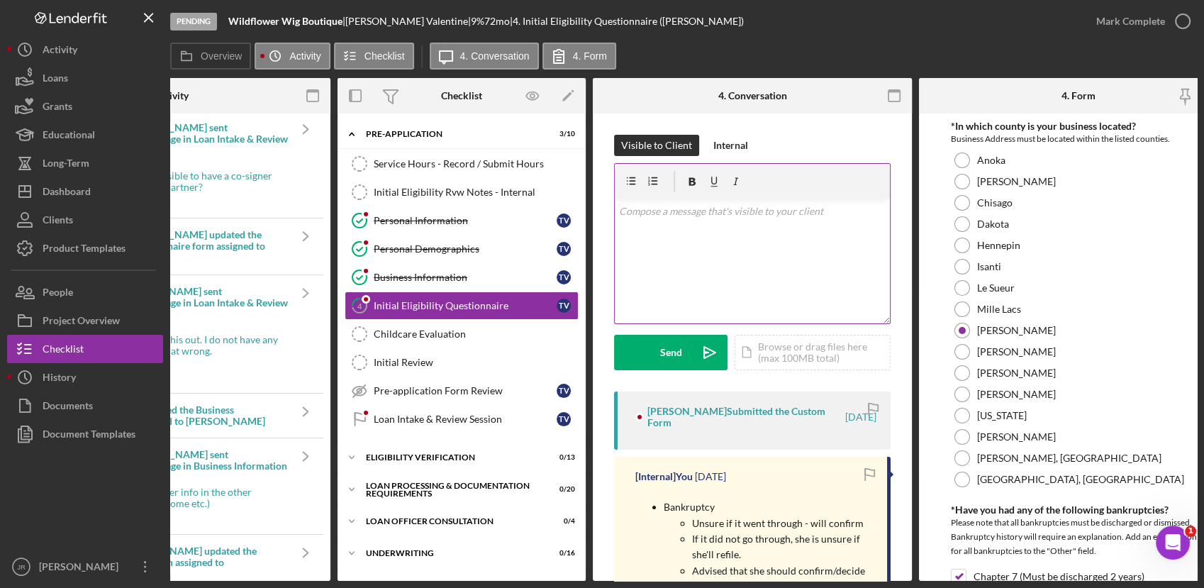
scroll to position [0, 199]
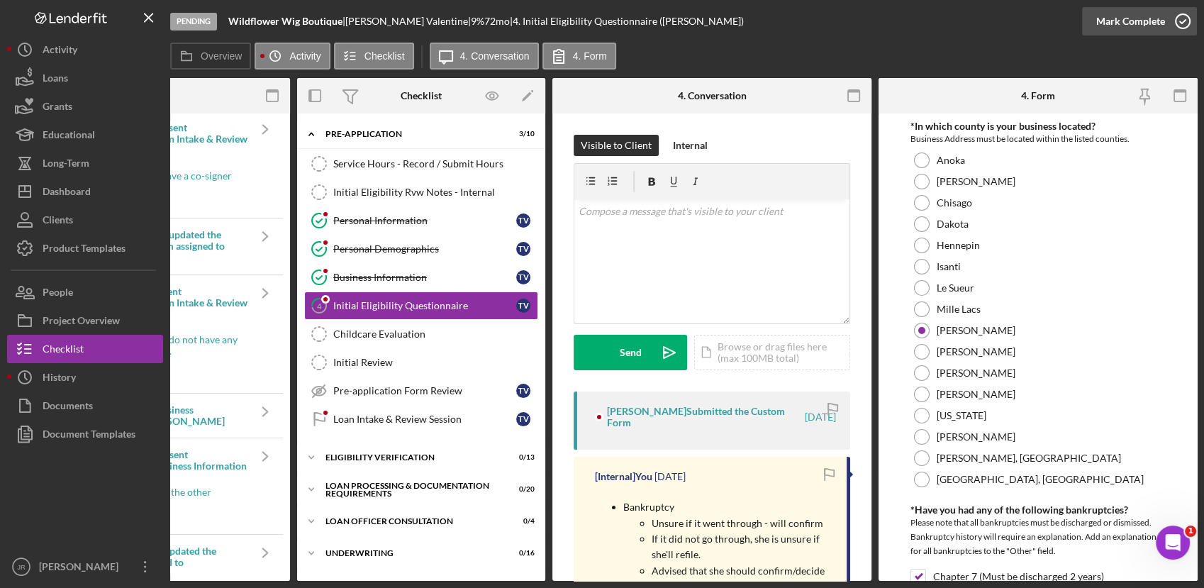
click at [1152, 26] on div "Mark Complete" at bounding box center [1130, 21] width 69 height 28
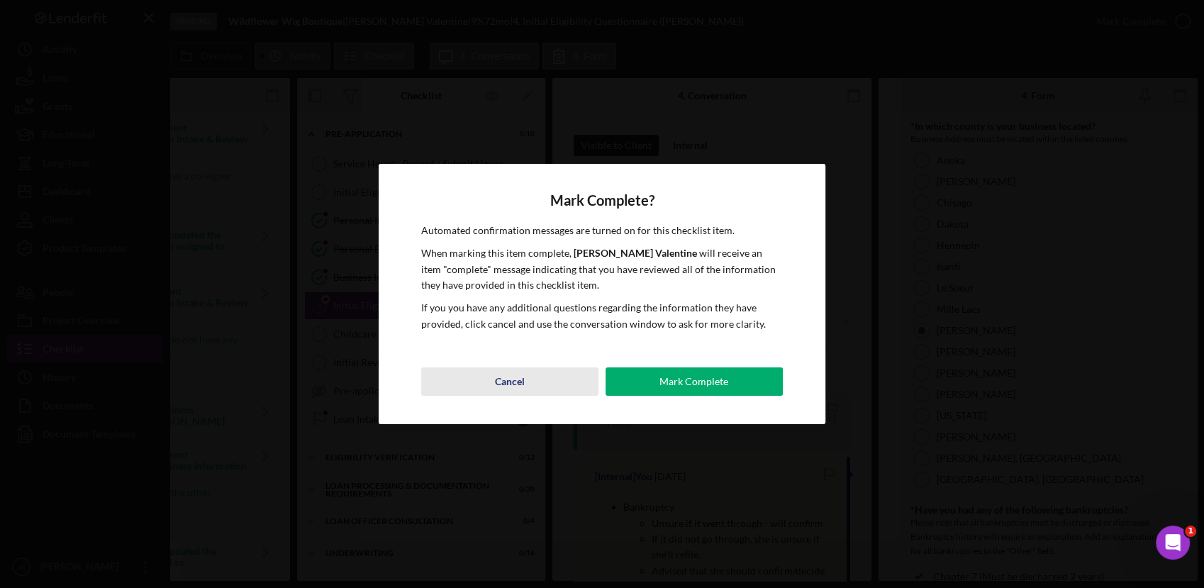
click at [489, 383] on button "Cancel" at bounding box center [509, 381] width 177 height 28
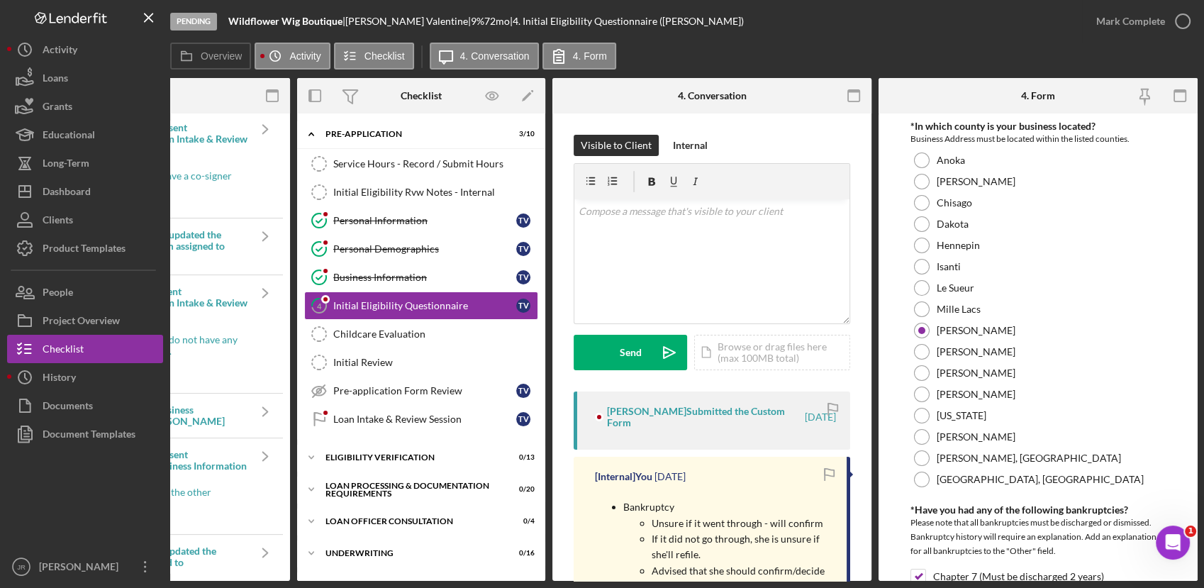
click at [489, 385] on div "Pre-application Form Review" at bounding box center [424, 390] width 183 height 11
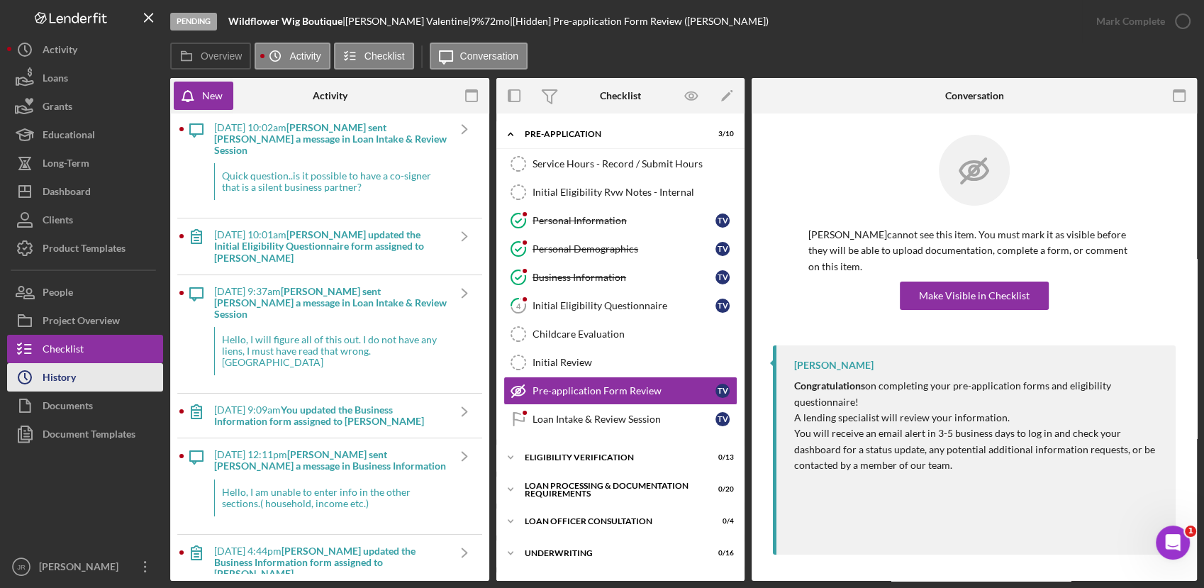
click at [94, 370] on button "Icon/History History" at bounding box center [85, 377] width 156 height 28
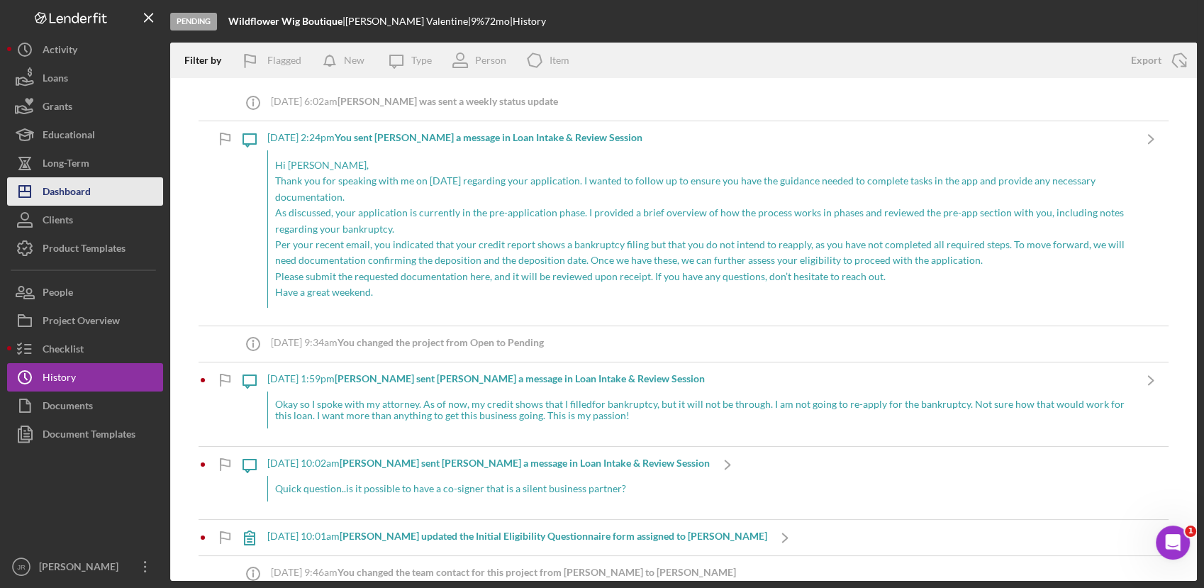
click at [85, 199] on div "Dashboard" at bounding box center [67, 193] width 48 height 32
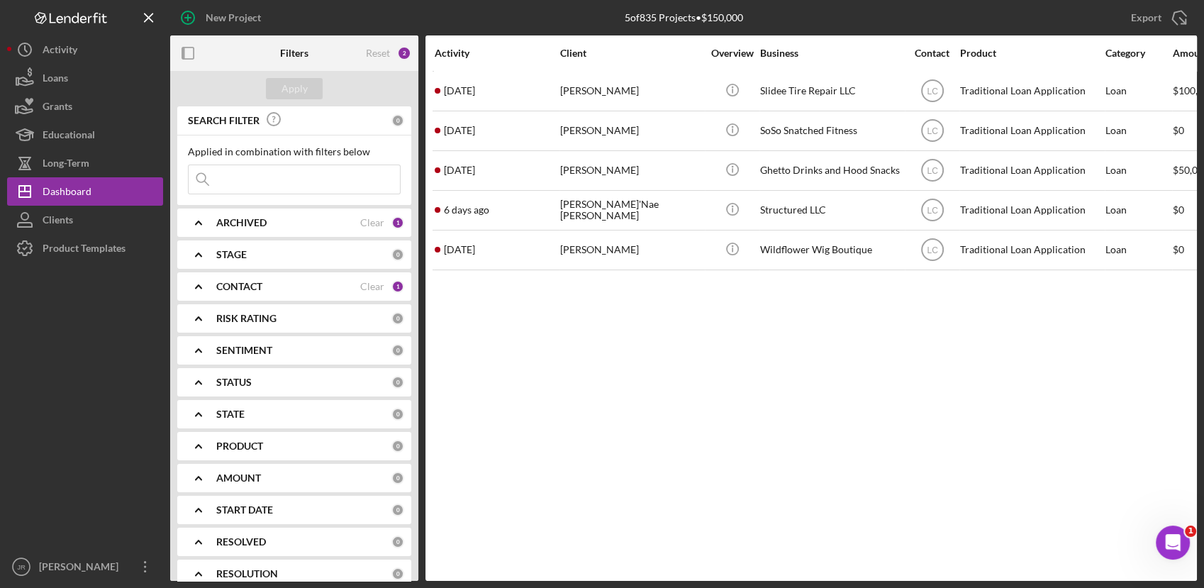
click at [799, 355] on div "Activity Client Overview Business Contact Product Category Amount Started Icon/…" at bounding box center [812, 307] width 772 height 545
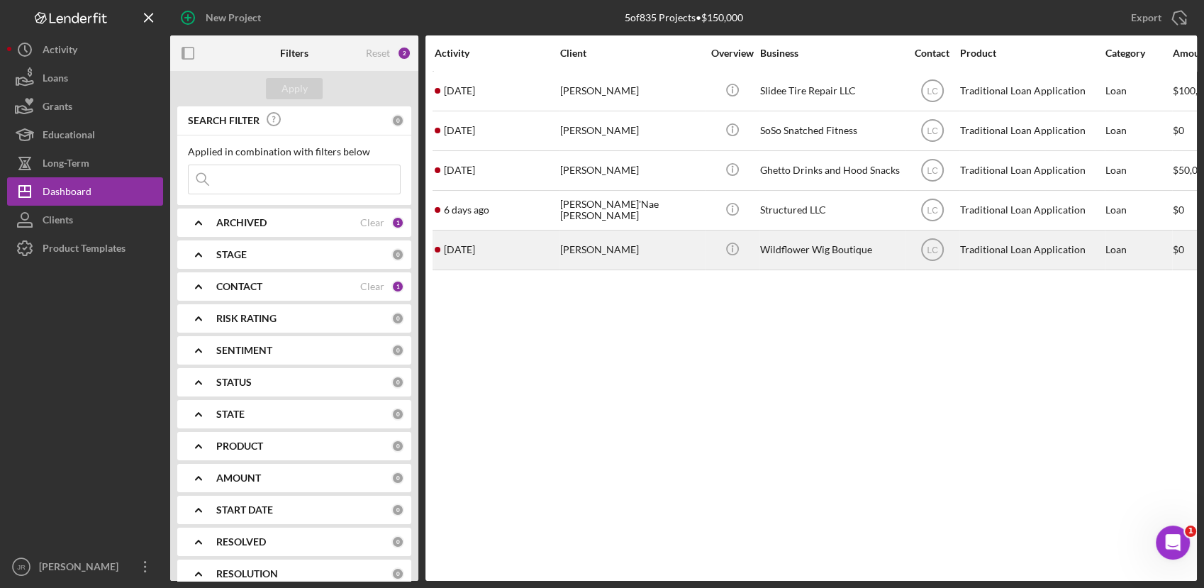
click at [578, 247] on div "[PERSON_NAME]" at bounding box center [631, 250] width 142 height 38
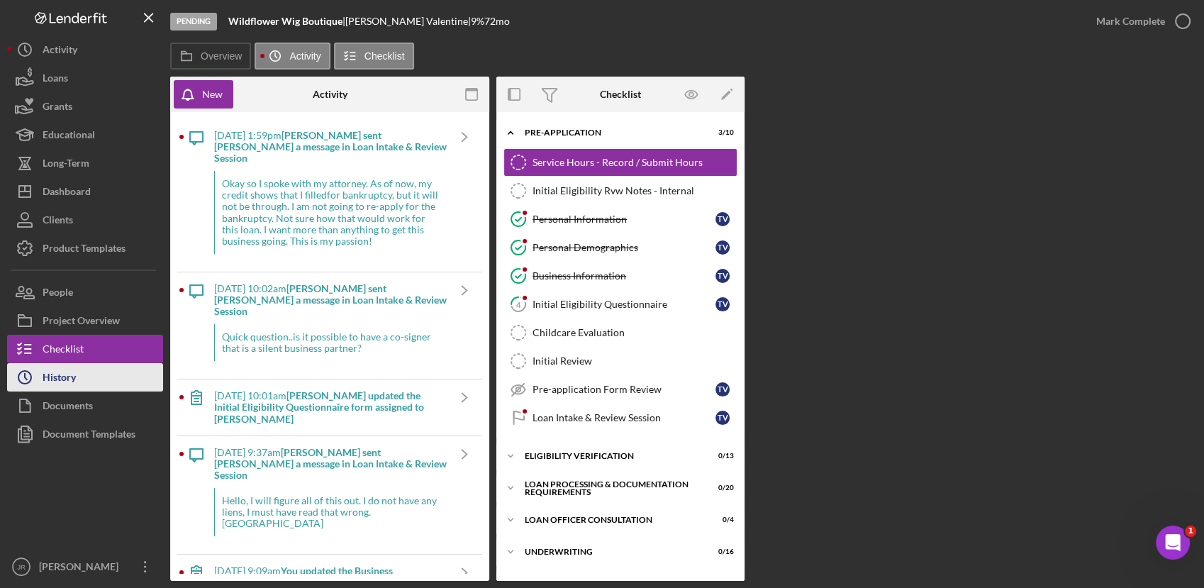
click at [89, 377] on button "Icon/History History" at bounding box center [85, 377] width 156 height 28
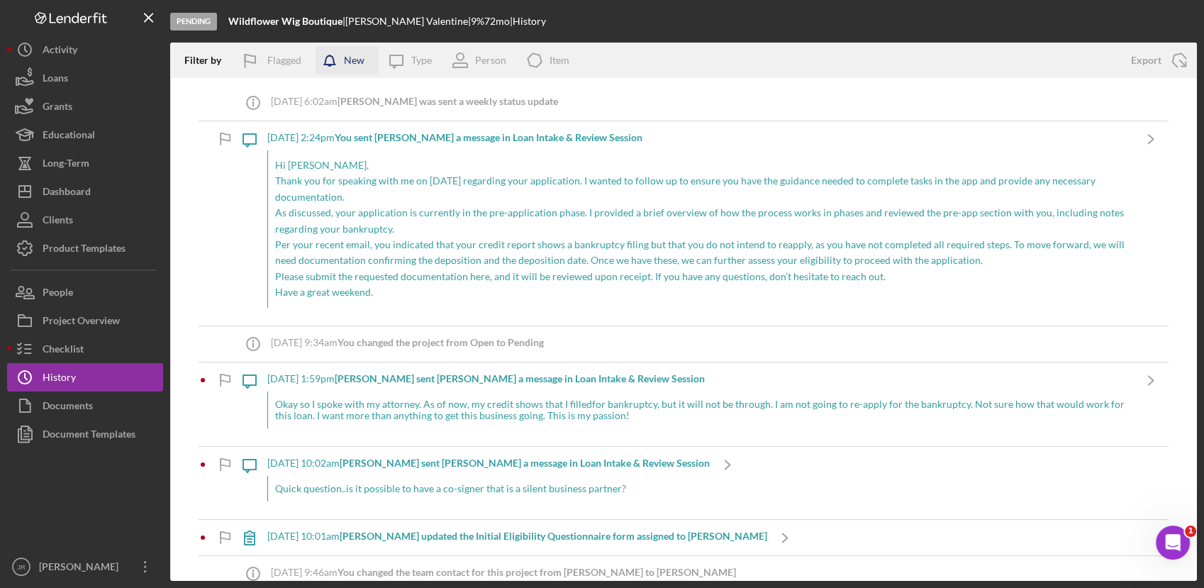
click at [360, 62] on div "New" at bounding box center [354, 60] width 21 height 28
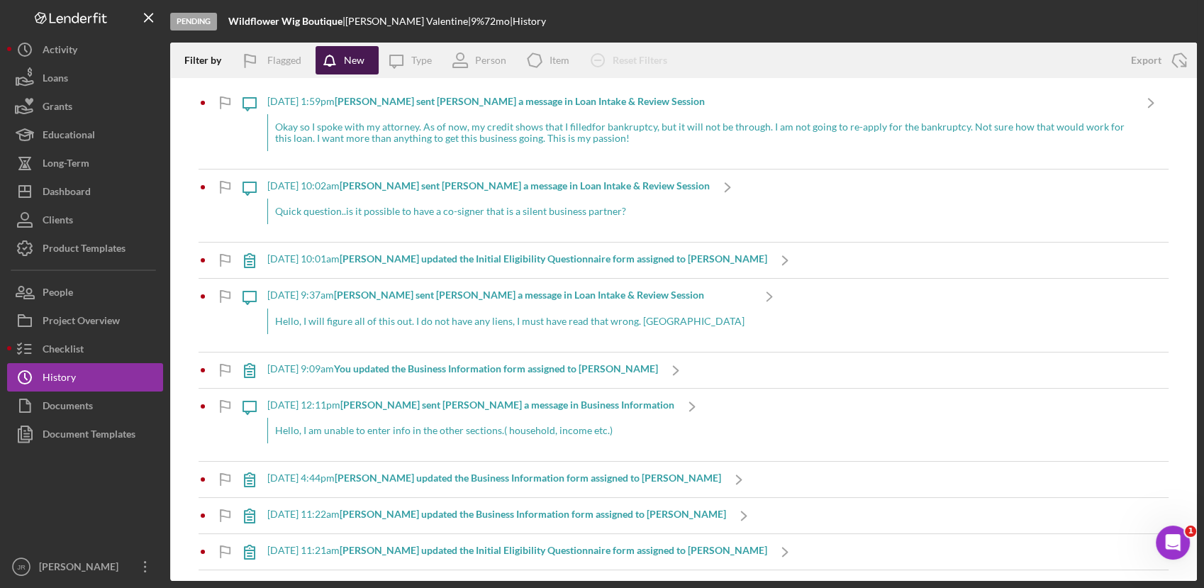
click at [360, 62] on div "New" at bounding box center [354, 60] width 21 height 28
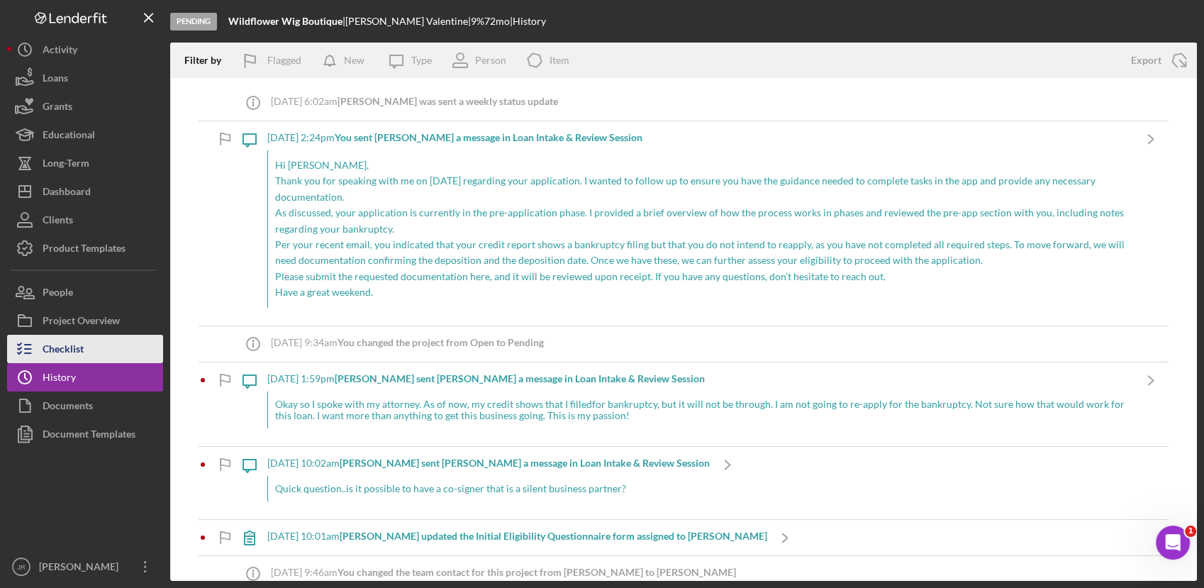
click at [105, 342] on button "Checklist" at bounding box center [85, 349] width 156 height 28
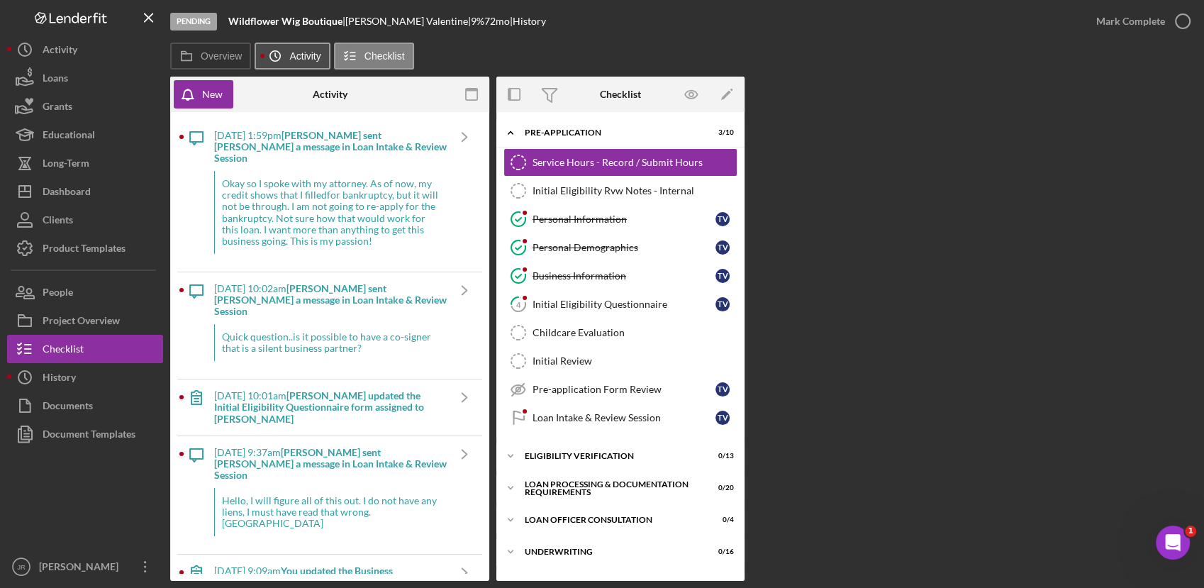
click at [284, 48] on icon "Icon/History" at bounding box center [275, 56] width 28 height 28
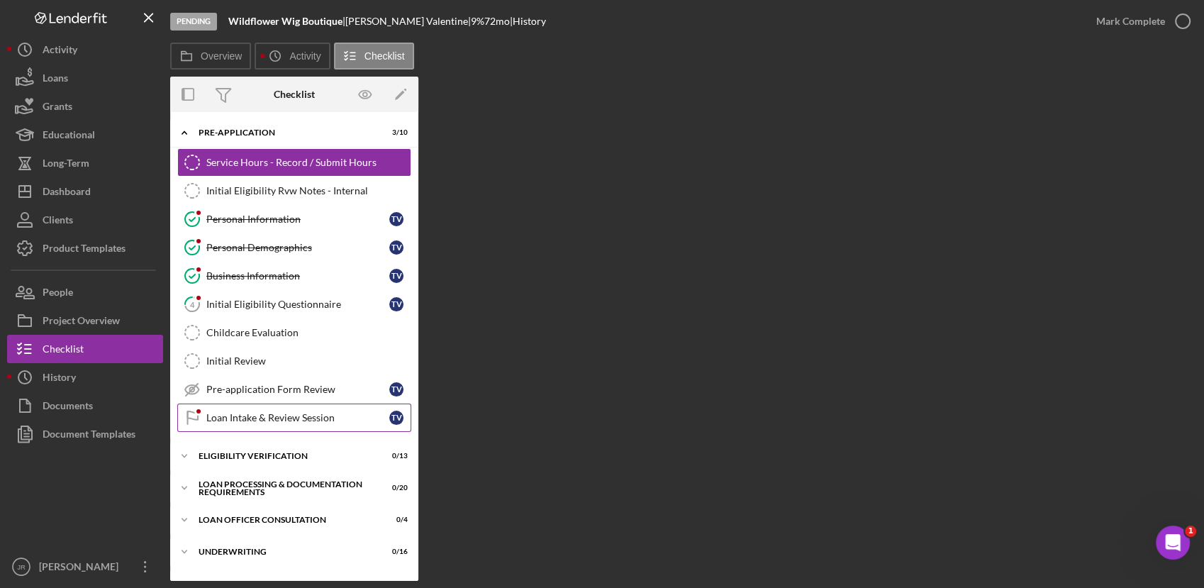
click at [252, 423] on link "Loan Intake & Review Session Loan Intake & Review Session T V" at bounding box center [294, 418] width 234 height 28
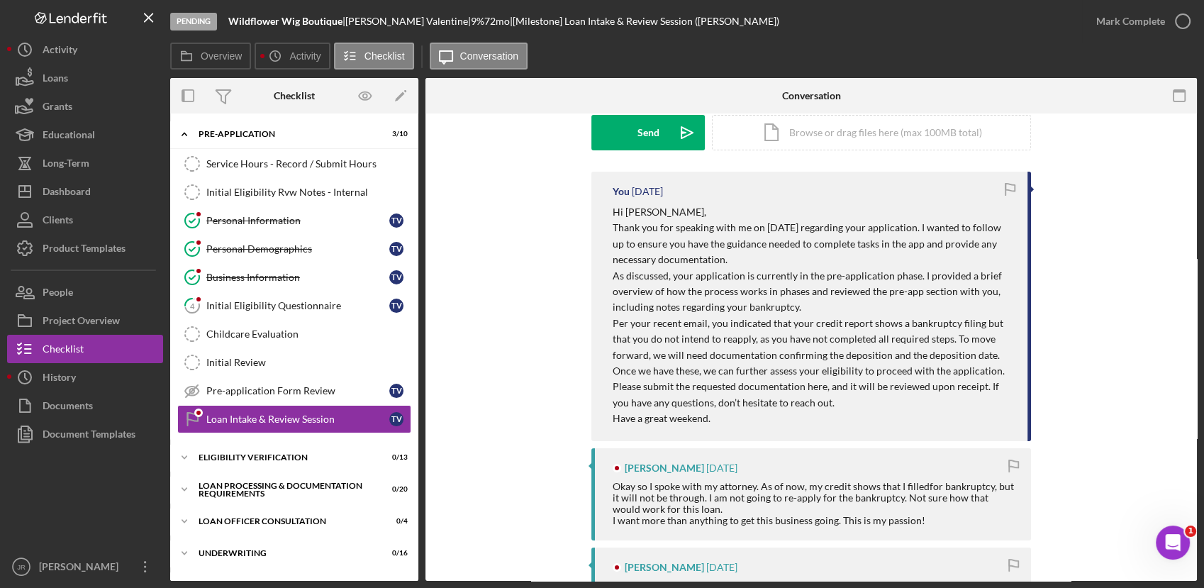
scroll to position [223, 0]
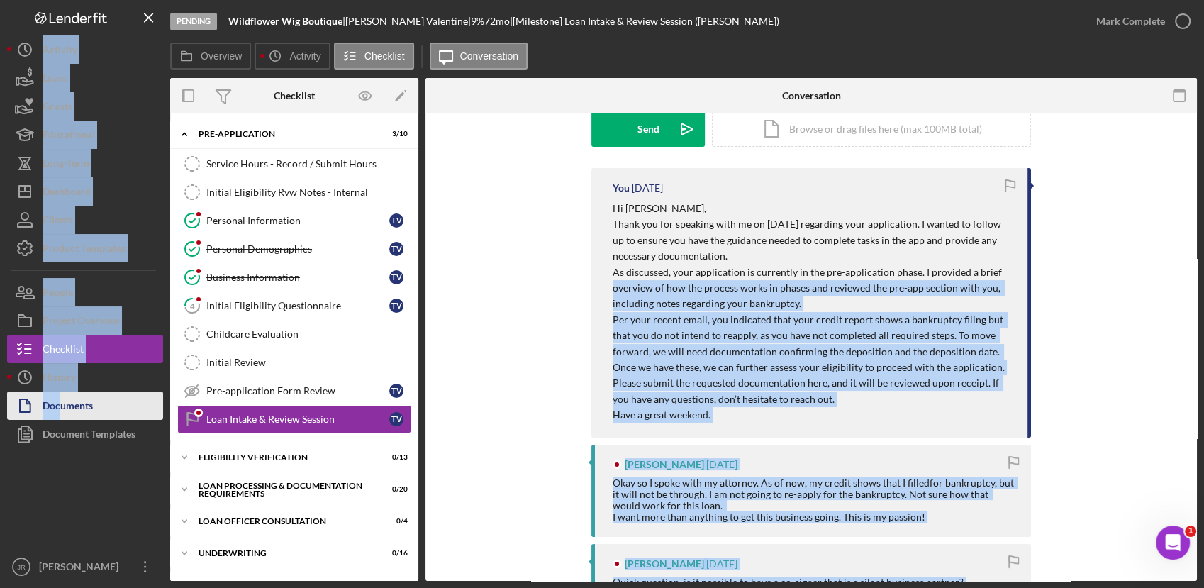
drag, startPoint x: 530, startPoint y: 284, endPoint x: 62, endPoint y: 415, distance: 485.9
click at [62, 415] on div "Pending Wildflower Wig Boutique | [PERSON_NAME] | 9 % 72 mo | [Milestone] Loan …" at bounding box center [602, 290] width 1190 height 581
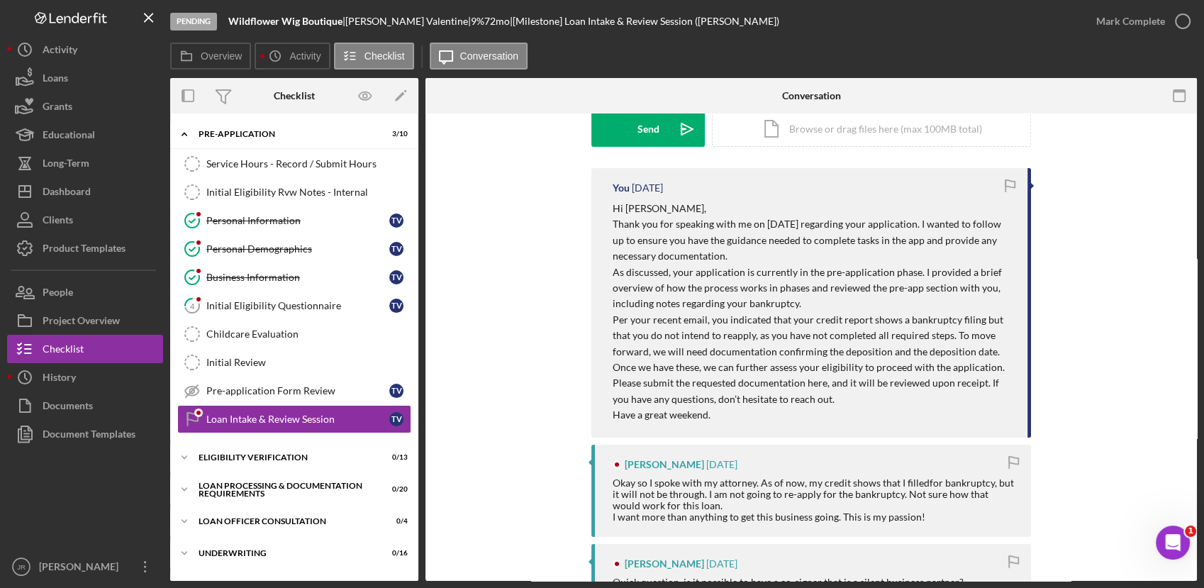
click at [94, 321] on div "Project Overview" at bounding box center [81, 322] width 77 height 32
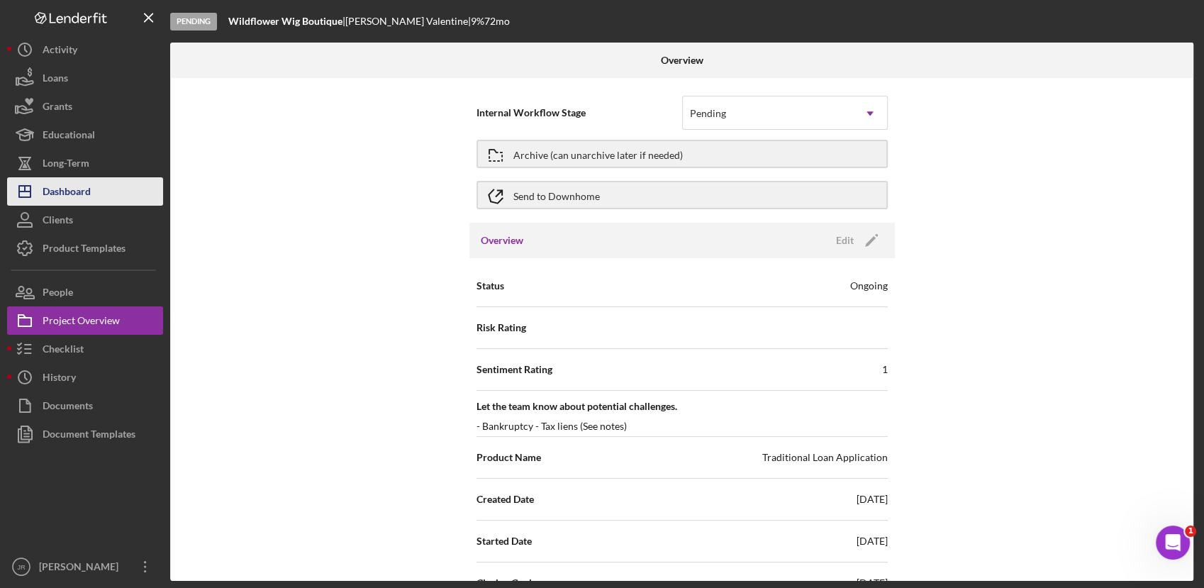
click at [99, 190] on button "Icon/Dashboard Dashboard" at bounding box center [85, 191] width 156 height 28
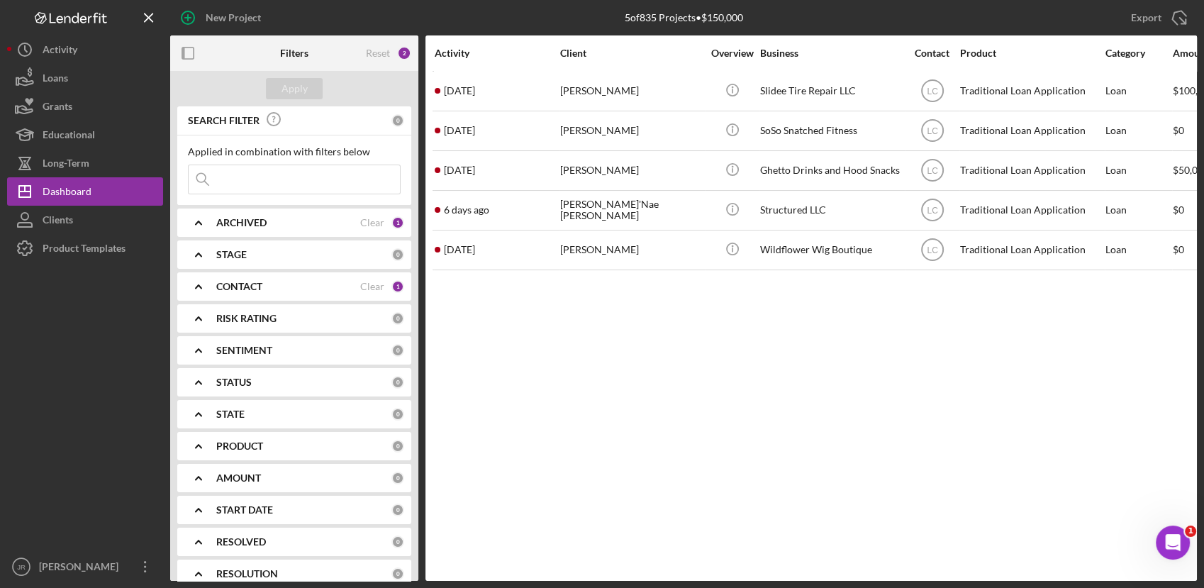
click at [715, 306] on div "Activity Client Overview Business Contact Product Category Amount Started Icon/…" at bounding box center [812, 307] width 772 height 545
click at [650, 585] on div "New Project 5 of 835 Projects • $150,000 Export Icon/Export Filters Reset 2 App…" at bounding box center [602, 294] width 1204 height 588
